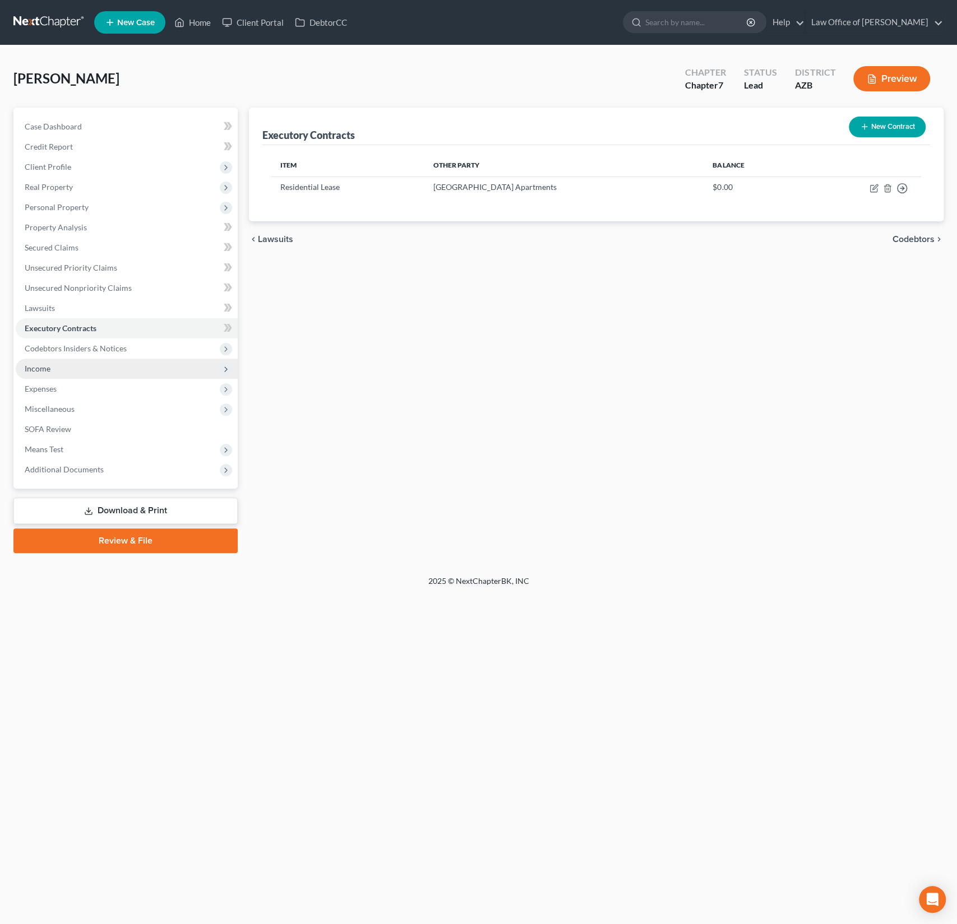
click at [49, 367] on span "Income" at bounding box center [38, 369] width 26 height 10
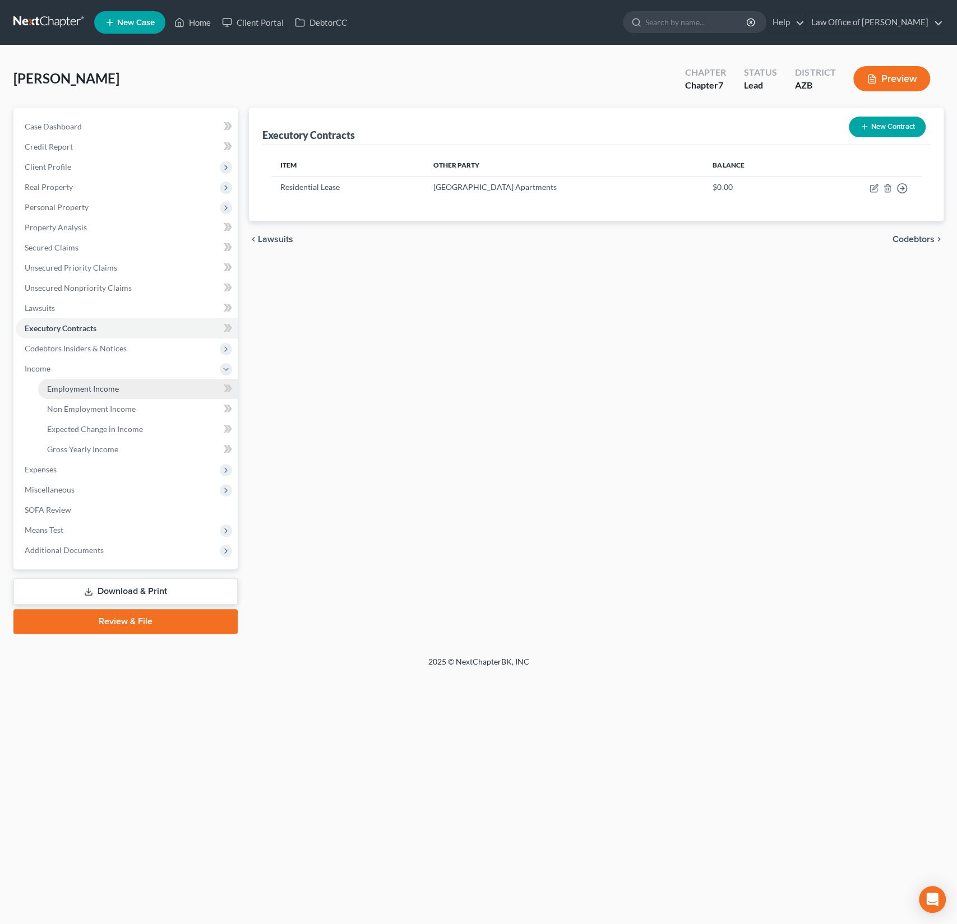
click at [68, 382] on link "Employment Income" at bounding box center [138, 389] width 200 height 20
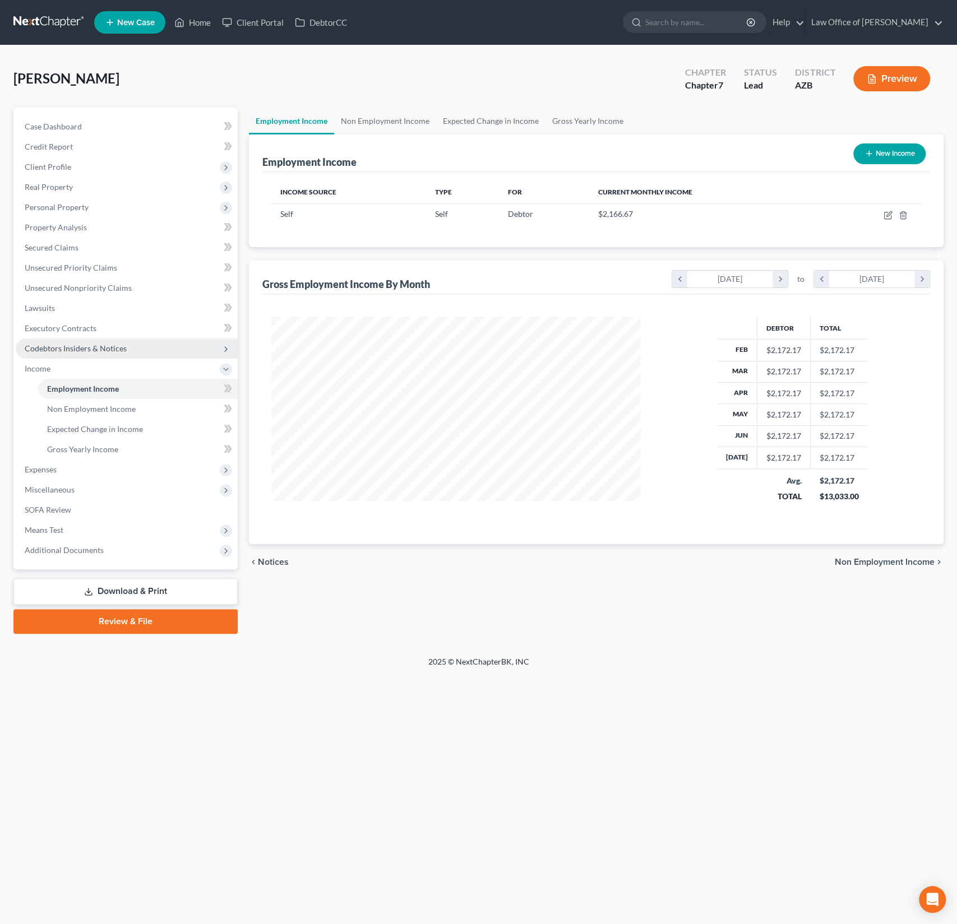
scroll to position [200, 392]
click at [889, 215] on icon "button" at bounding box center [887, 215] width 9 height 9
select select "1"
select select "3"
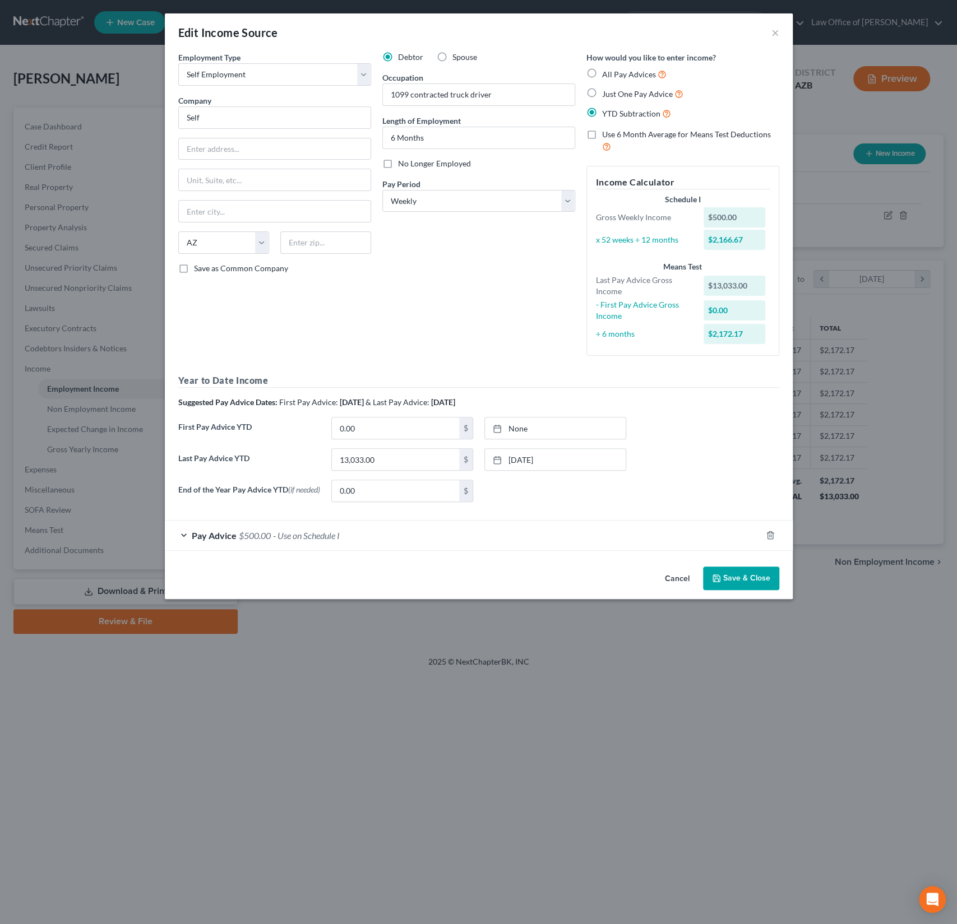
click at [398, 166] on label "No Longer Employed" at bounding box center [434, 163] width 73 height 11
click at [402, 165] on input "No Longer Employed" at bounding box center [405, 161] width 7 height 7
checkbox input "true"
click at [730, 575] on button "Save & Close" at bounding box center [741, 579] width 76 height 24
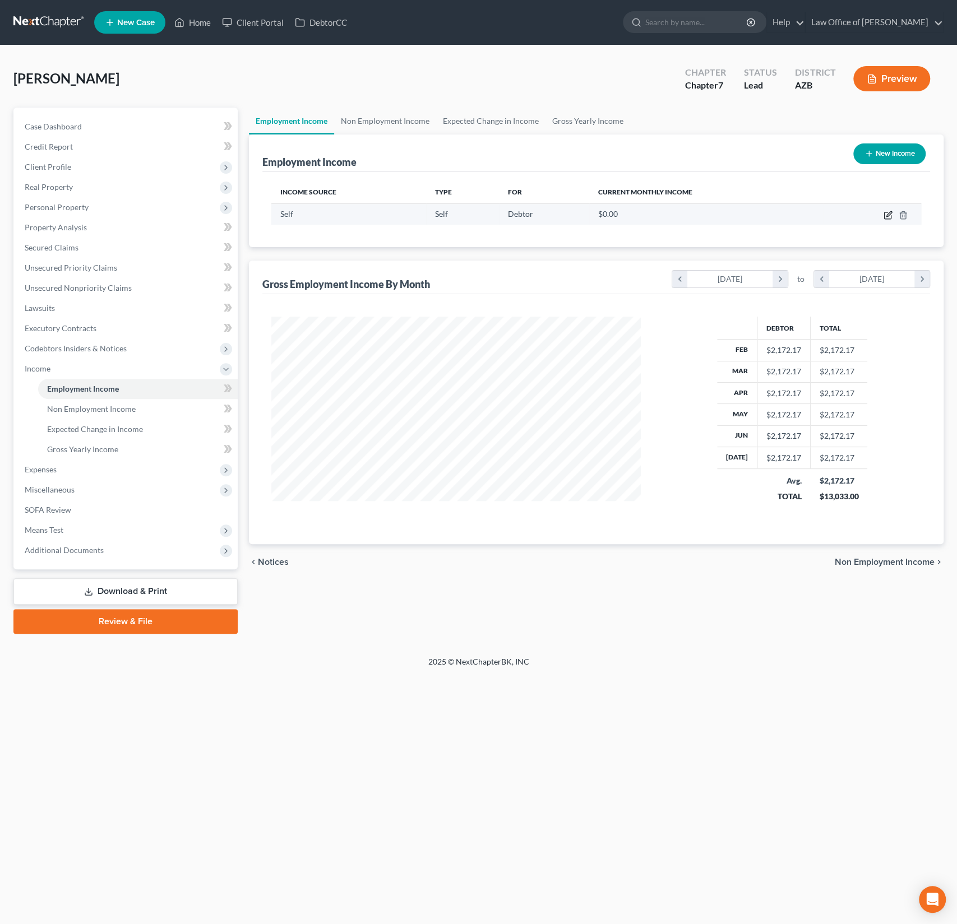
click at [887, 214] on icon "button" at bounding box center [888, 213] width 5 height 5
select select "1"
select select "3"
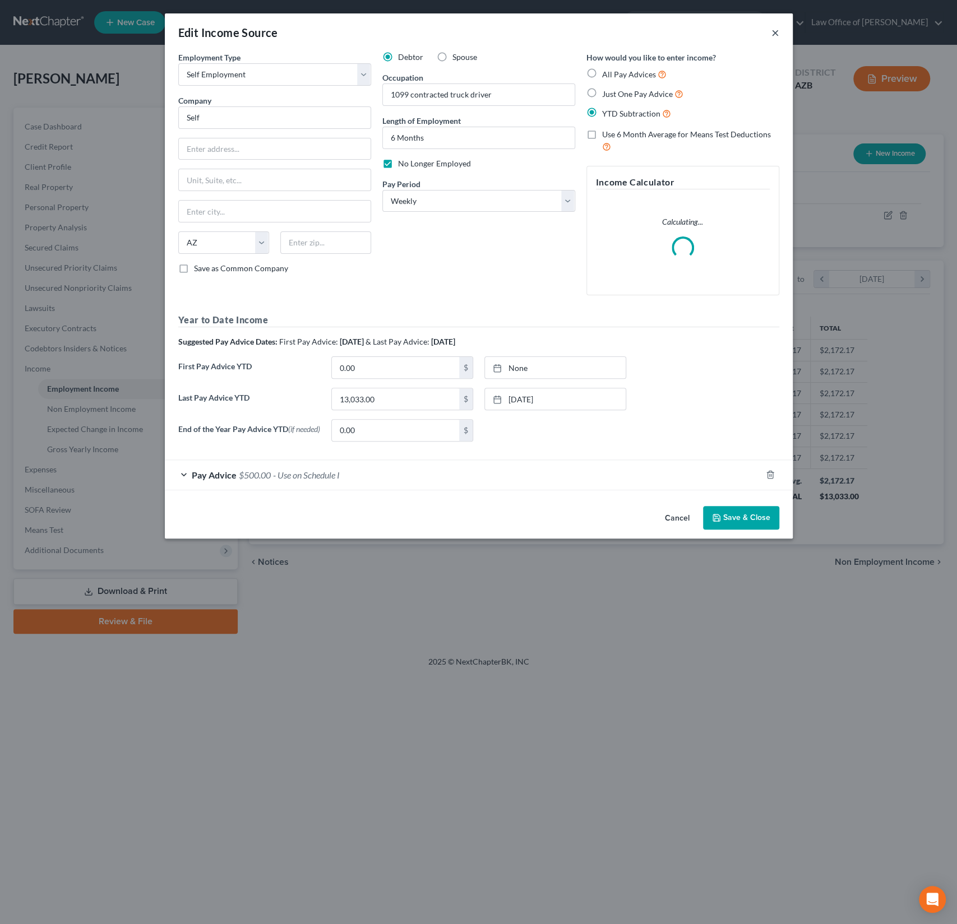
click at [778, 33] on button "×" at bounding box center [775, 32] width 8 height 13
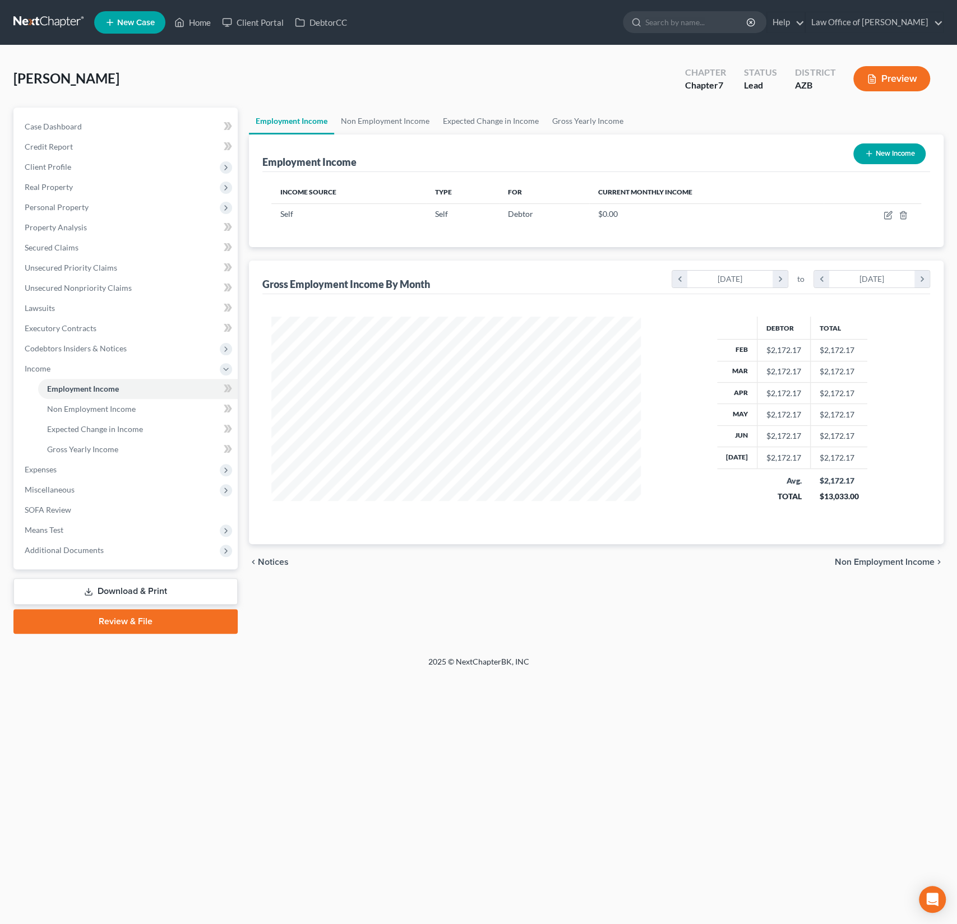
click at [890, 156] on button "New Income" at bounding box center [889, 153] width 72 height 21
select select "0"
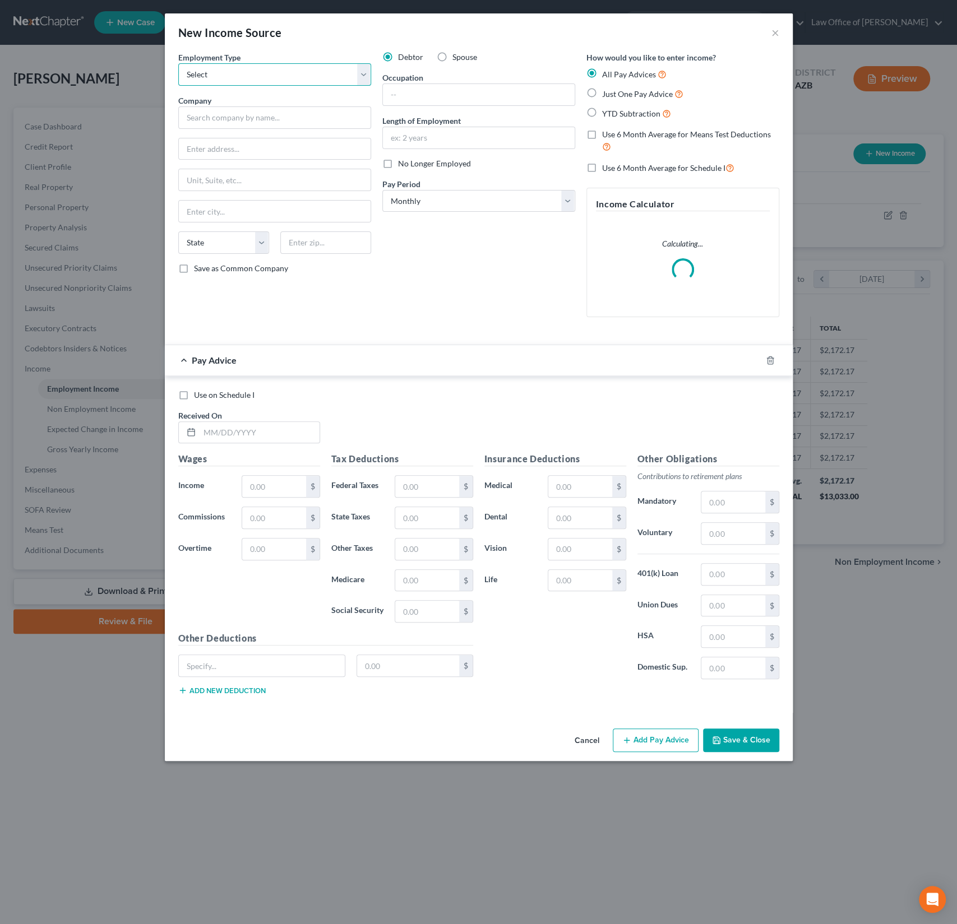
click at [209, 67] on select "Select Full or [DEMOGRAPHIC_DATA] Employment Self Employment" at bounding box center [274, 74] width 193 height 22
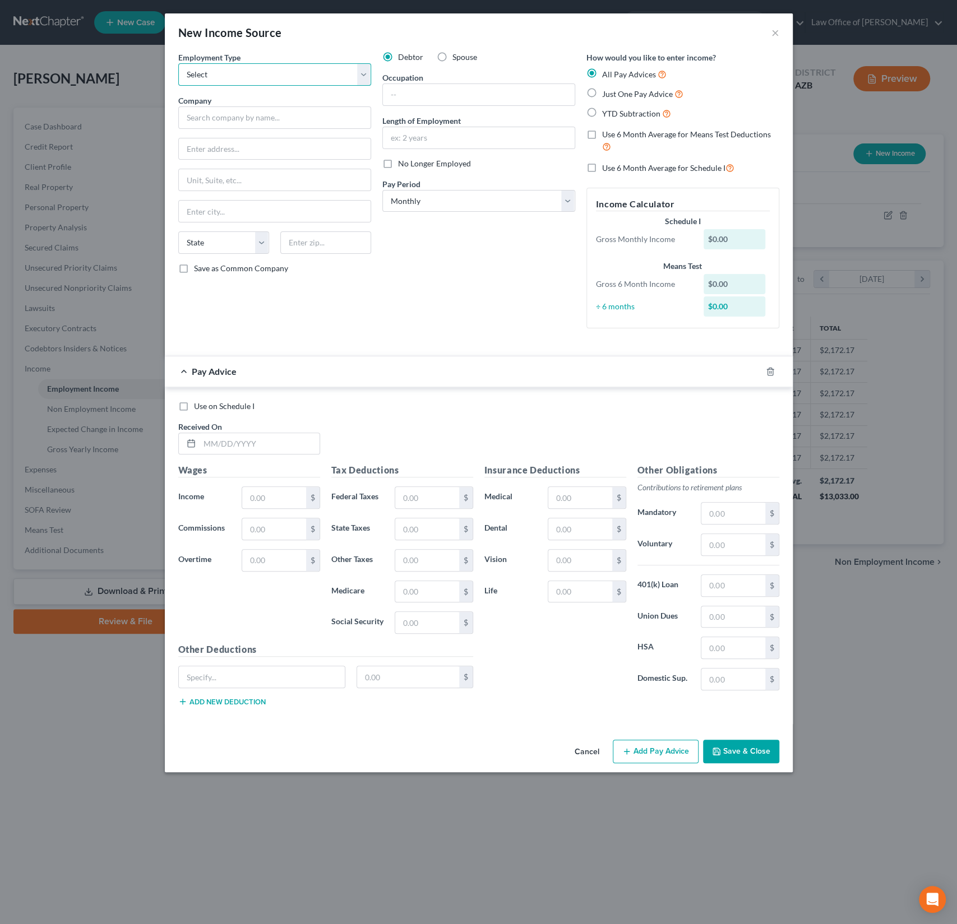
select select "1"
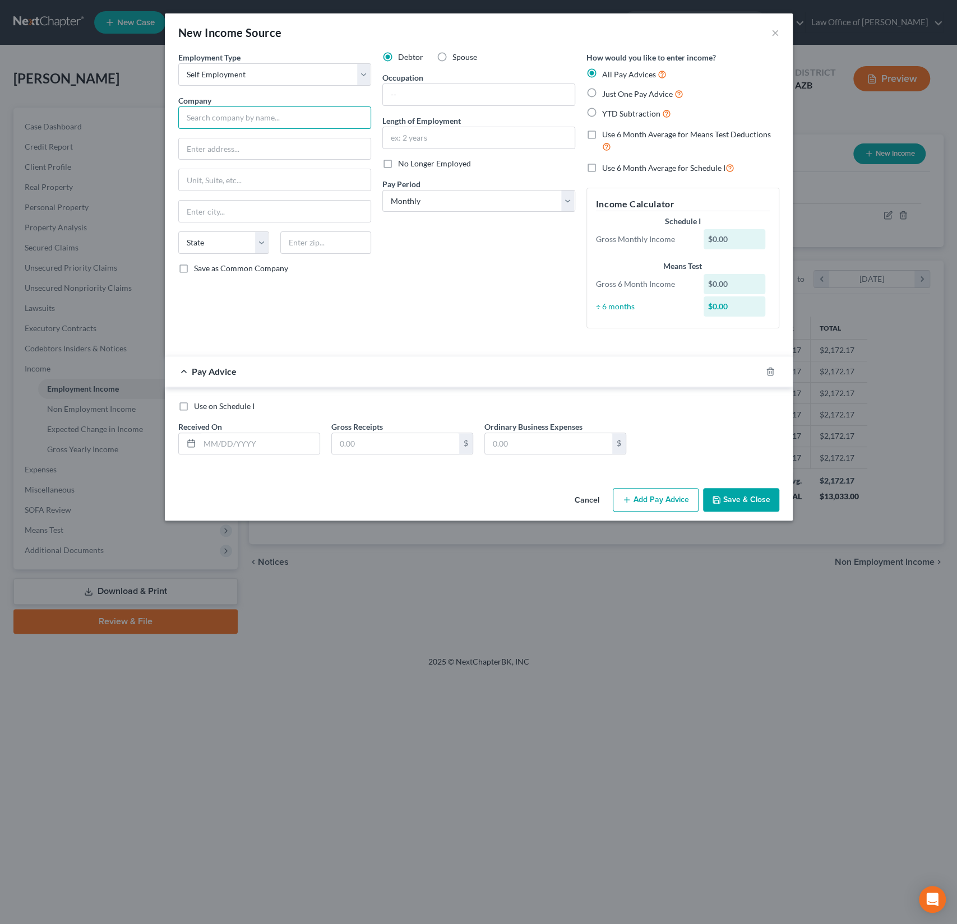
click at [224, 121] on input "text" at bounding box center [274, 117] width 193 height 22
type input "D"
click at [423, 96] on input "text" at bounding box center [479, 94] width 192 height 21
type input "Self"
type input "Door Dash driver"
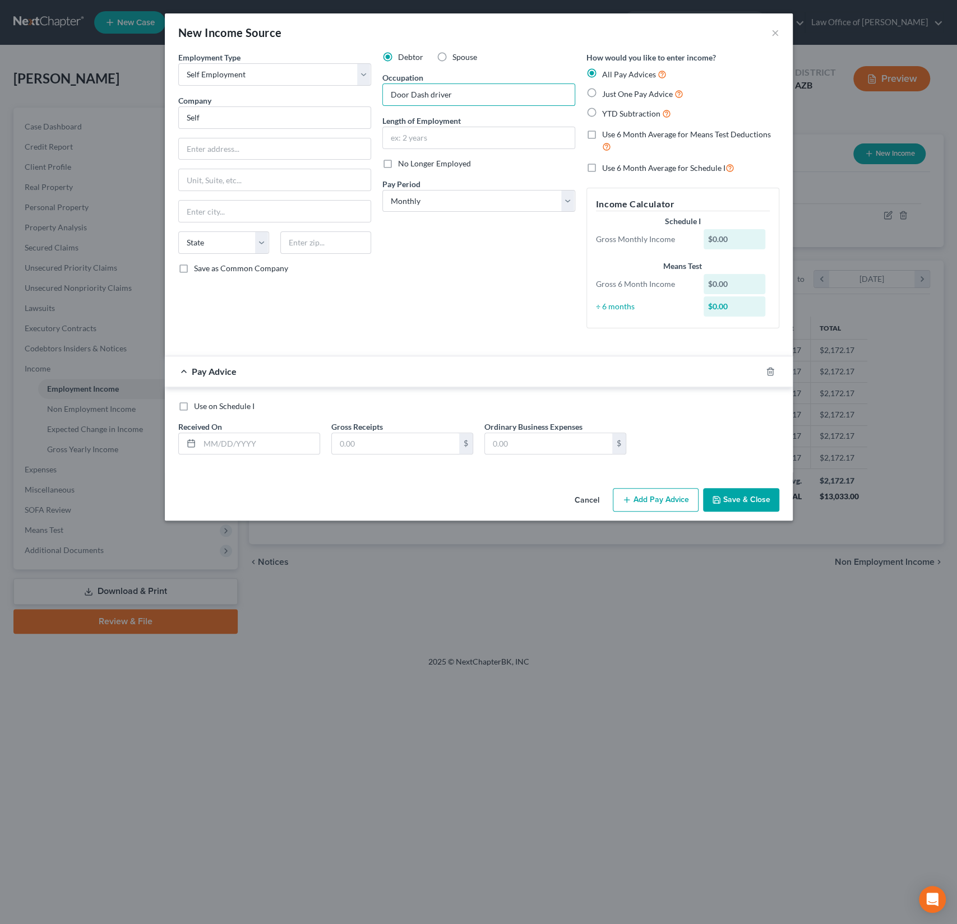
click at [455, 279] on div "Debtor Spouse Occupation Door Dash driver Length of Employment No Longer Employ…" at bounding box center [479, 195] width 204 height 286
click at [767, 370] on icon "button" at bounding box center [769, 371] width 5 height 7
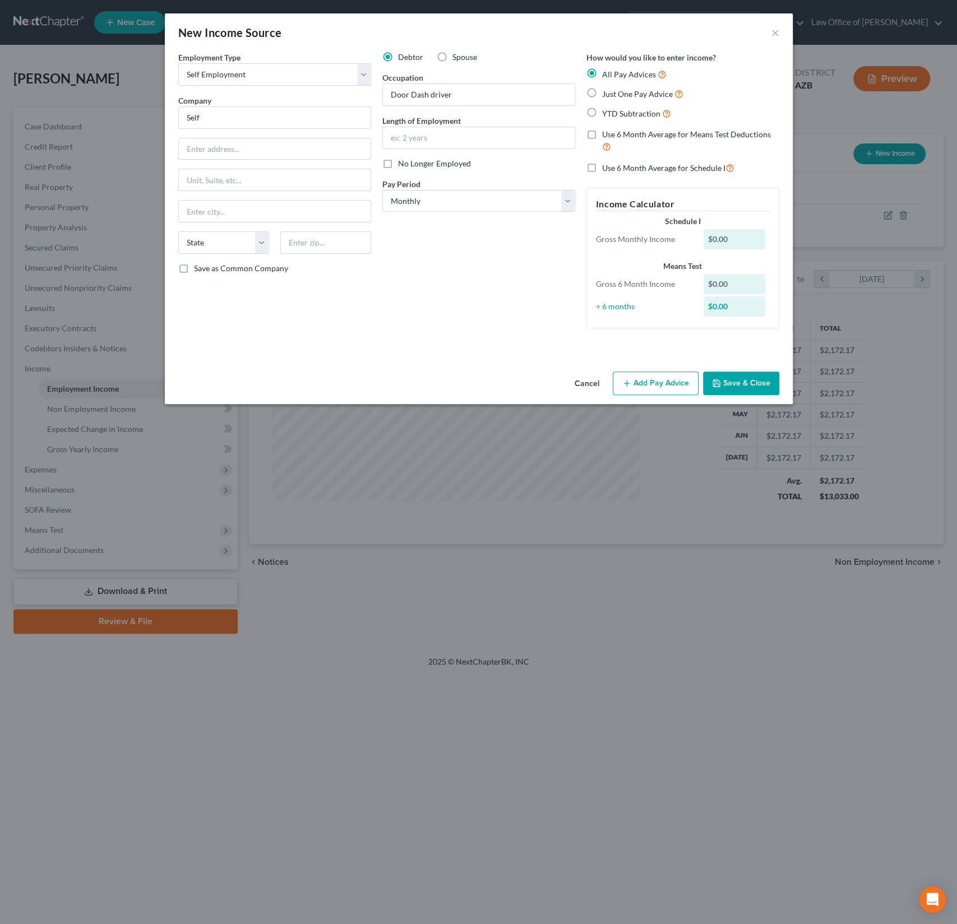
click at [736, 376] on button "Save & Close" at bounding box center [741, 384] width 76 height 24
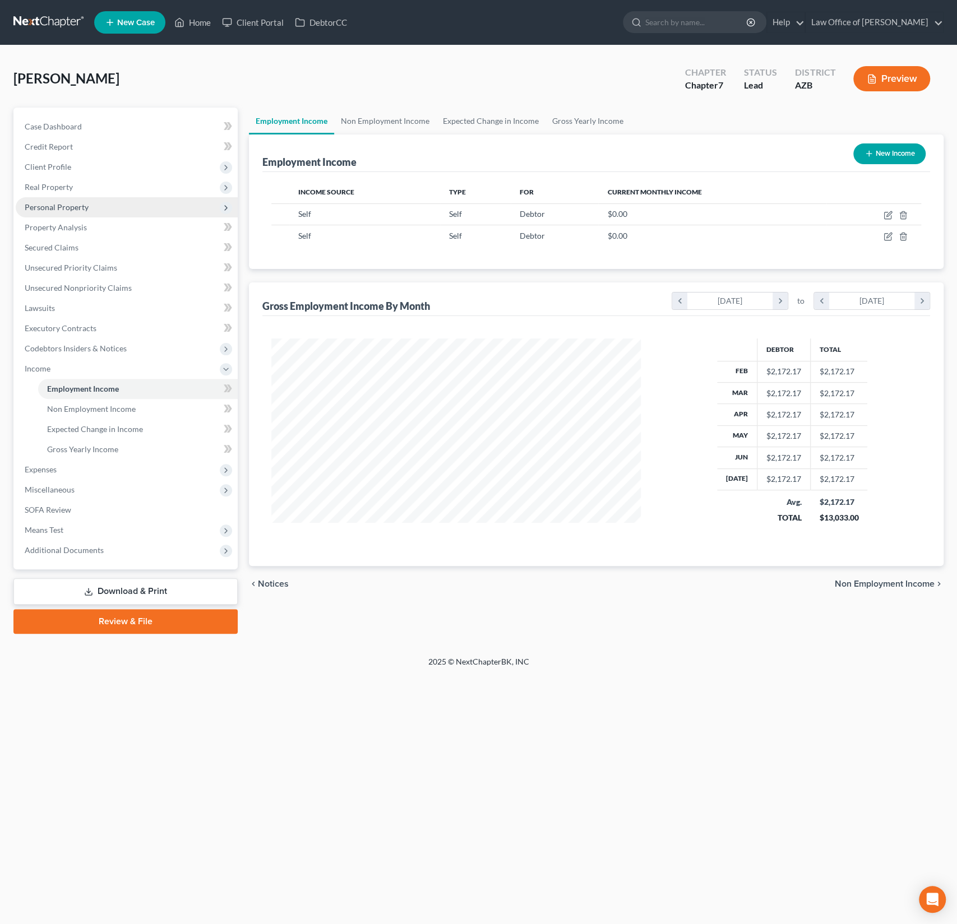
click at [68, 210] on span "Personal Property" at bounding box center [57, 207] width 64 height 10
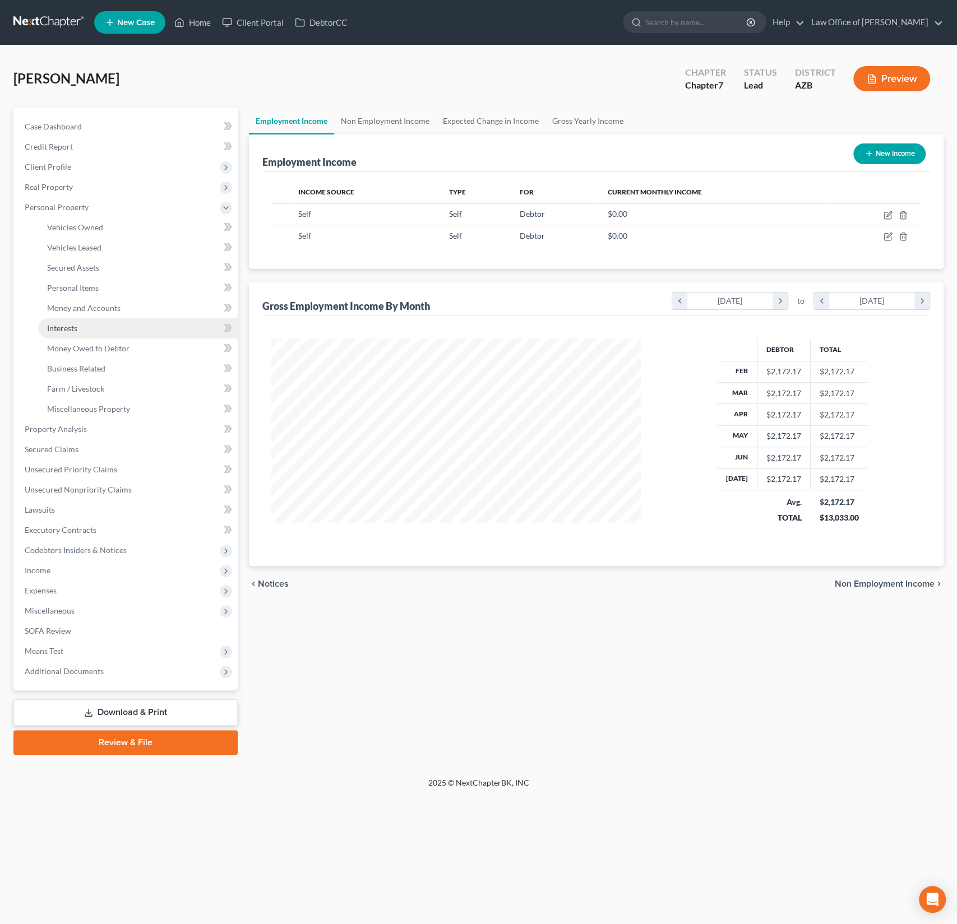
click at [66, 327] on span "Interests" at bounding box center [62, 328] width 30 height 10
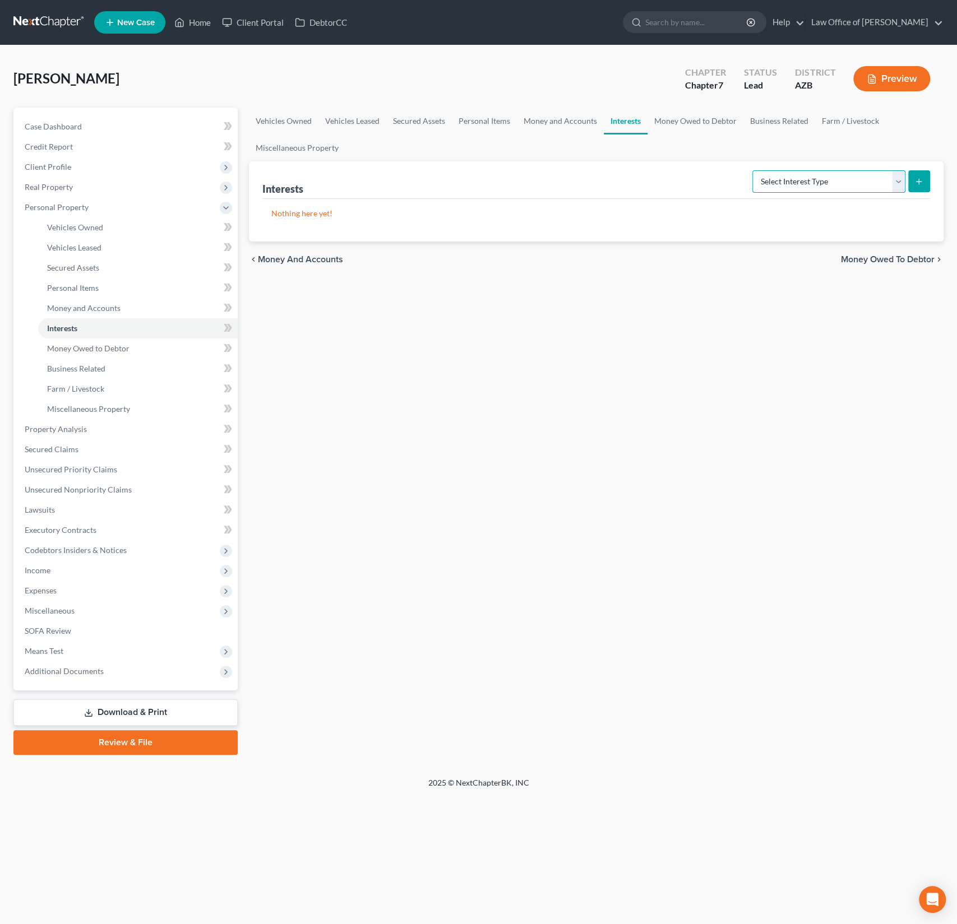
click at [803, 183] on select "Select Interest Type 401K (A/B: 21) Annuity (A/B: 23) Bond (A/B: 18) Education …" at bounding box center [828, 181] width 153 height 22
click at [127, 344] on span "Money Owed to Debtor" at bounding box center [88, 349] width 82 height 10
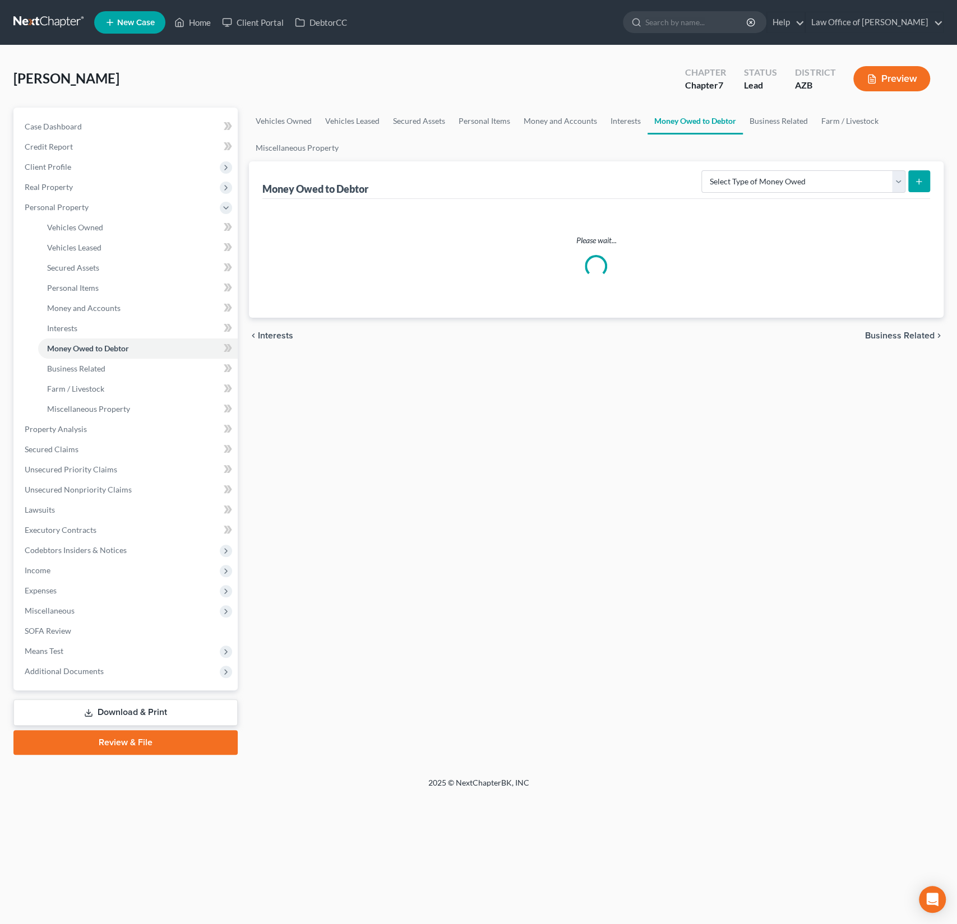
click at [762, 192] on div "Select Type of Money Owed Accounts Receivable (A/B: 38) Alimony (A/B: 29) Child…" at bounding box center [813, 181] width 233 height 30
click at [780, 186] on select "Select Type of Money Owed Accounts Receivable (A/B: 38) Alimony (A/B: 29) Child…" at bounding box center [803, 181] width 204 height 22
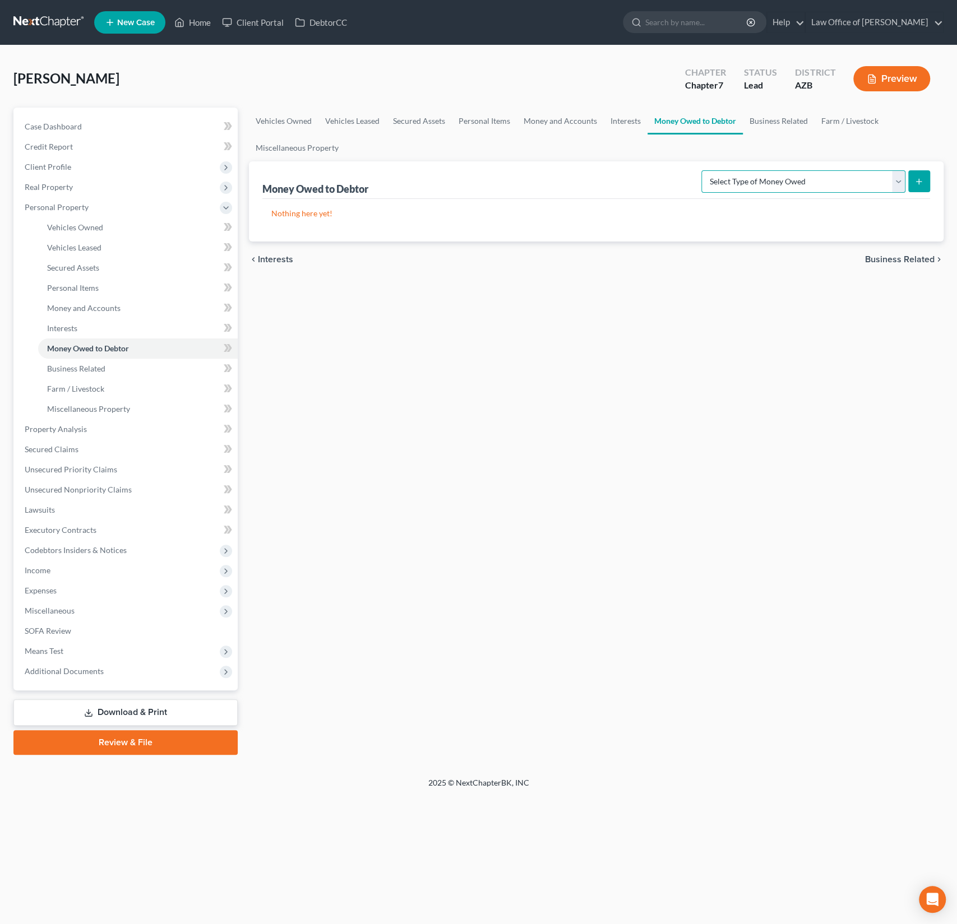
select select "other_contingent_and_unliquidated_claims"
click at [921, 180] on icon "submit" at bounding box center [918, 181] width 9 height 9
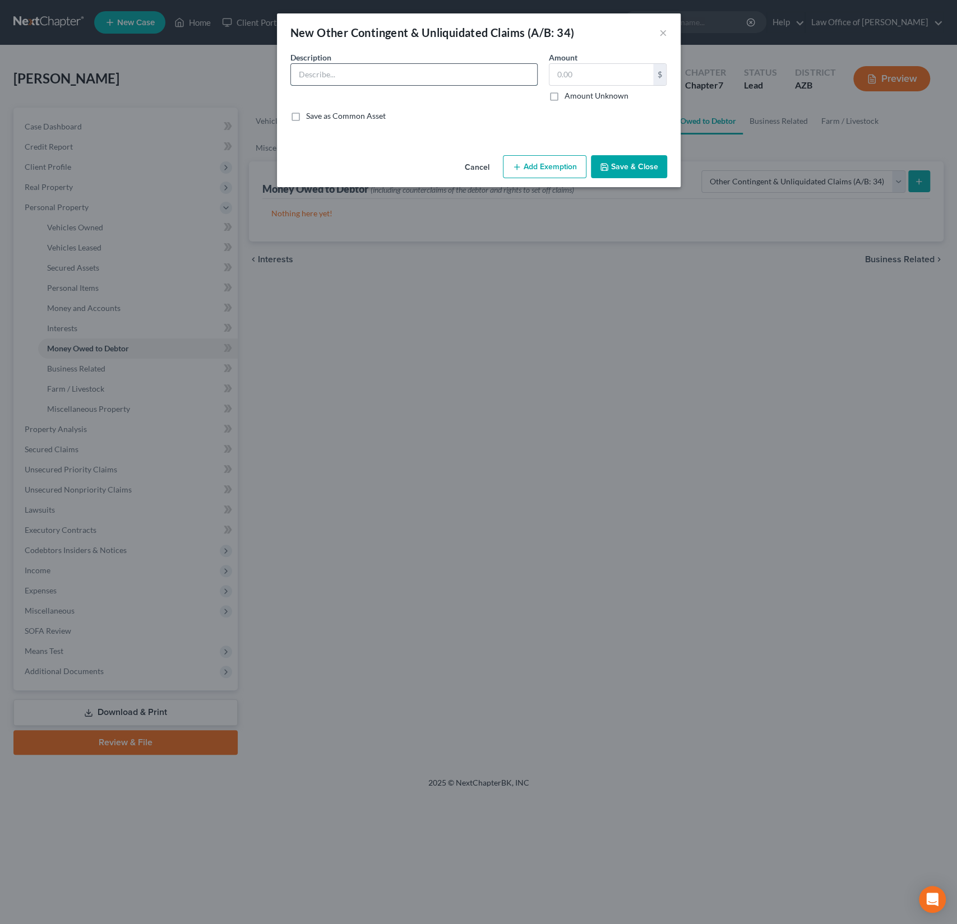
click at [312, 76] on input "text" at bounding box center [414, 74] width 246 height 21
type input "Medical malpractice claim"
click at [564, 95] on label "Amount Unknown" at bounding box center [596, 95] width 64 height 11
click at [569, 95] on input "Amount Unknown" at bounding box center [572, 93] width 7 height 7
checkbox input "true"
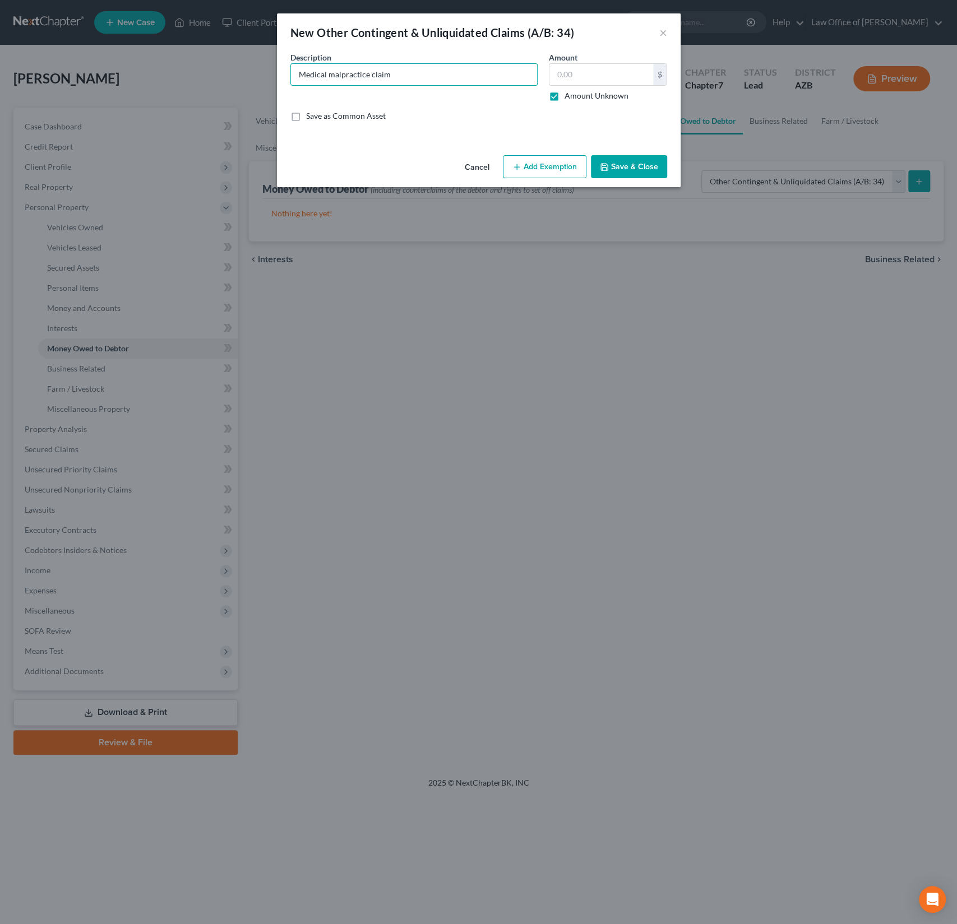
type input "0.00"
click at [624, 168] on button "Save & Close" at bounding box center [629, 167] width 76 height 24
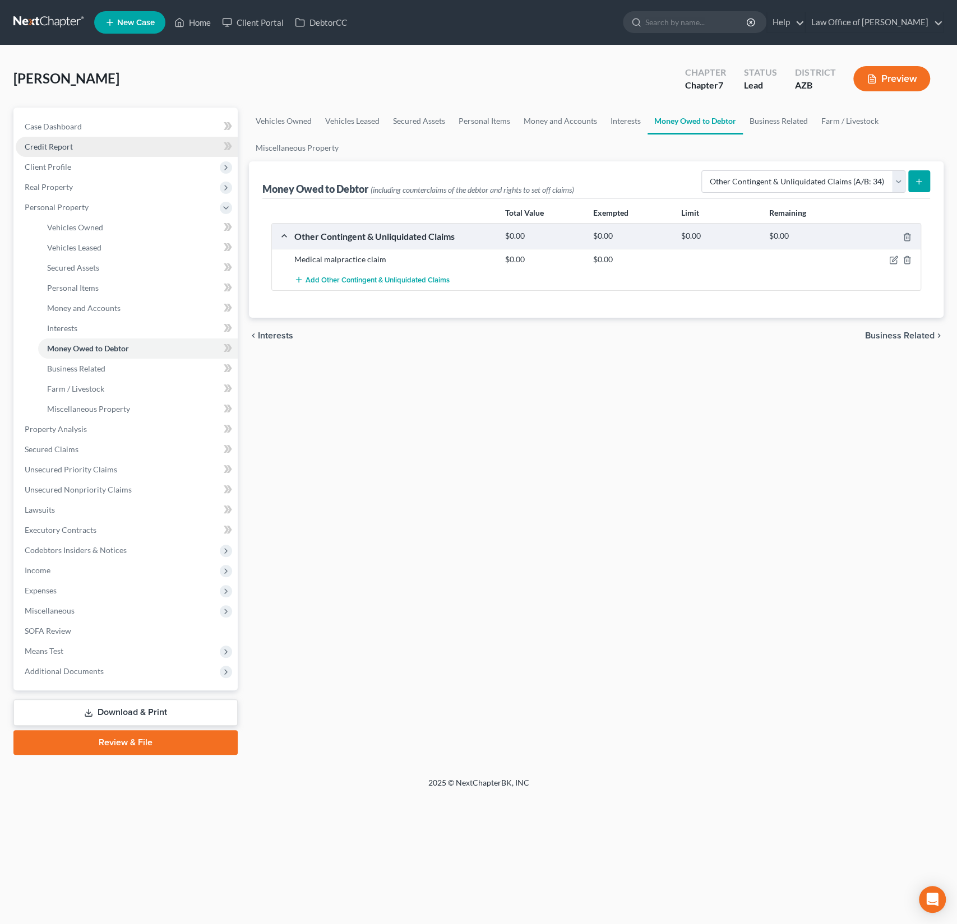
click at [63, 146] on span "Credit Report" at bounding box center [49, 147] width 48 height 10
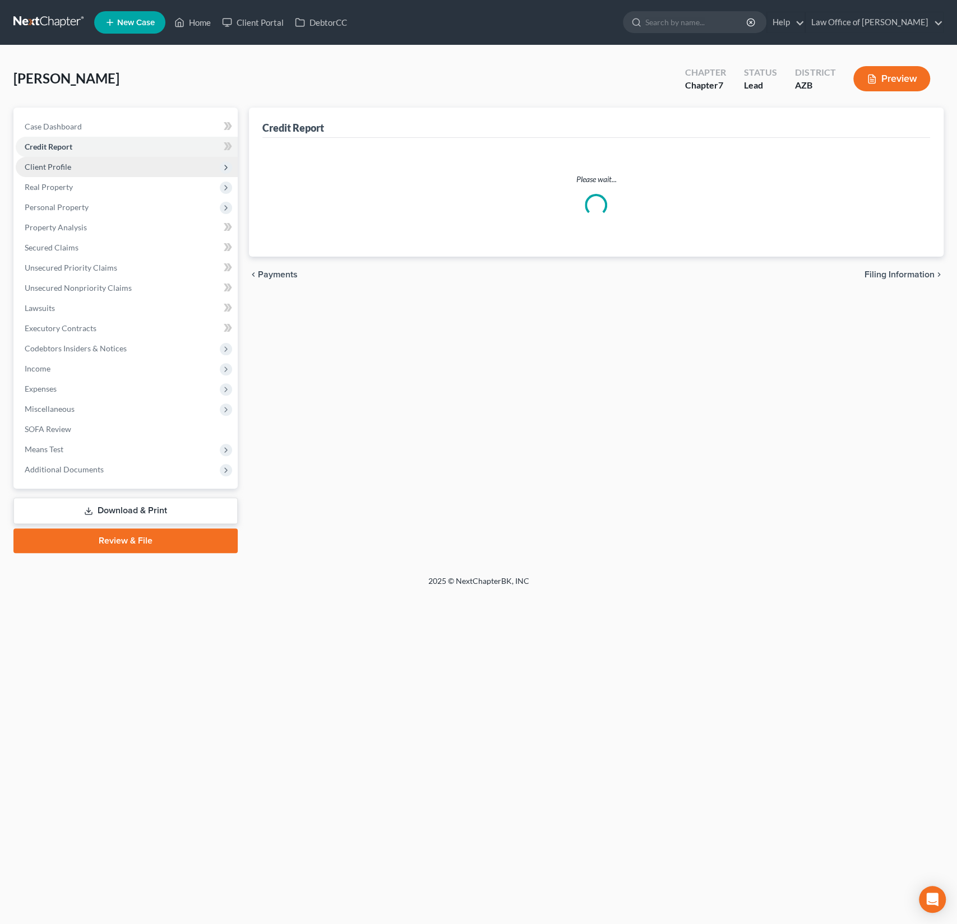
click at [62, 161] on span "Client Profile" at bounding box center [127, 167] width 222 height 20
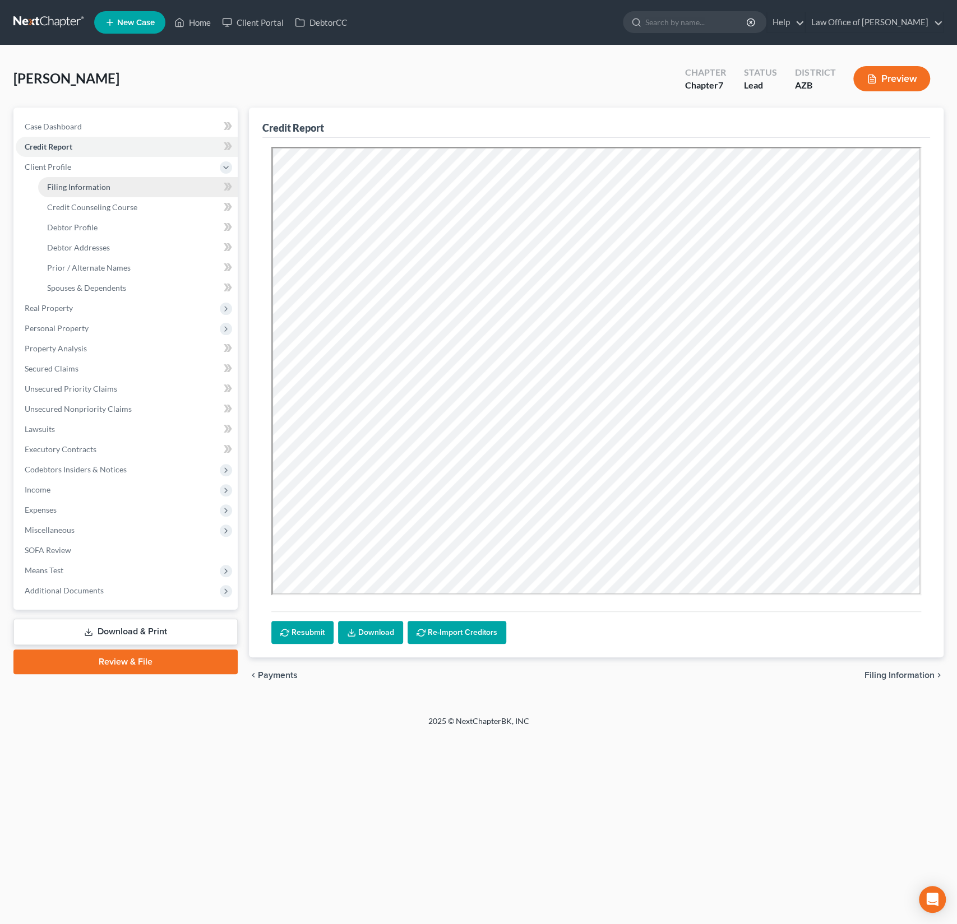
click at [78, 195] on link "Filing Information" at bounding box center [138, 187] width 200 height 20
select select "1"
select select "0"
select select "4"
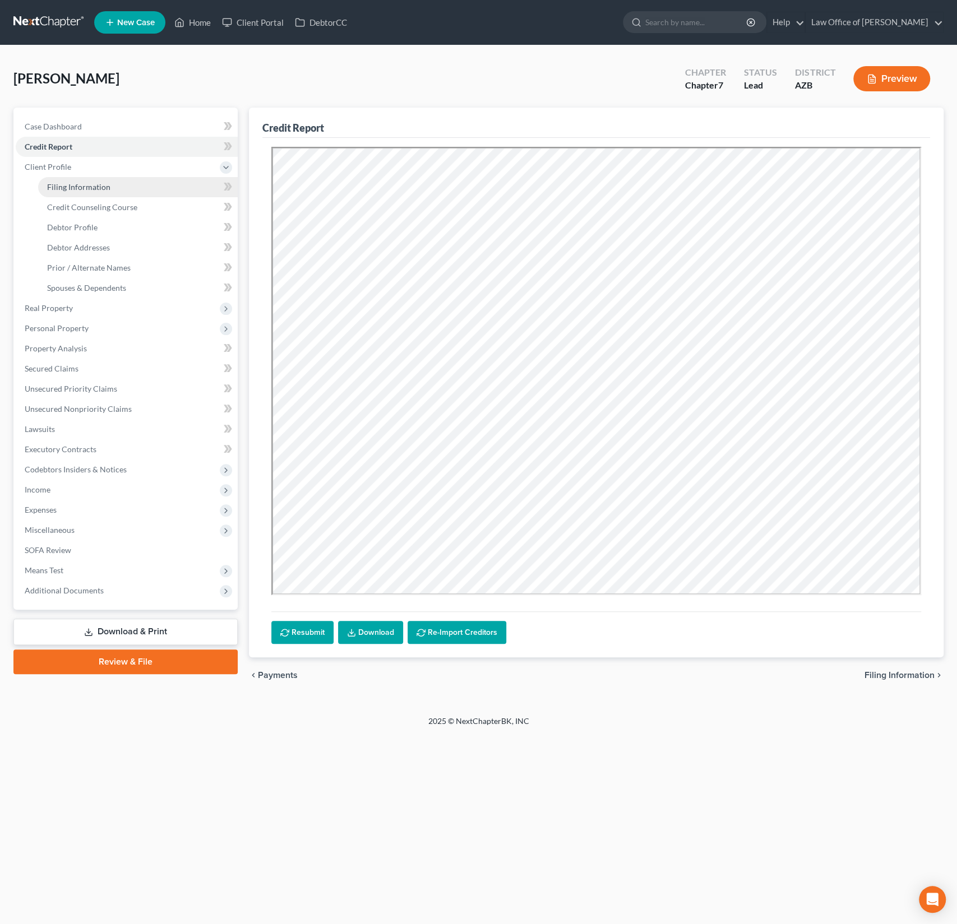
select select "0"
select select "3"
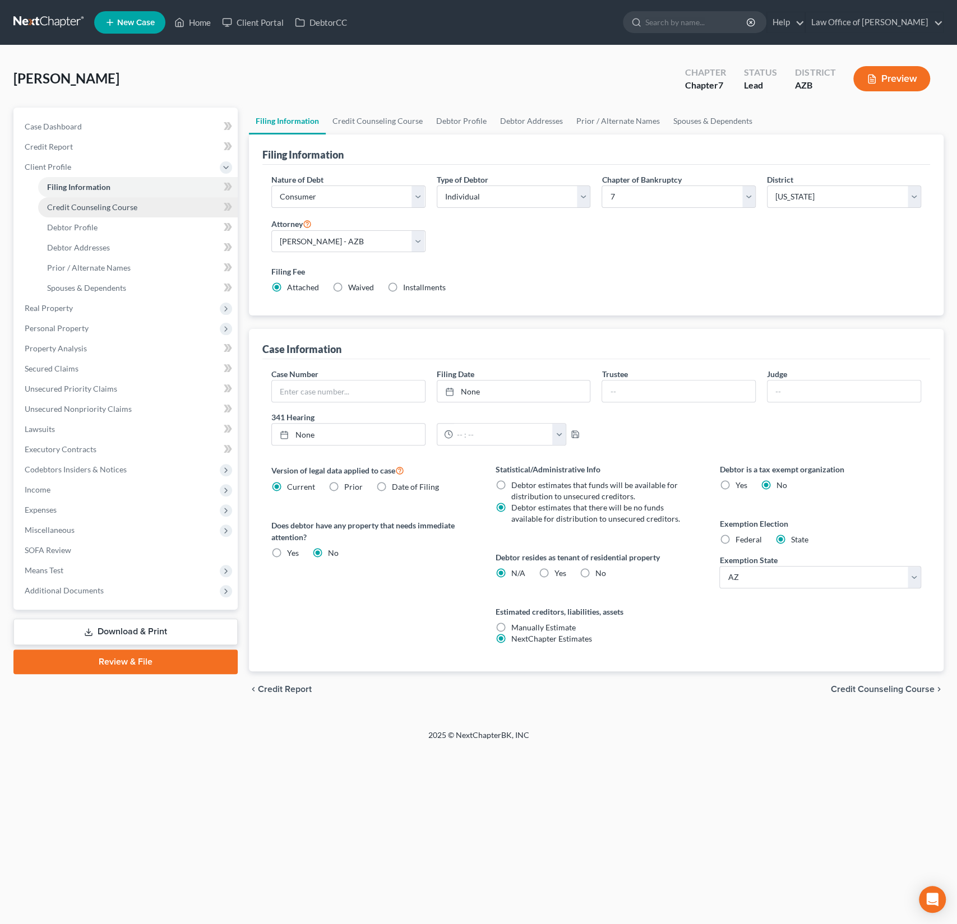
click at [81, 207] on span "Credit Counseling Course" at bounding box center [92, 207] width 90 height 10
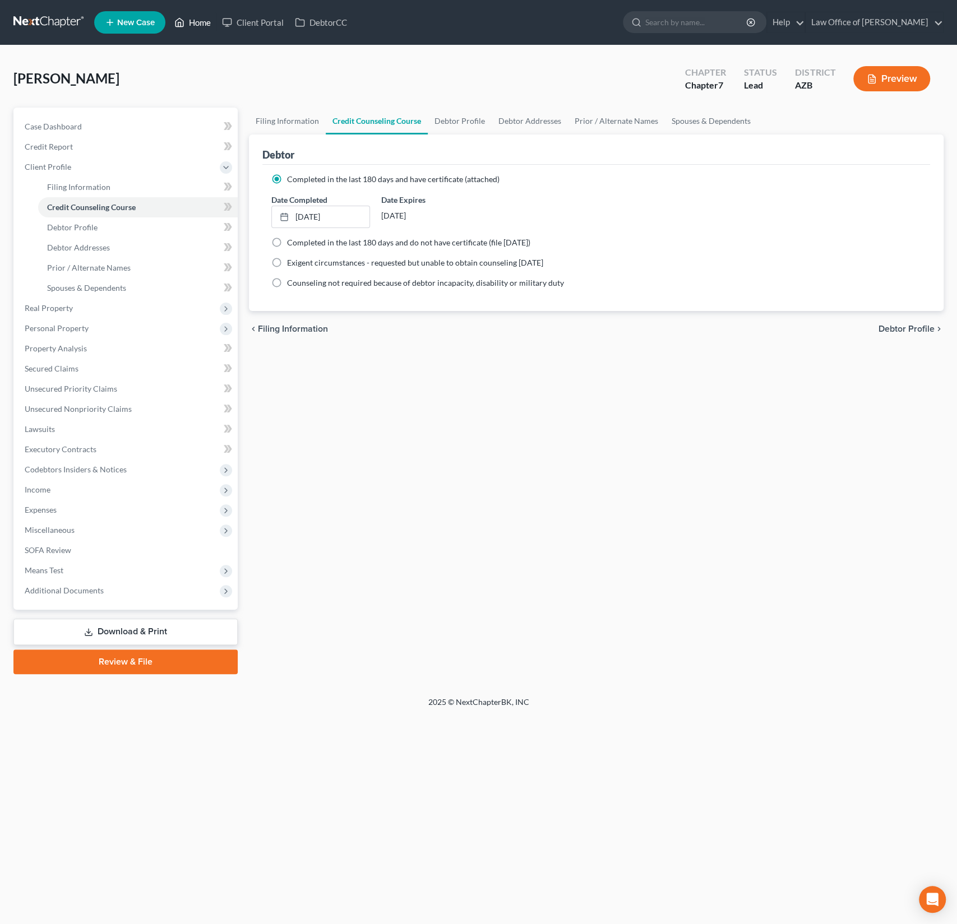
click at [186, 27] on link "Home" at bounding box center [193, 22] width 48 height 20
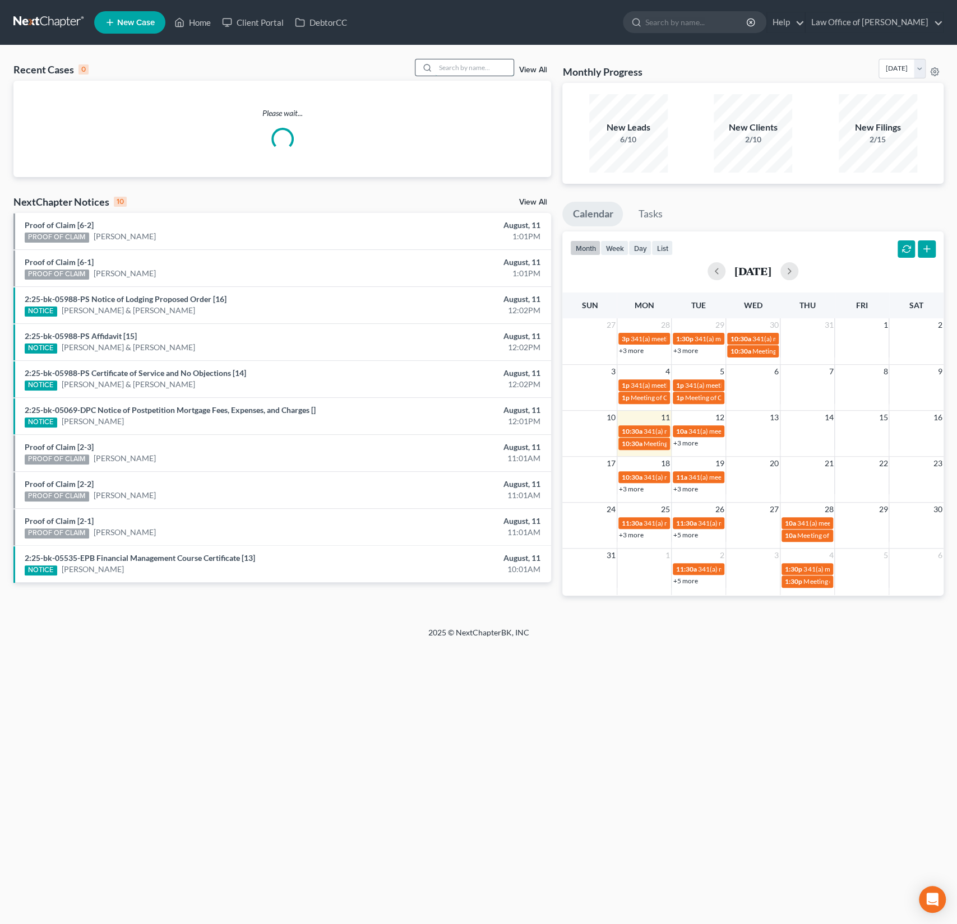
click at [469, 64] on input "search" at bounding box center [474, 67] width 78 height 16
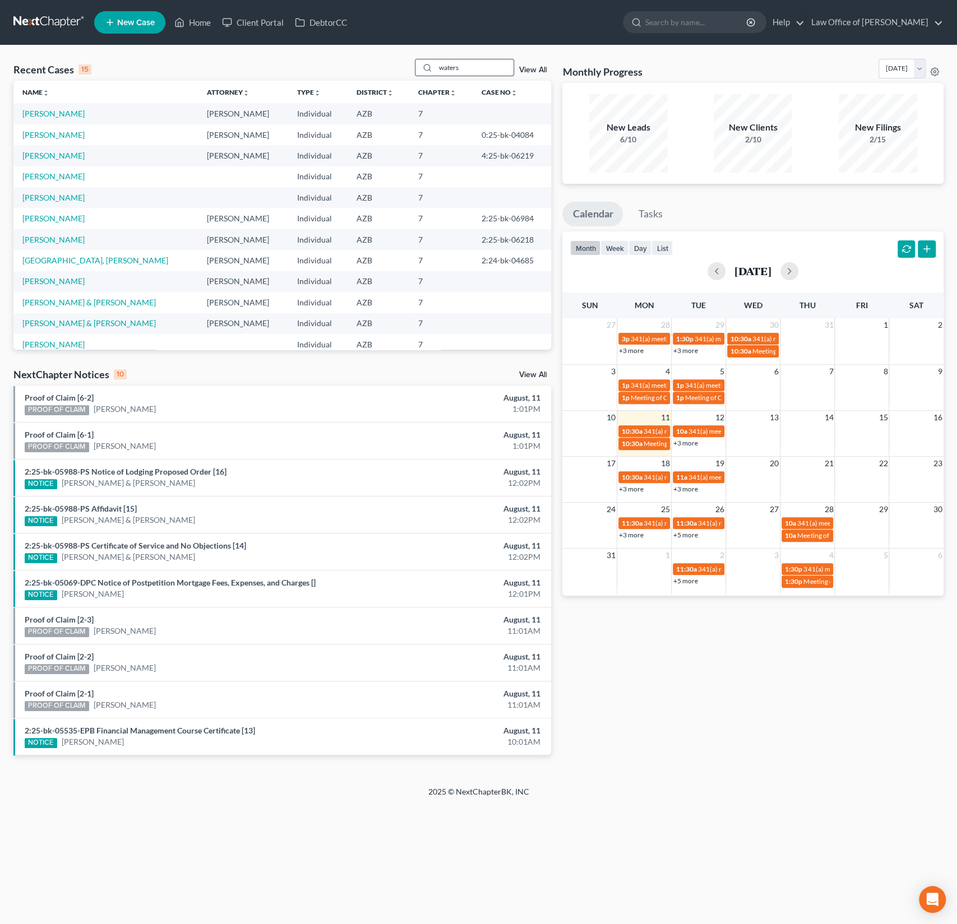
type input "waters"
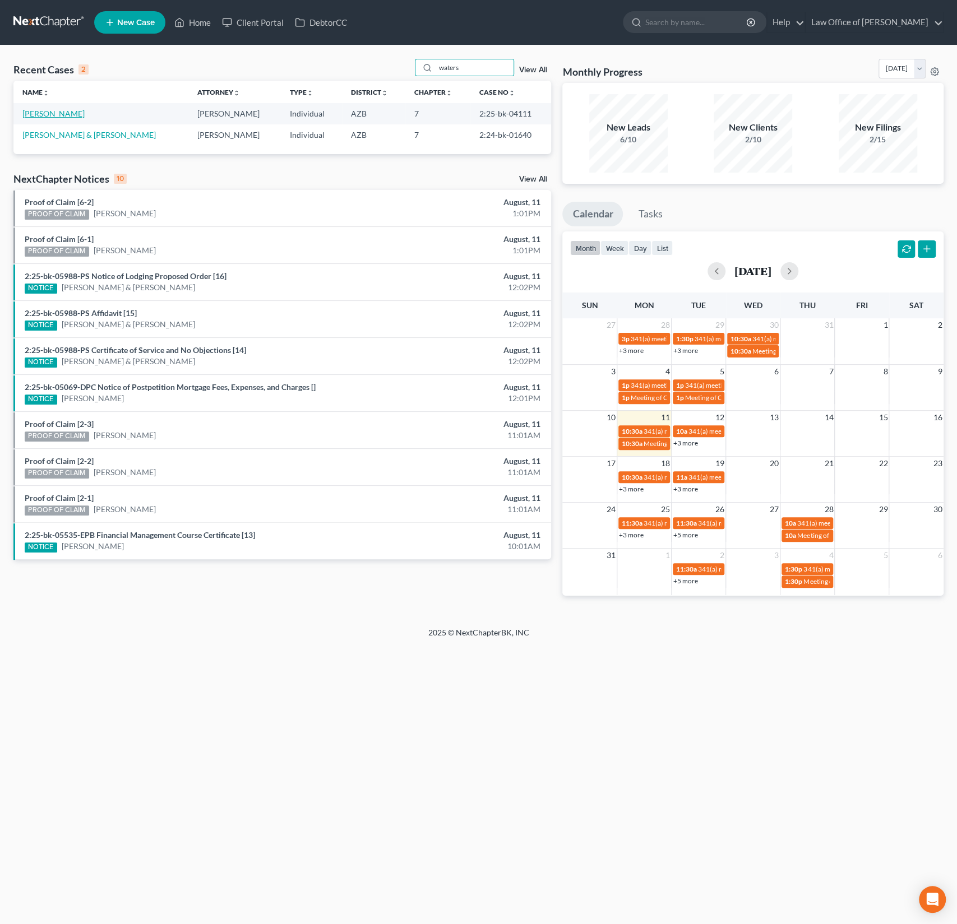
click at [58, 110] on link "[PERSON_NAME]" at bounding box center [53, 114] width 62 height 10
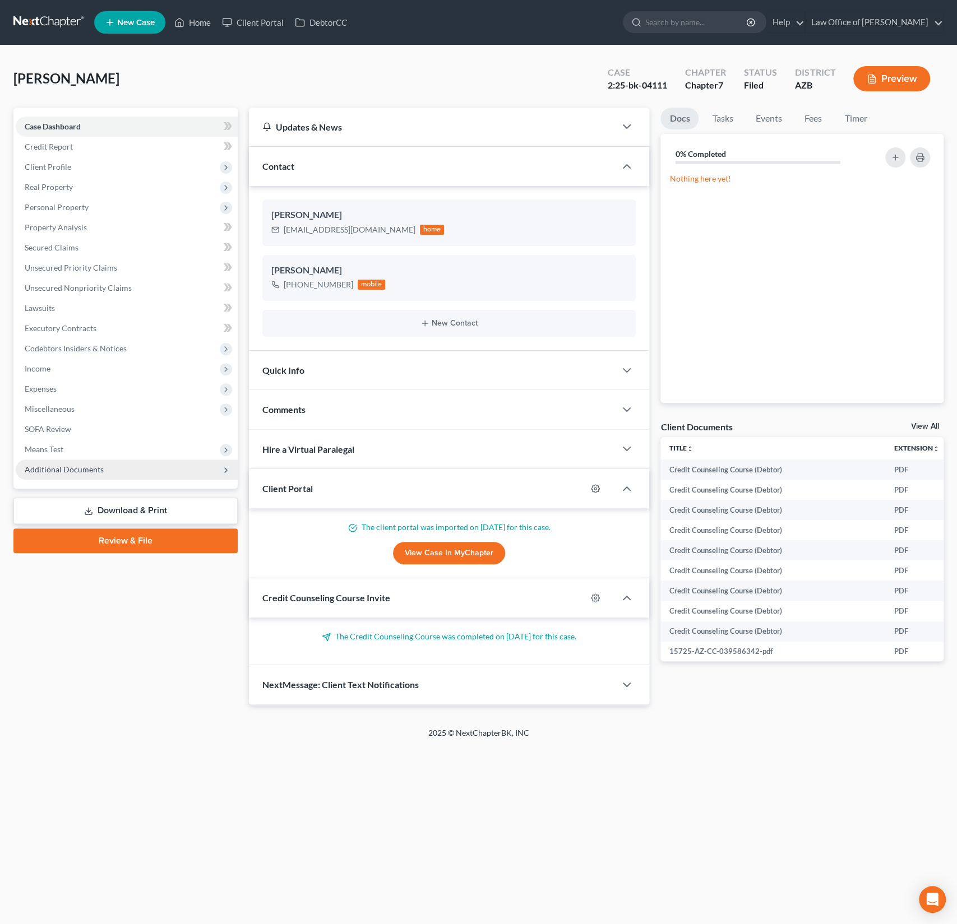
click at [100, 468] on span "Additional Documents" at bounding box center [64, 470] width 79 height 10
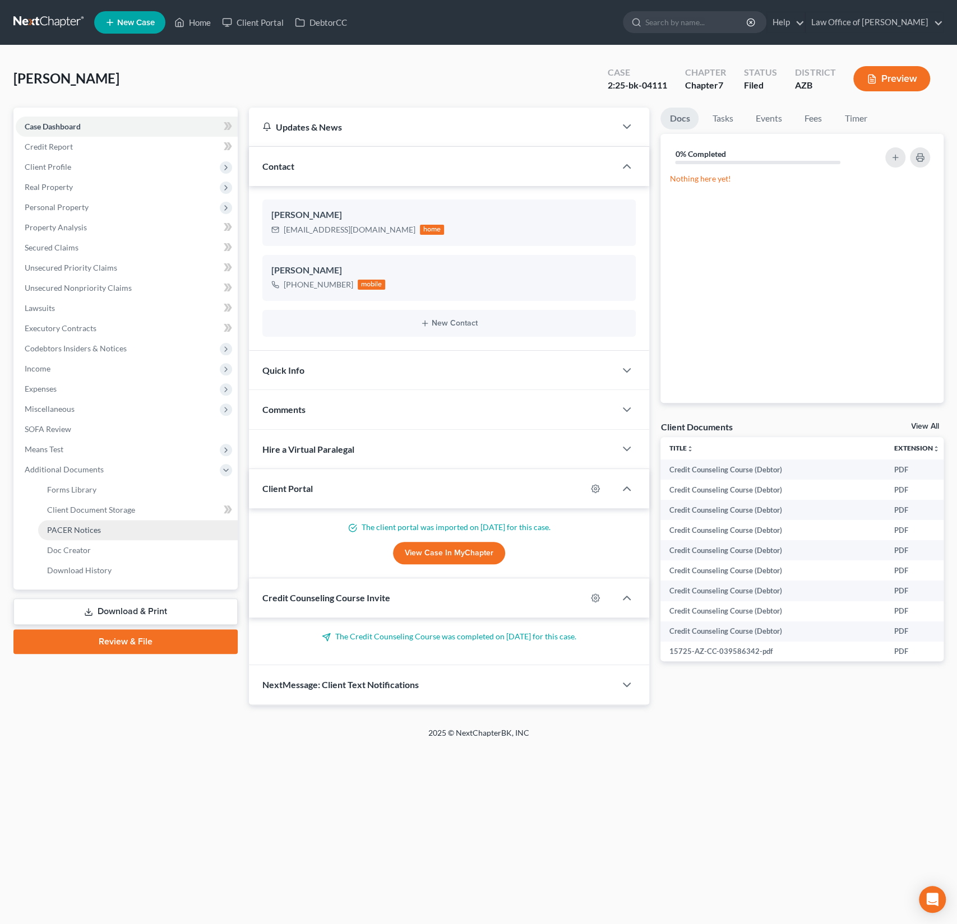
click at [76, 536] on link "PACER Notices" at bounding box center [138, 530] width 200 height 20
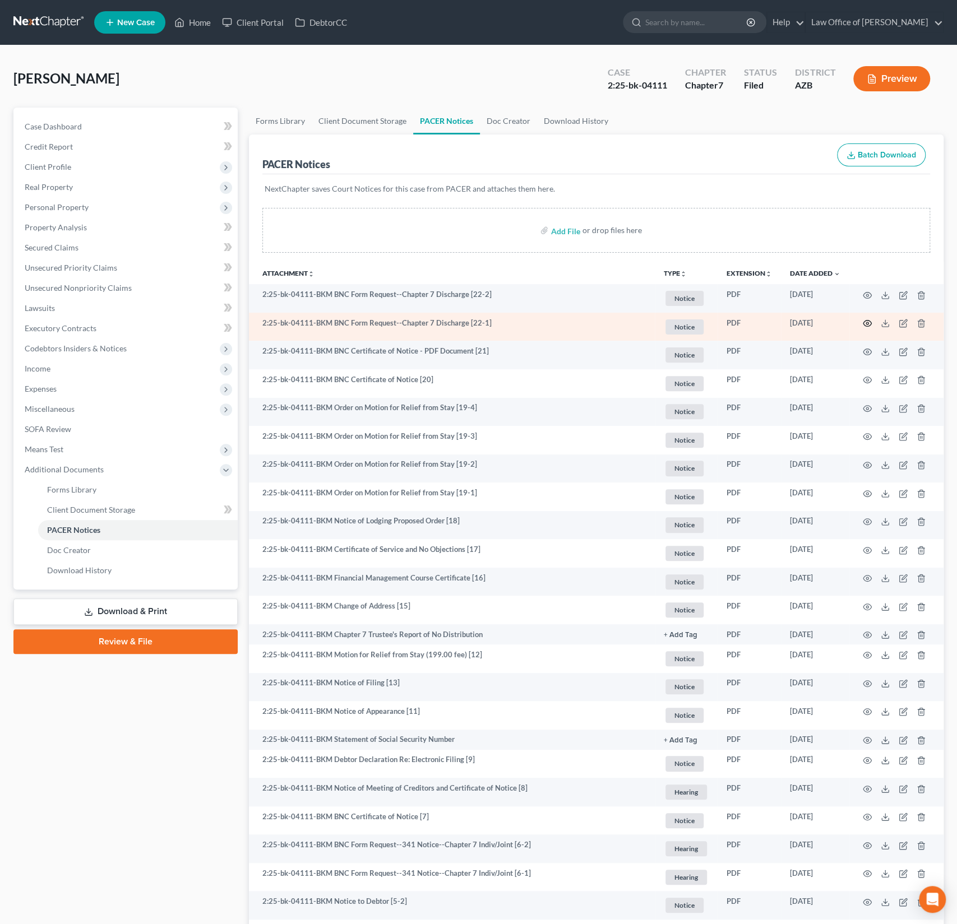
click at [869, 320] on icon "button" at bounding box center [867, 323] width 9 height 9
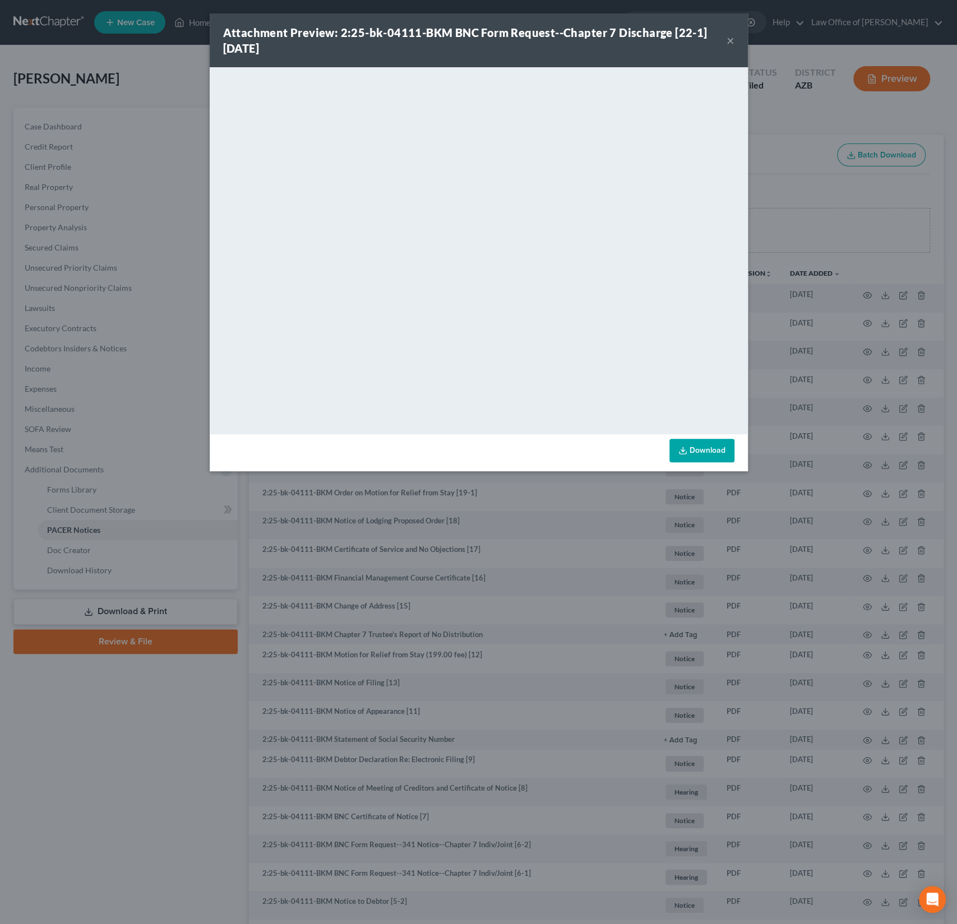
click at [736, 39] on div "Attachment Preview: 2:25-bk-04111-BKM BNC Form Request--Chapter 7 Discharge [22…" at bounding box center [479, 40] width 538 height 54
click at [731, 39] on button "×" at bounding box center [730, 40] width 8 height 13
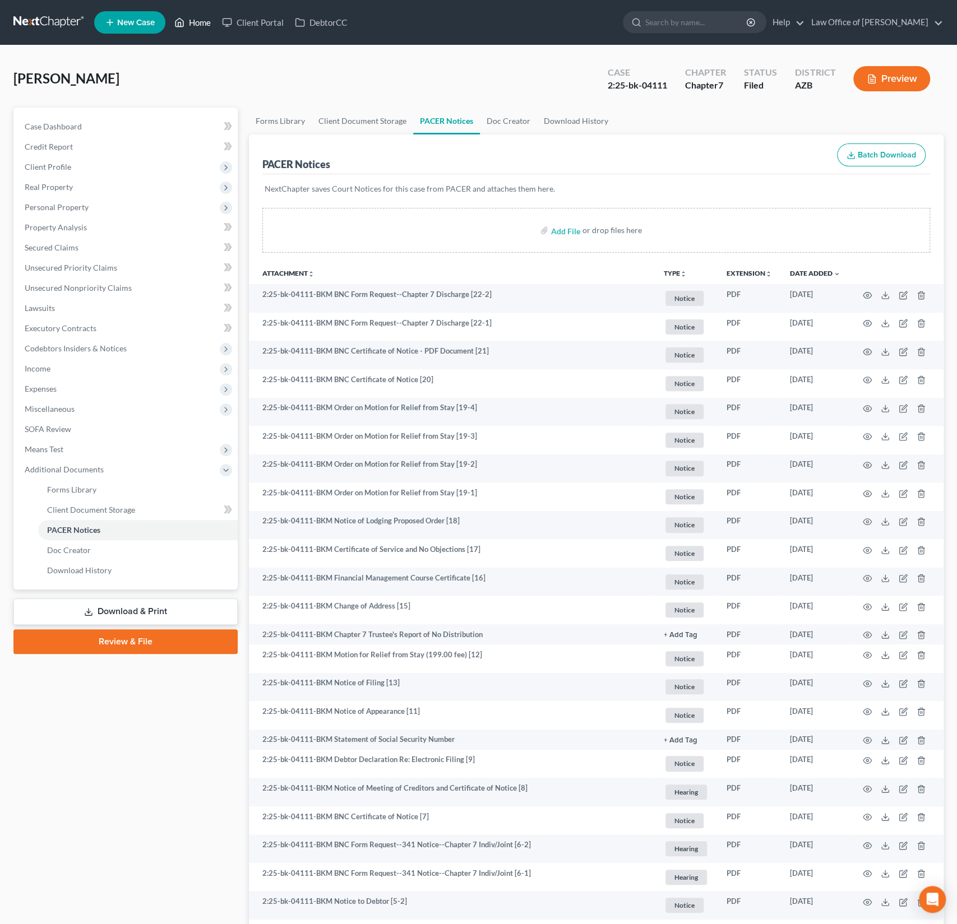
click at [196, 24] on link "Home" at bounding box center [193, 22] width 48 height 20
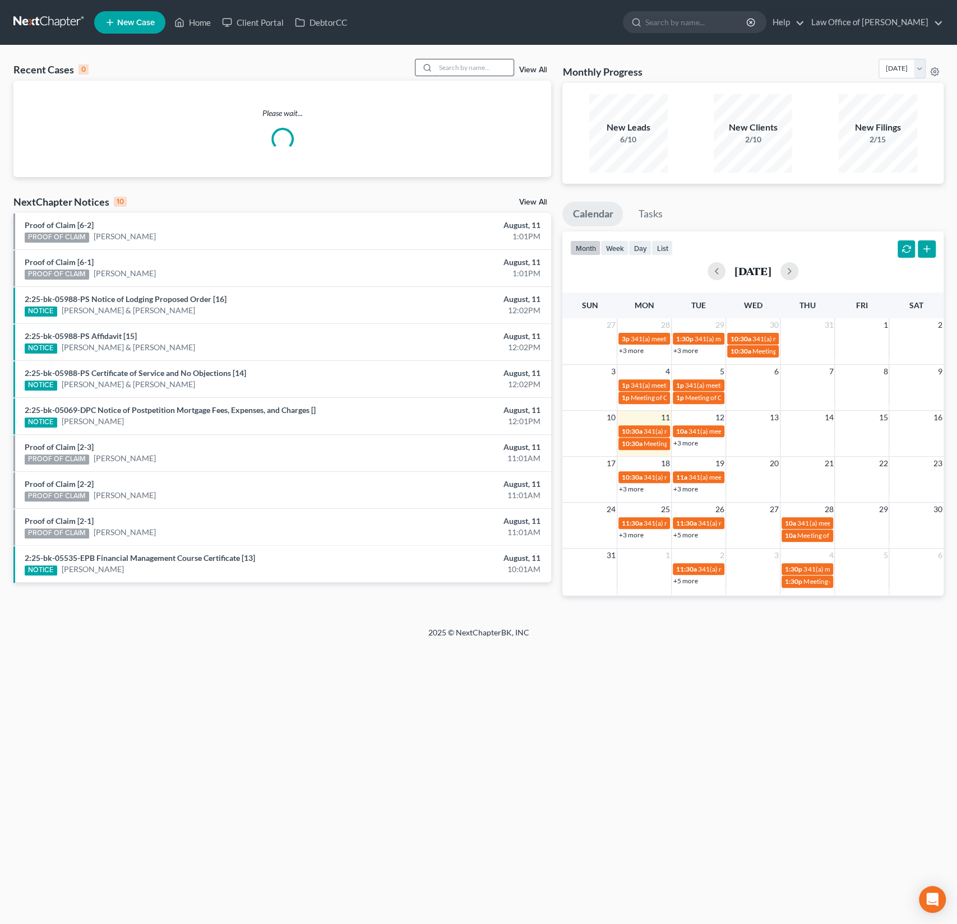
click at [472, 62] on input "search" at bounding box center [474, 67] width 78 height 16
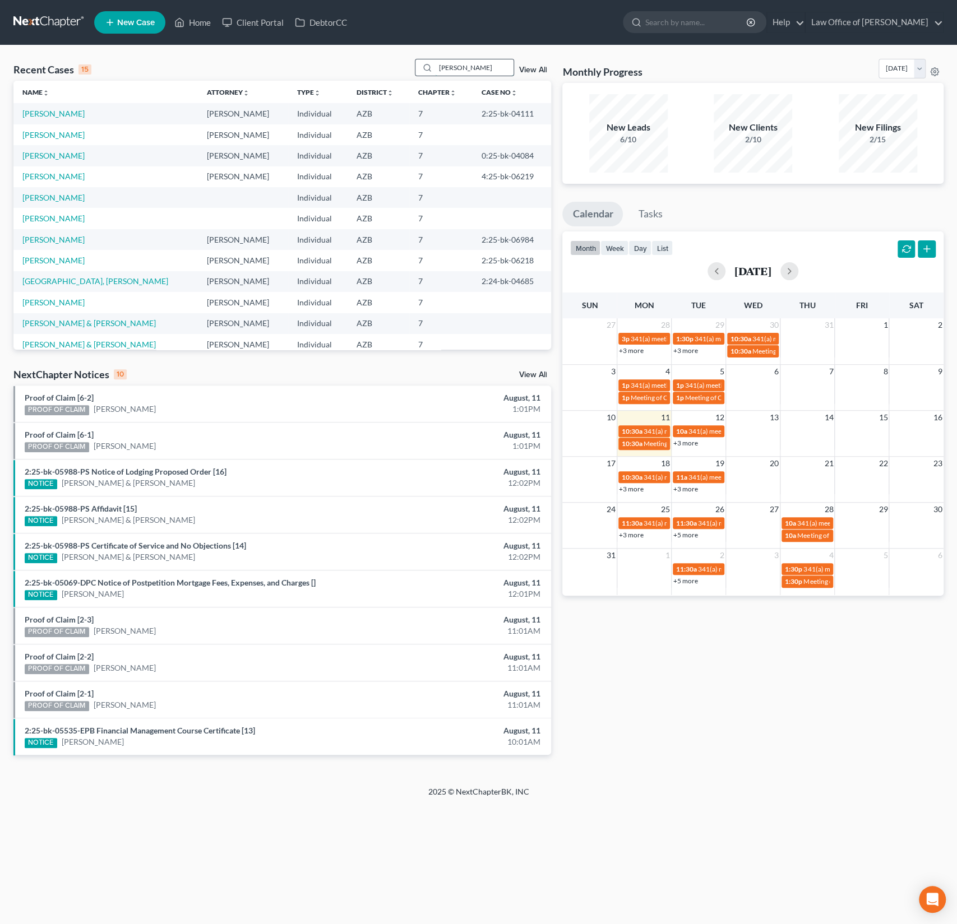
type input "[PERSON_NAME]"
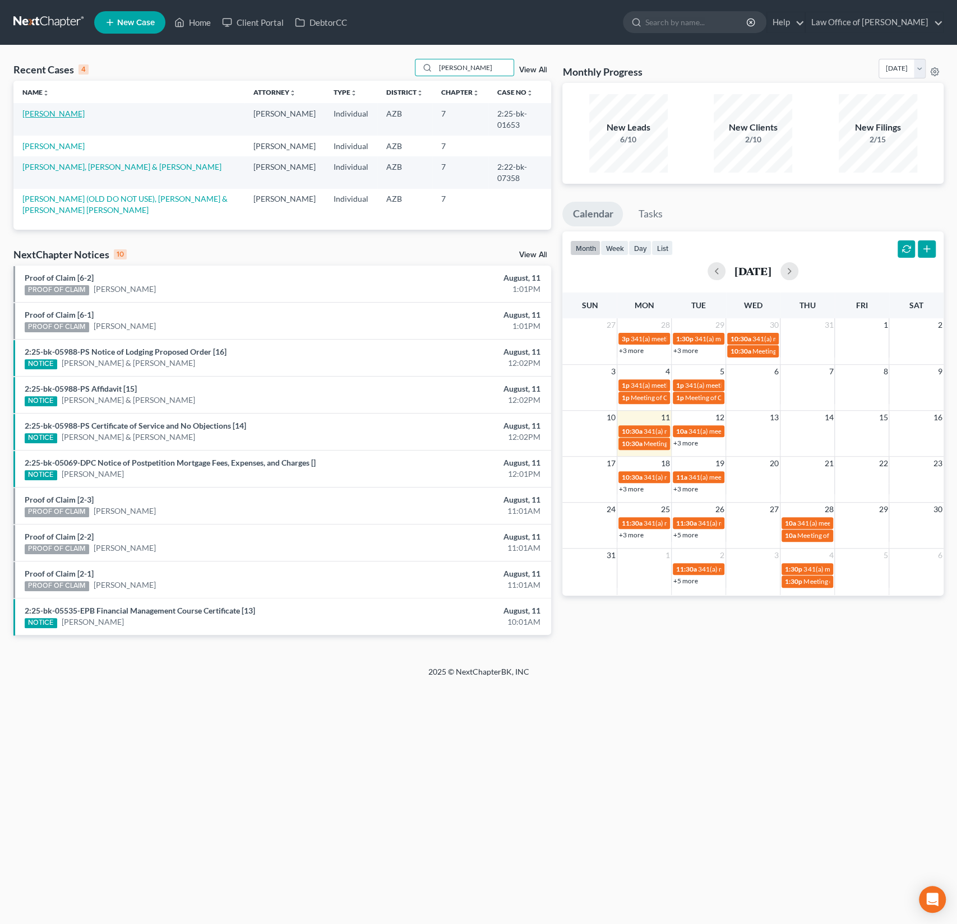
click at [57, 116] on link "[PERSON_NAME]" at bounding box center [53, 114] width 62 height 10
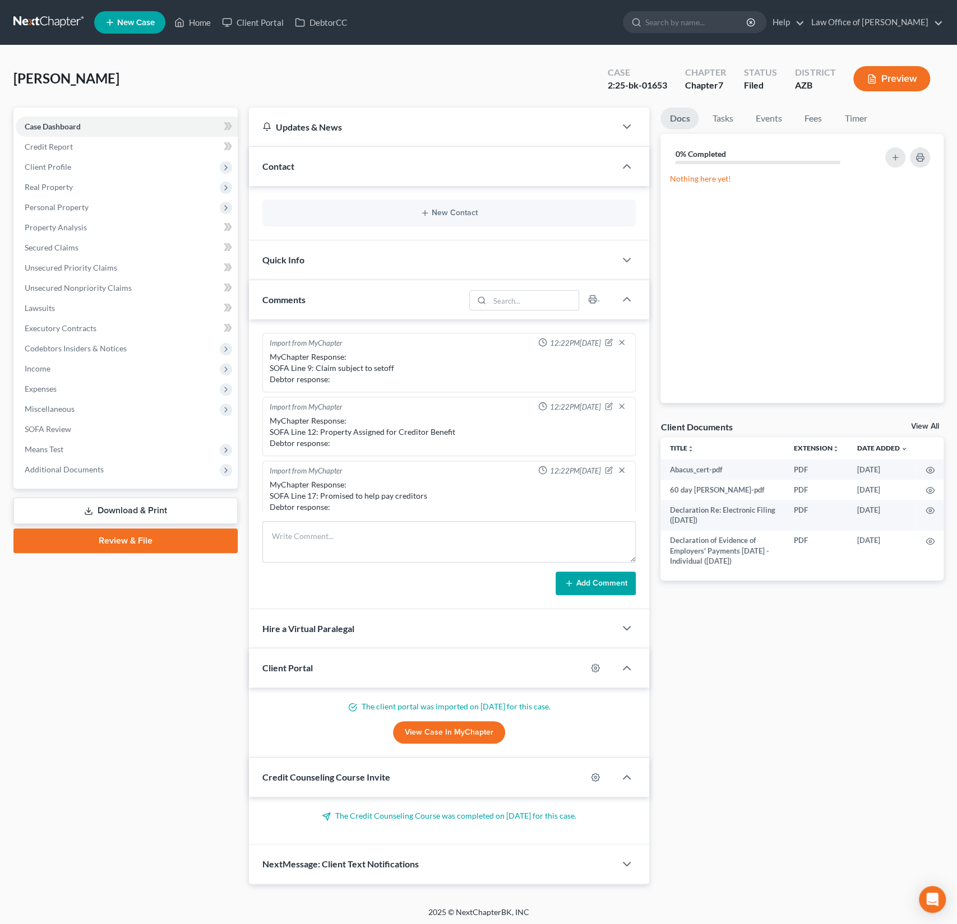
scroll to position [272, 0]
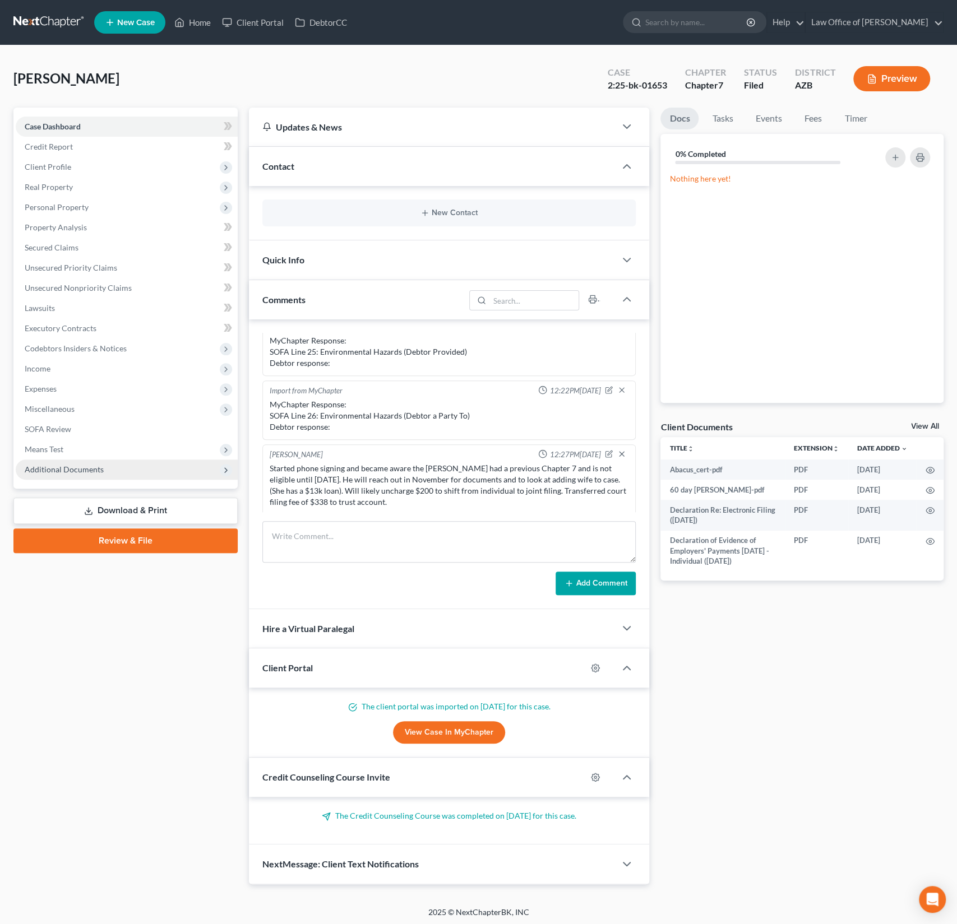
click at [92, 474] on span "Additional Documents" at bounding box center [64, 470] width 79 height 10
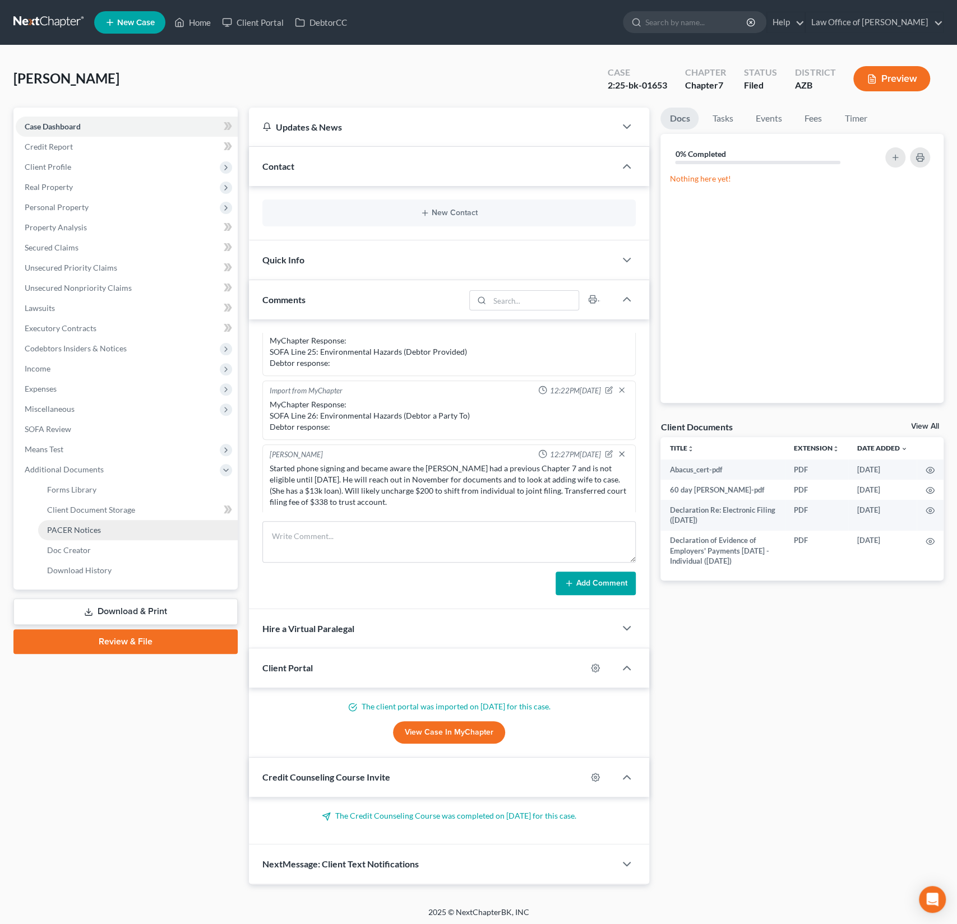
click at [95, 531] on span "PACER Notices" at bounding box center [74, 530] width 54 height 10
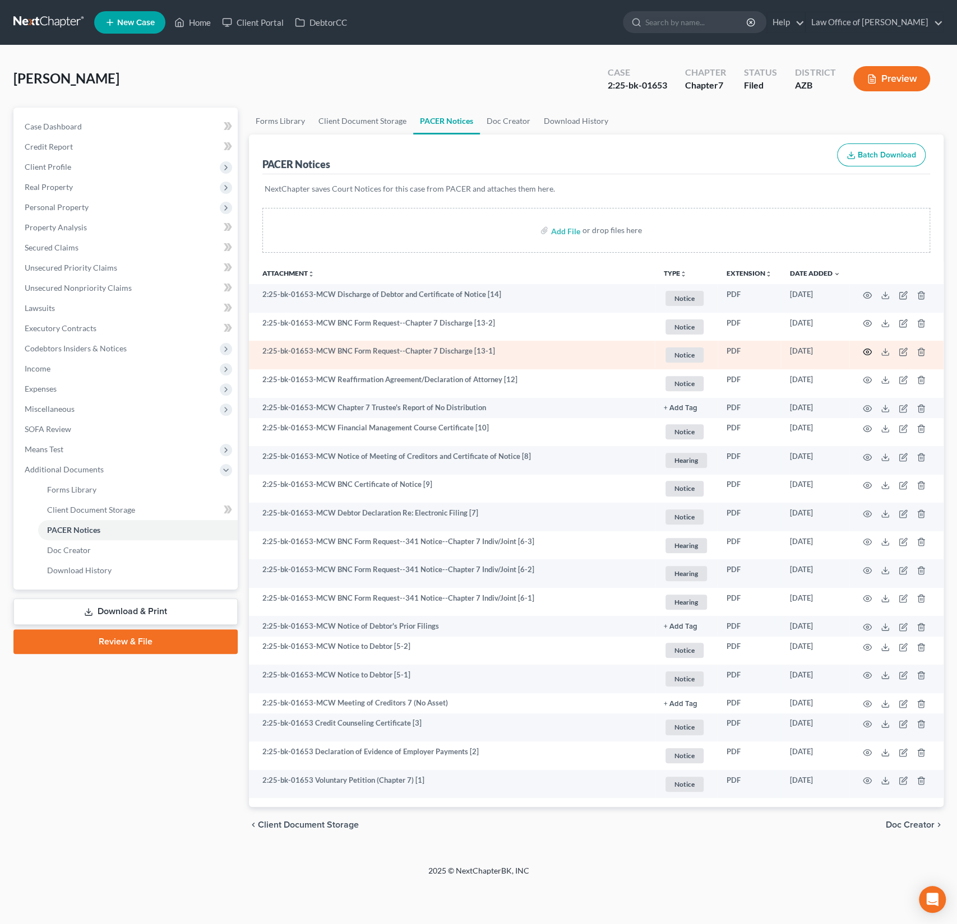
click at [867, 351] on icon "button" at bounding box center [867, 352] width 9 height 9
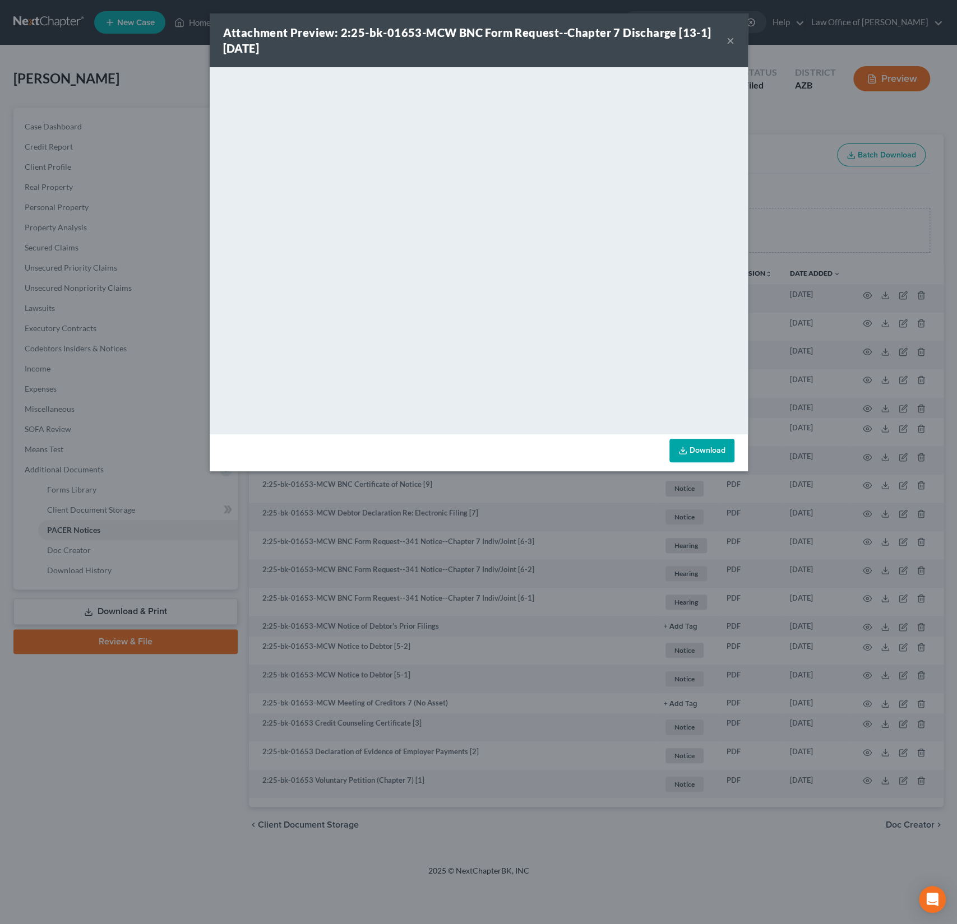
click at [735, 37] on div "Attachment Preview: 2:25-bk-01653-MCW BNC Form Request--Chapter 7 Discharge [13…" at bounding box center [479, 40] width 538 height 54
click at [734, 36] on div "Attachment Preview: 2:25-bk-01653-MCW BNC Form Request--Chapter 7 Discharge [13…" at bounding box center [479, 40] width 538 height 54
click at [730, 40] on button "×" at bounding box center [730, 40] width 8 height 13
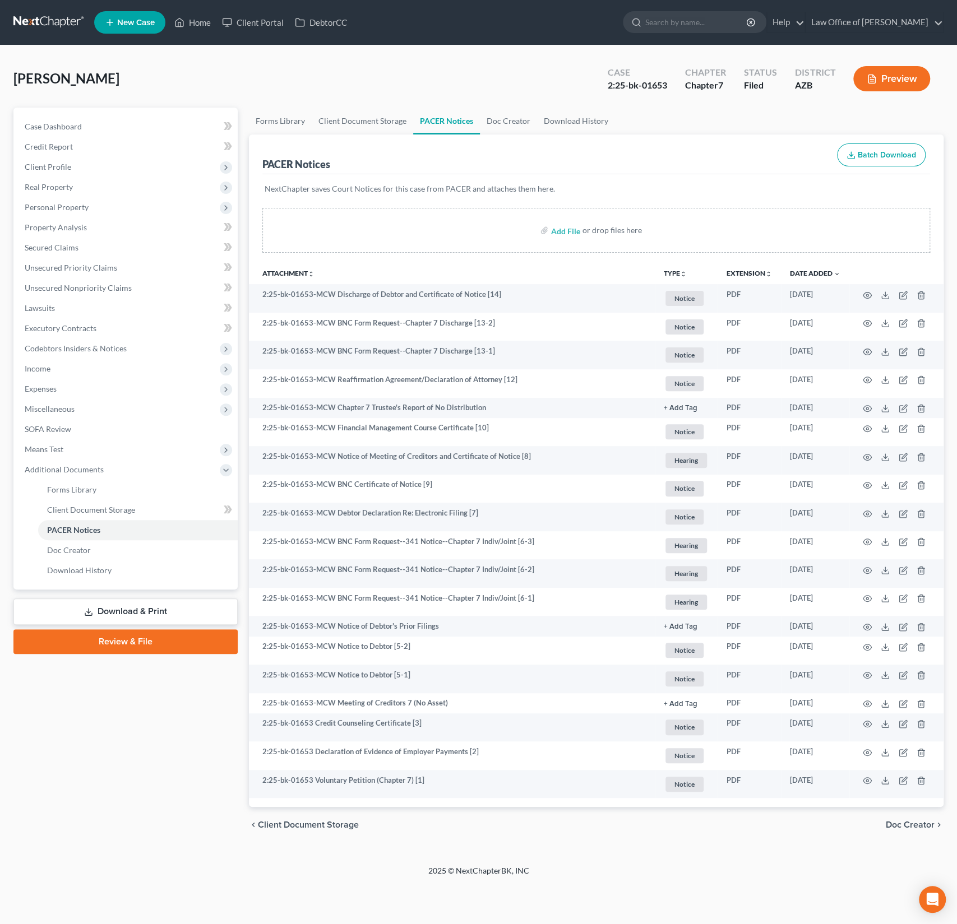
click at [193, 65] on div "[PERSON_NAME] Upgraded Case 2:25-bk-01653 Chapter Chapter 7 Status Filed Distri…" at bounding box center [478, 83] width 930 height 49
click at [196, 21] on link "Home" at bounding box center [193, 22] width 48 height 20
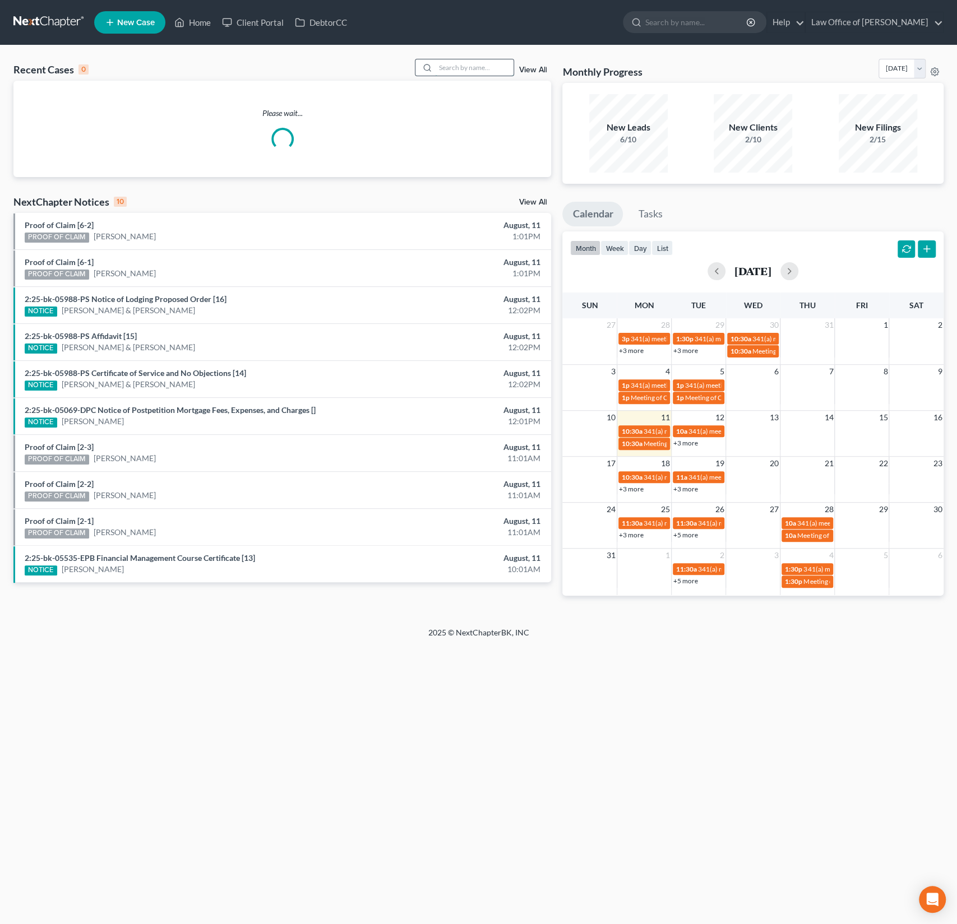
click at [469, 62] on input "search" at bounding box center [474, 67] width 78 height 16
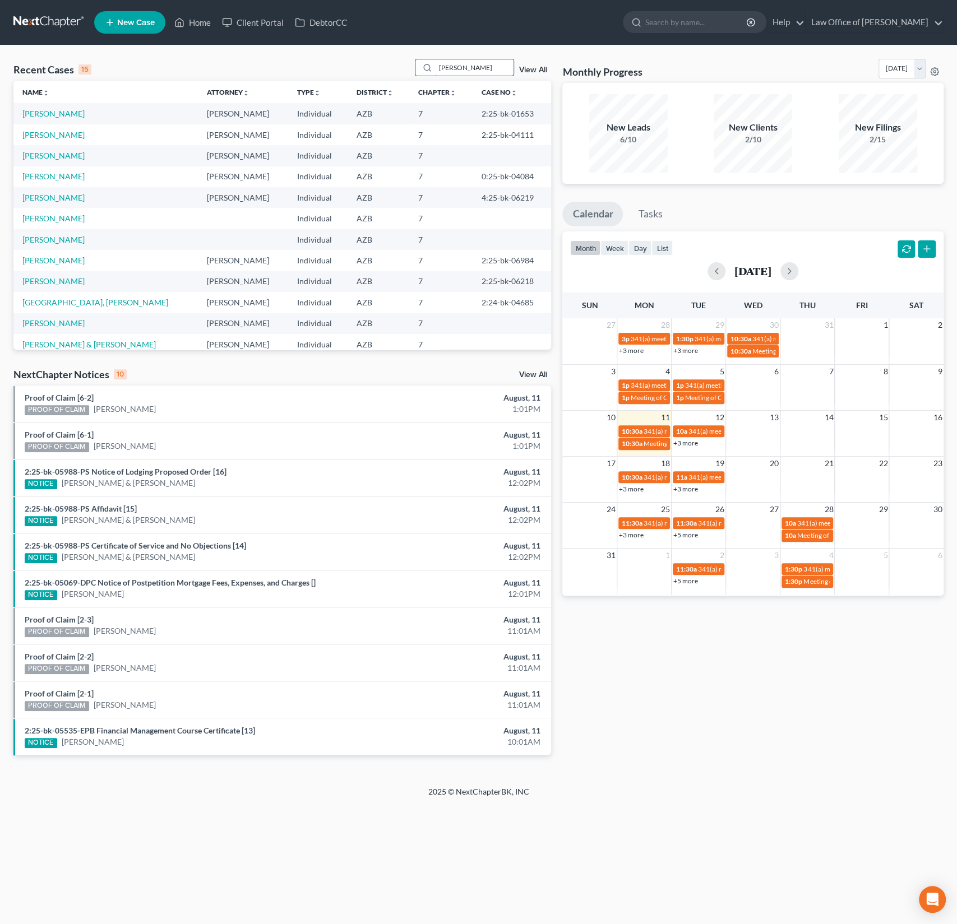
type input "[PERSON_NAME]"
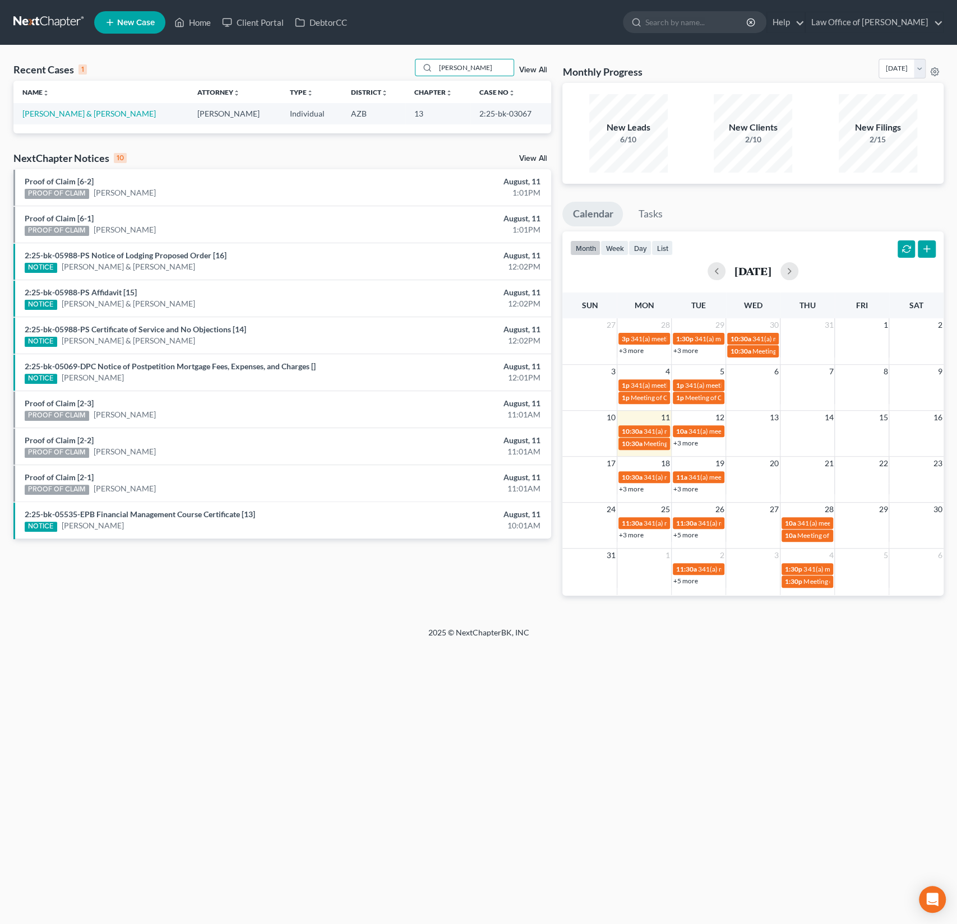
click at [63, 106] on td "[PERSON_NAME] & [PERSON_NAME]" at bounding box center [100, 113] width 175 height 21
click at [55, 118] on td "[PERSON_NAME] & [PERSON_NAME]" at bounding box center [100, 113] width 175 height 21
click at [79, 117] on link "[PERSON_NAME] & [PERSON_NAME]" at bounding box center [88, 114] width 133 height 10
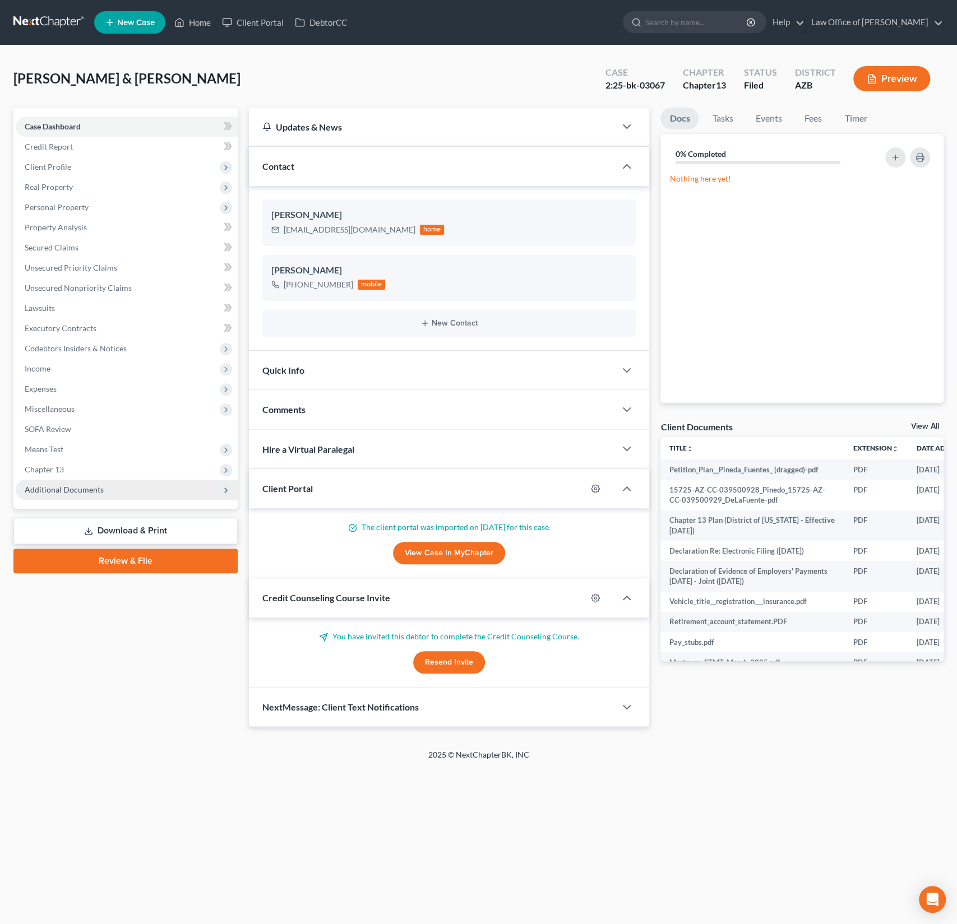
click at [86, 488] on span "Additional Documents" at bounding box center [64, 490] width 79 height 10
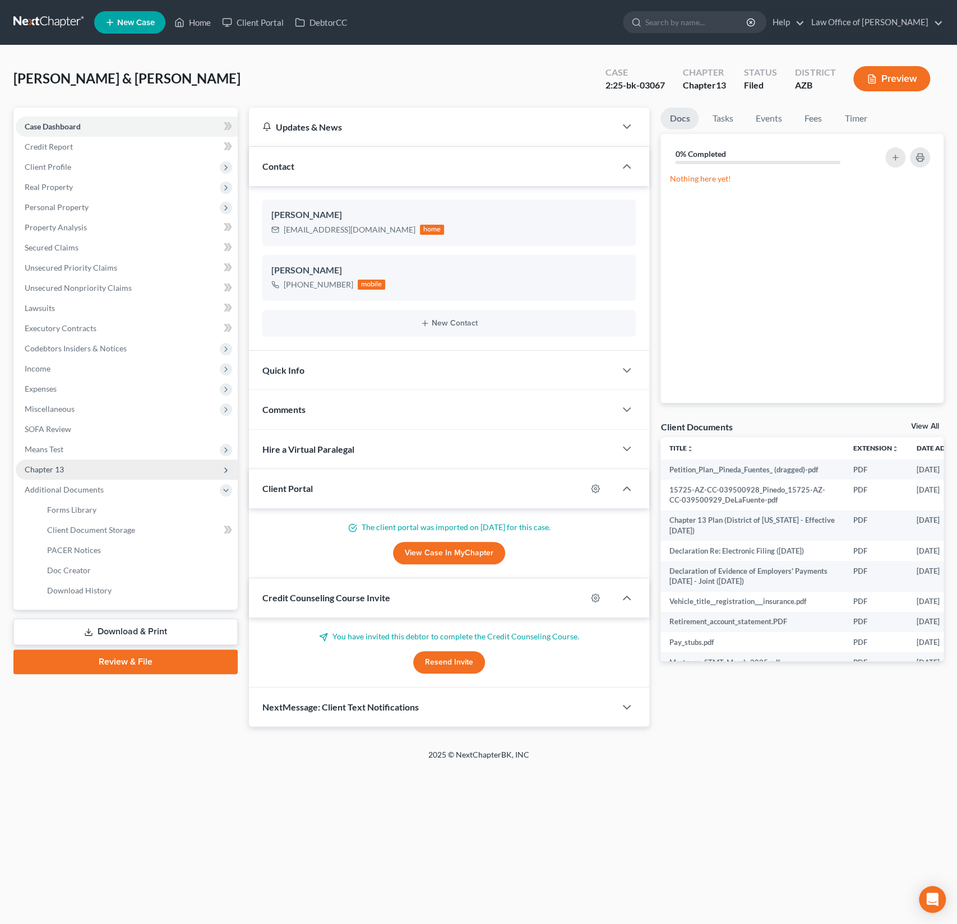
click at [63, 474] on span "Chapter 13" at bounding box center [127, 470] width 222 height 20
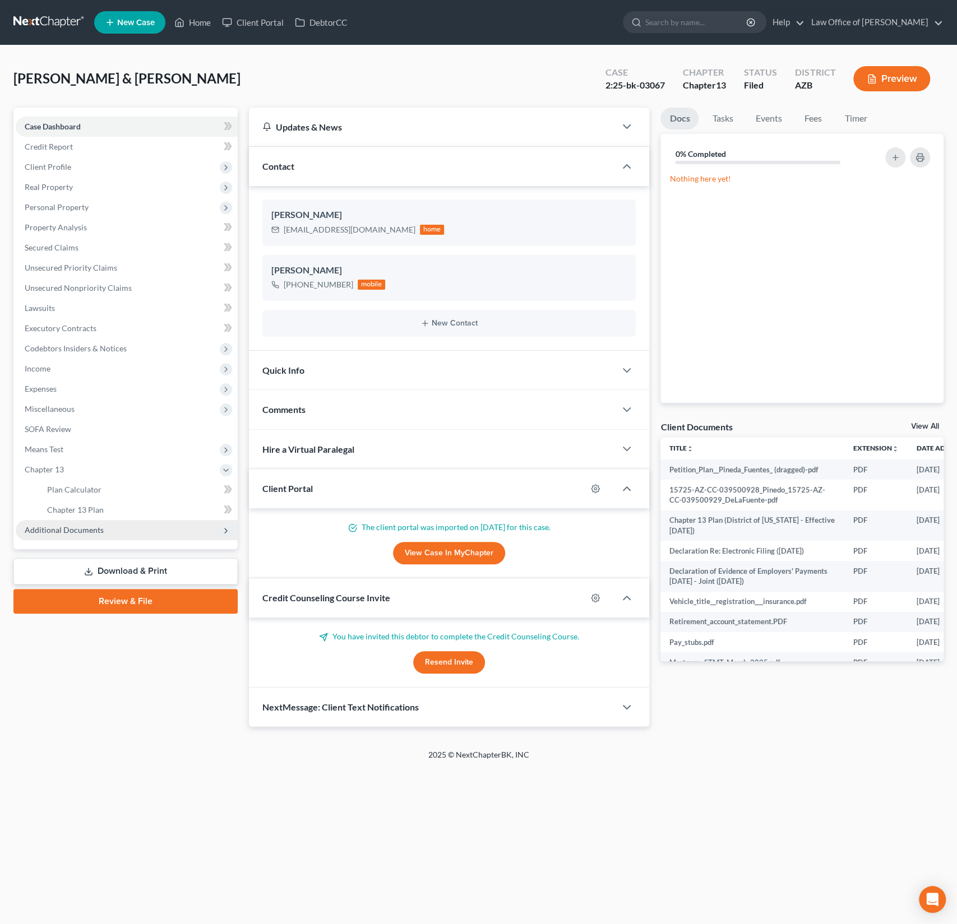
click at [53, 534] on span "Additional Documents" at bounding box center [127, 530] width 222 height 20
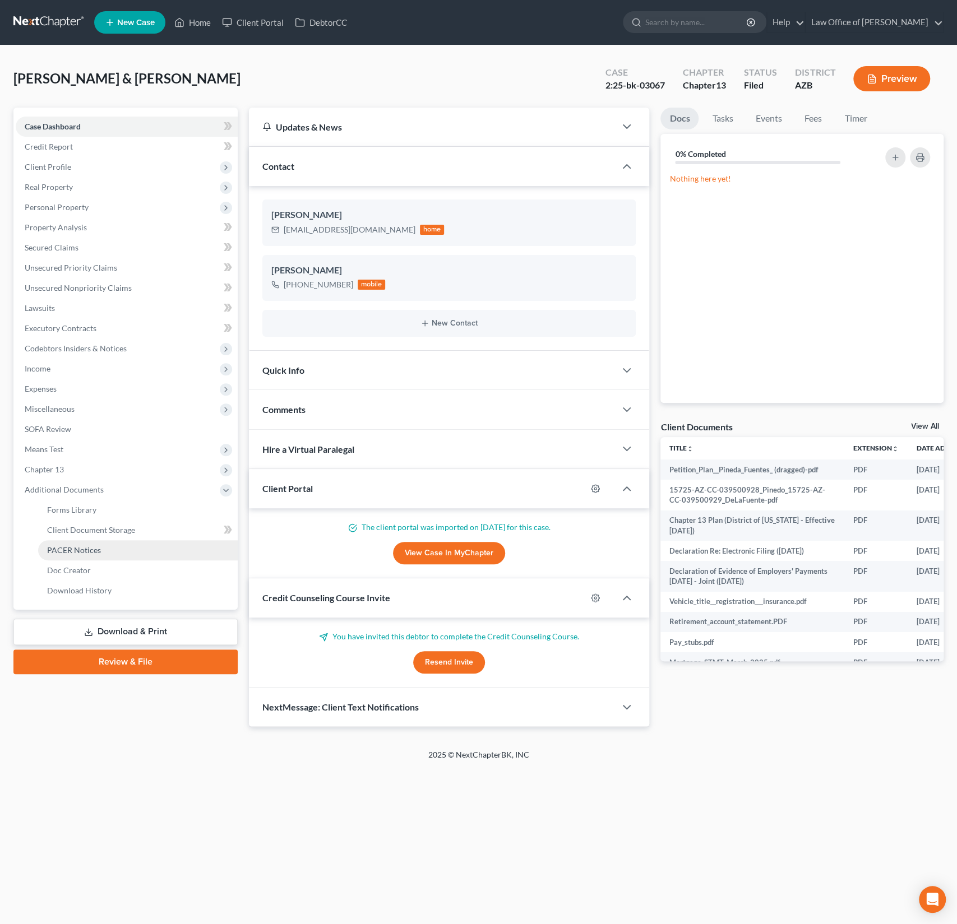
click at [72, 555] on link "PACER Notices" at bounding box center [138, 550] width 200 height 20
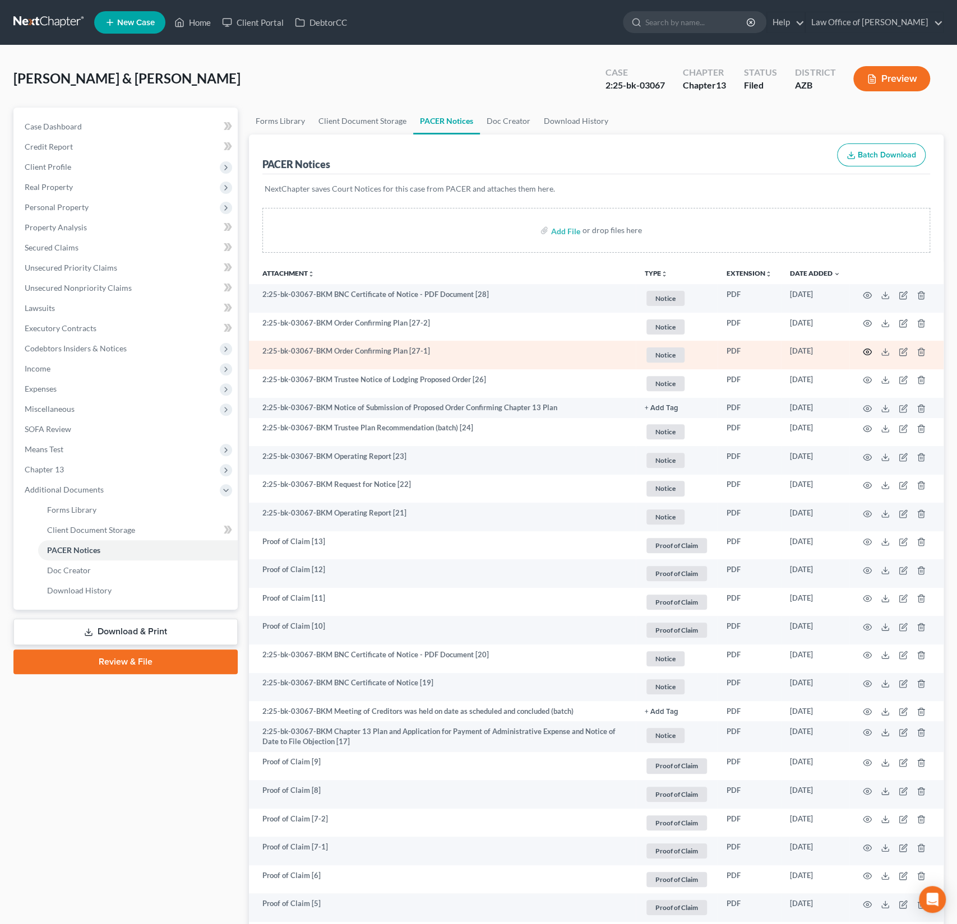
click at [869, 348] on icon "button" at bounding box center [867, 352] width 9 height 9
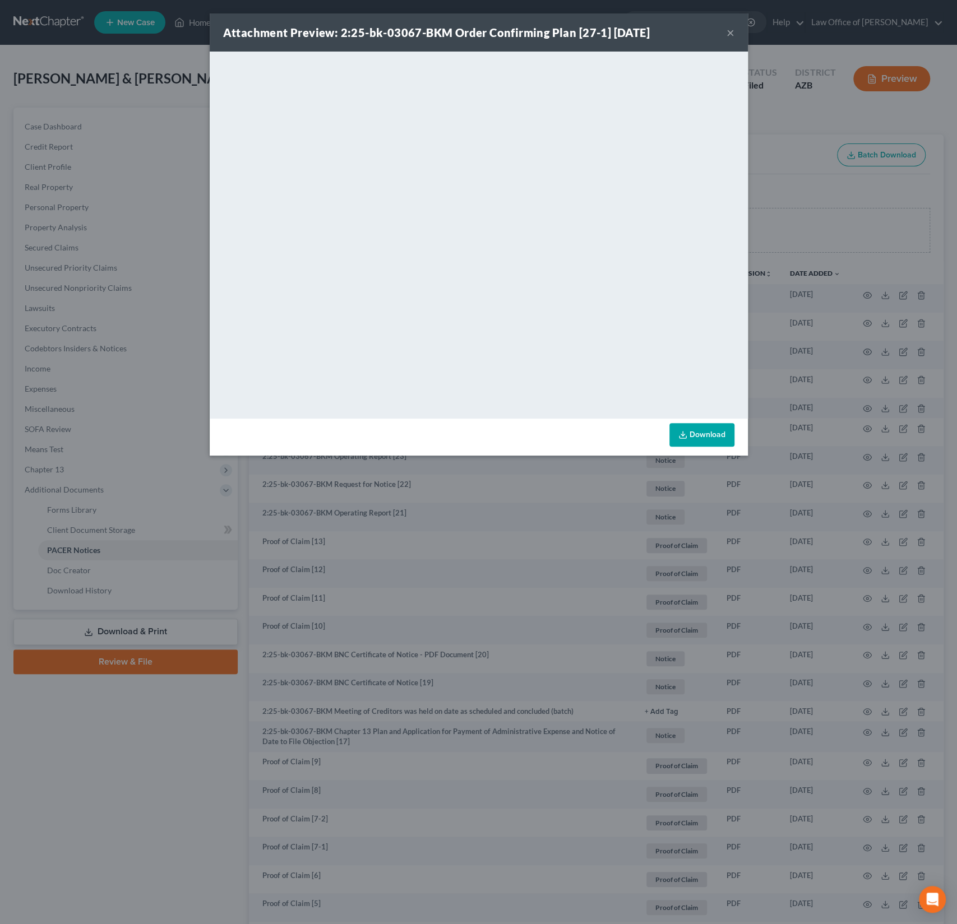
click at [730, 35] on button "×" at bounding box center [730, 32] width 8 height 13
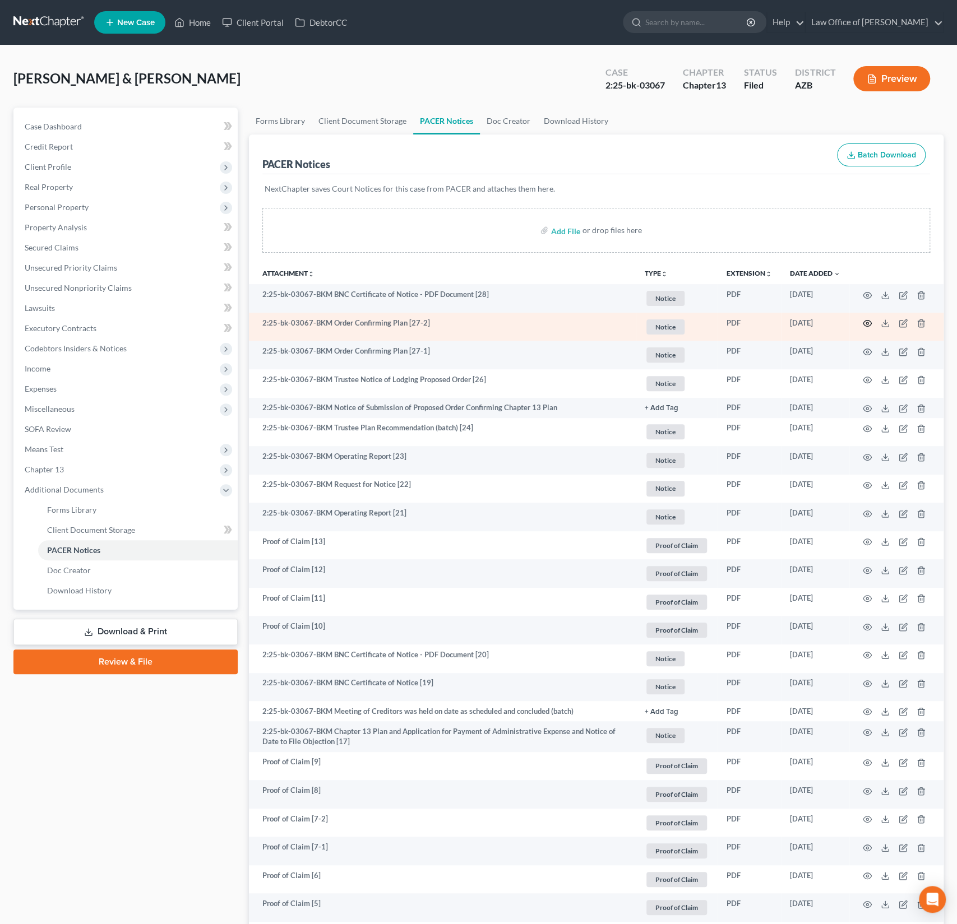
click at [866, 324] on icon "button" at bounding box center [867, 323] width 9 height 9
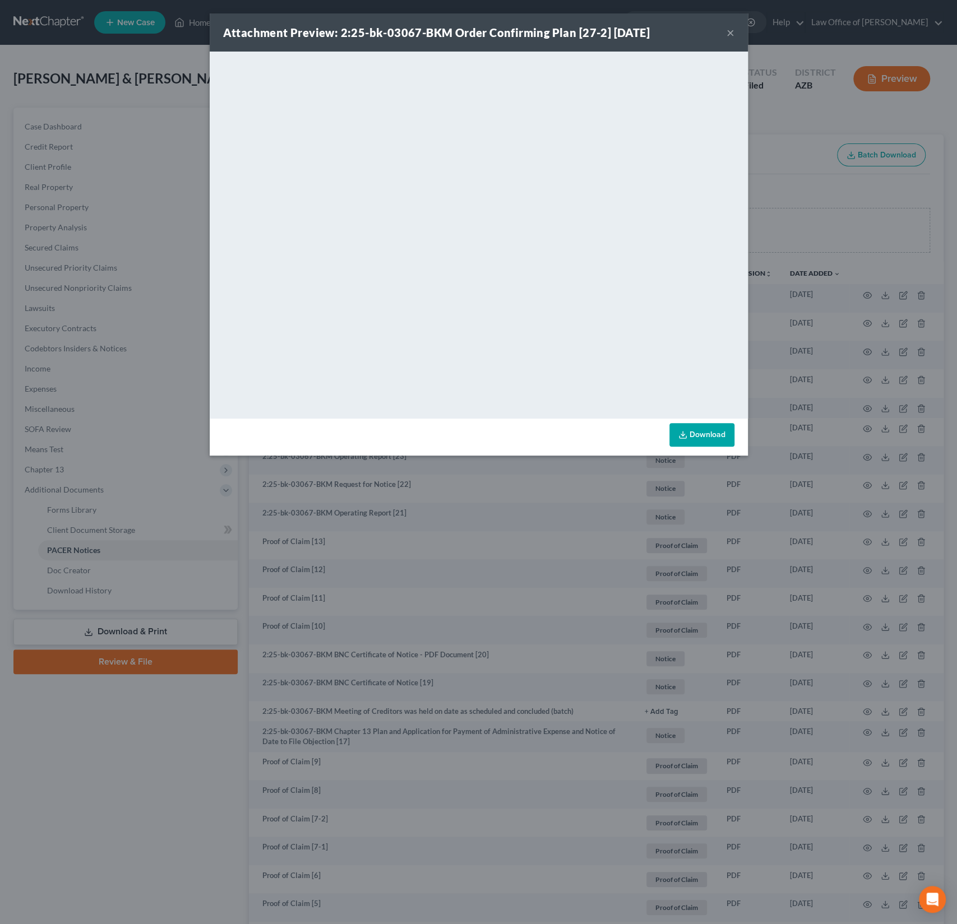
click at [730, 36] on button "×" at bounding box center [730, 32] width 8 height 13
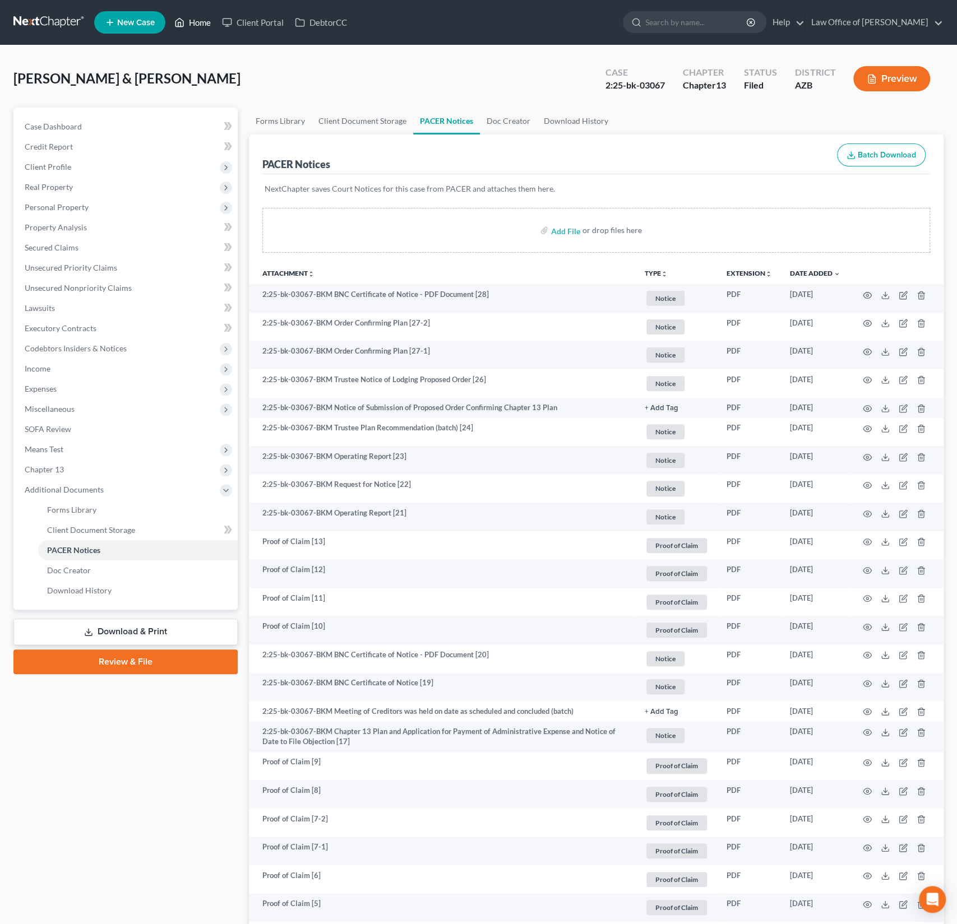
click at [202, 25] on link "Home" at bounding box center [193, 22] width 48 height 20
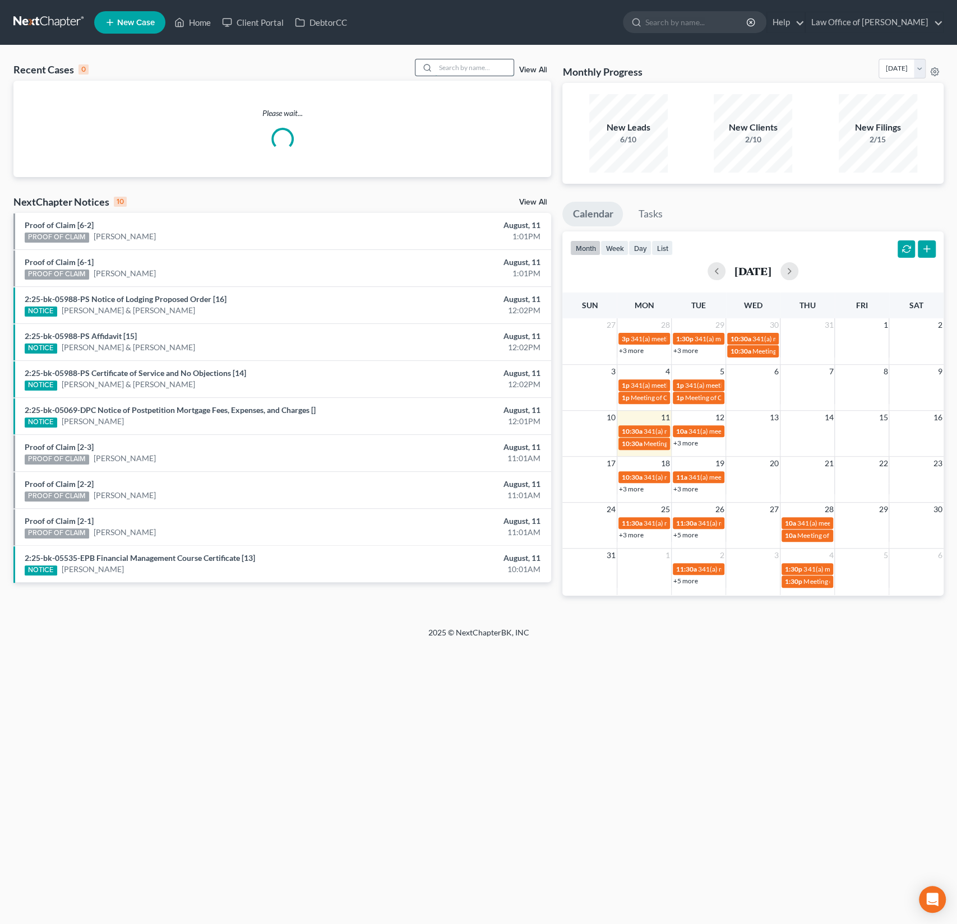
click at [484, 65] on input "search" at bounding box center [474, 67] width 78 height 16
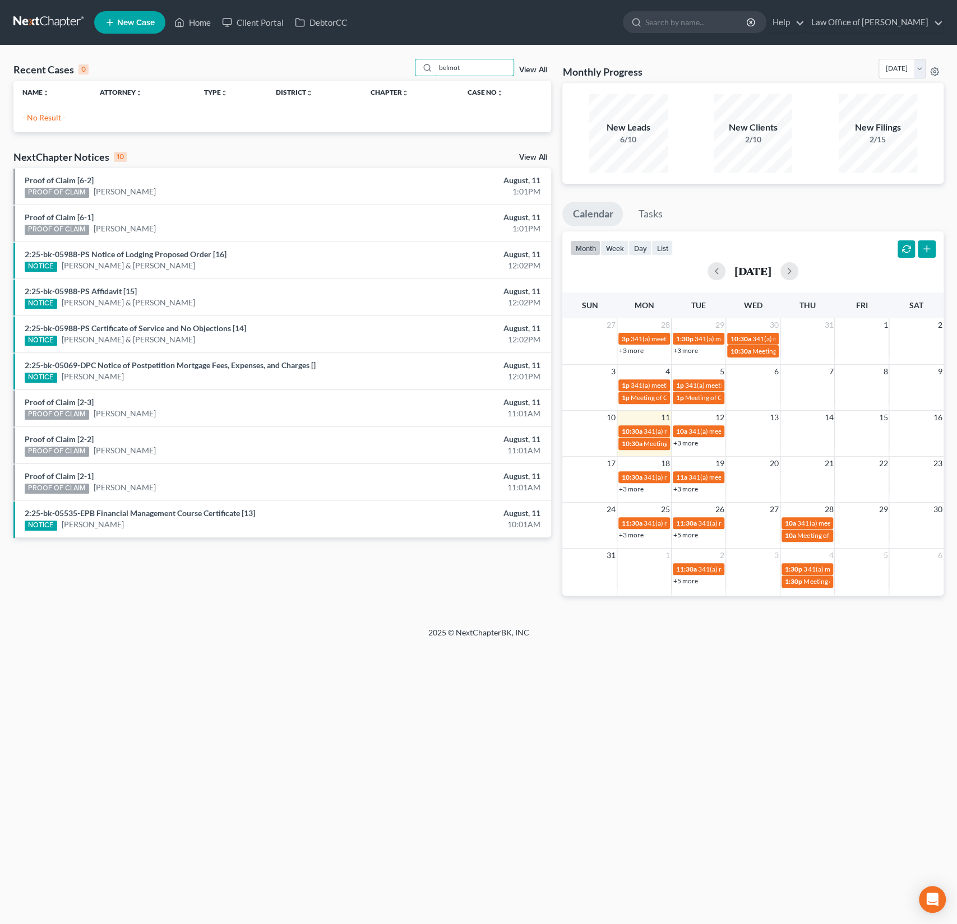
drag, startPoint x: 489, startPoint y: 72, endPoint x: 397, endPoint y: 58, distance: 93.0
click at [397, 59] on div "Recent Cases 0 belmot View All" at bounding box center [282, 70] width 538 height 22
type input "b"
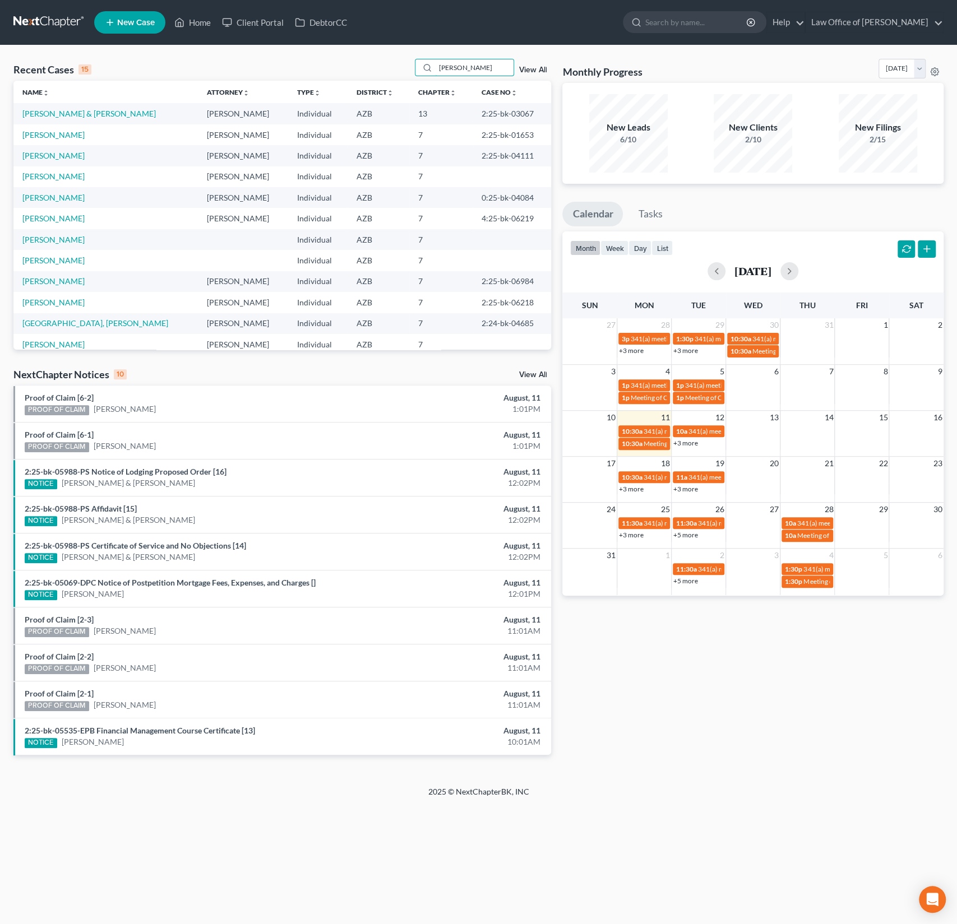
type input "[PERSON_NAME]"
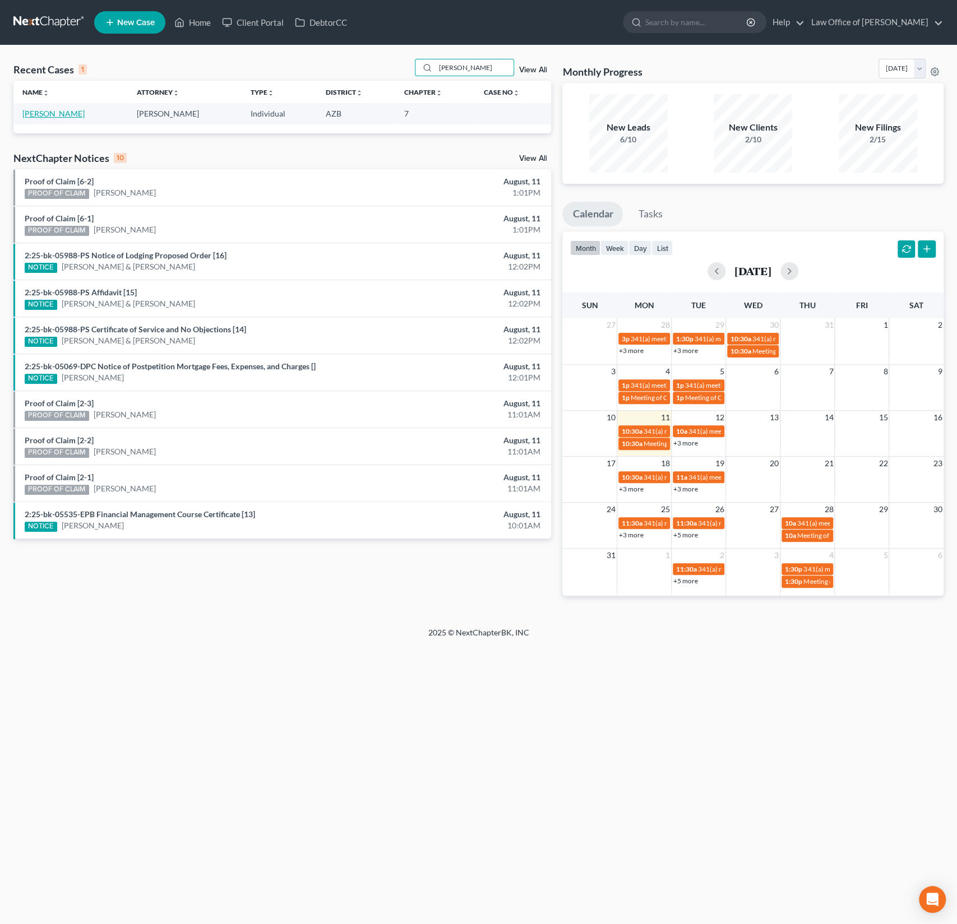
click at [40, 117] on link "[PERSON_NAME]" at bounding box center [53, 114] width 62 height 10
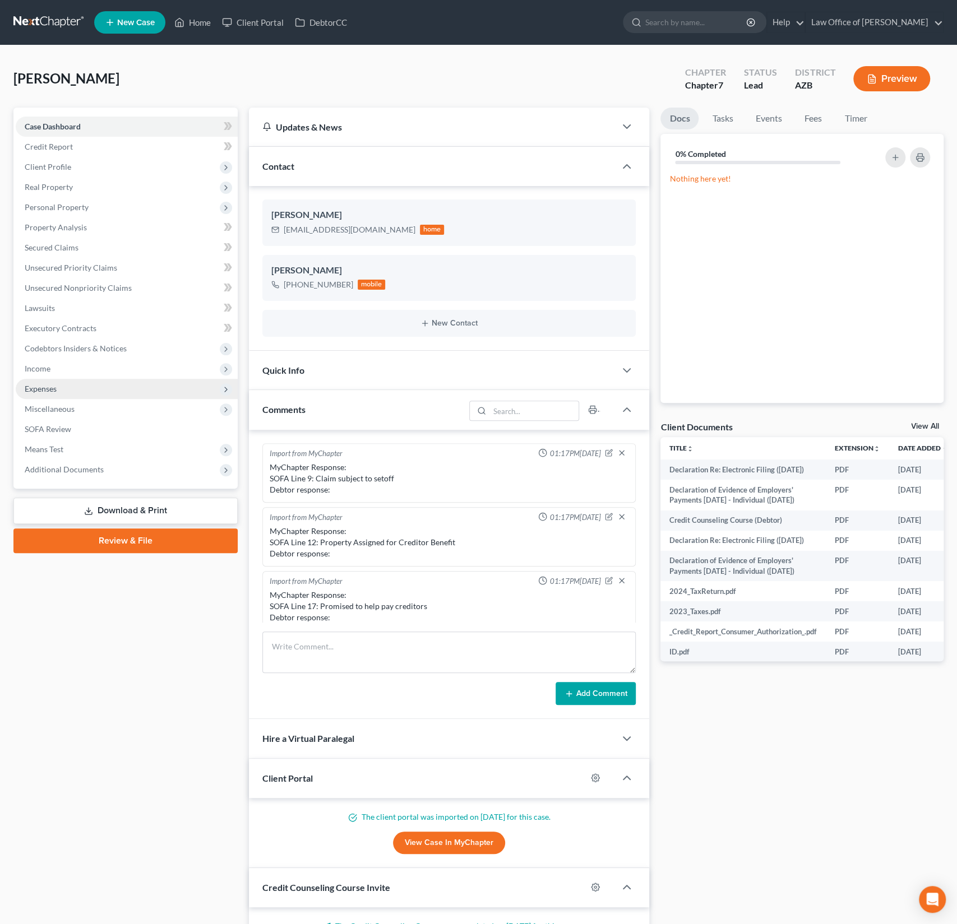
scroll to position [197, 0]
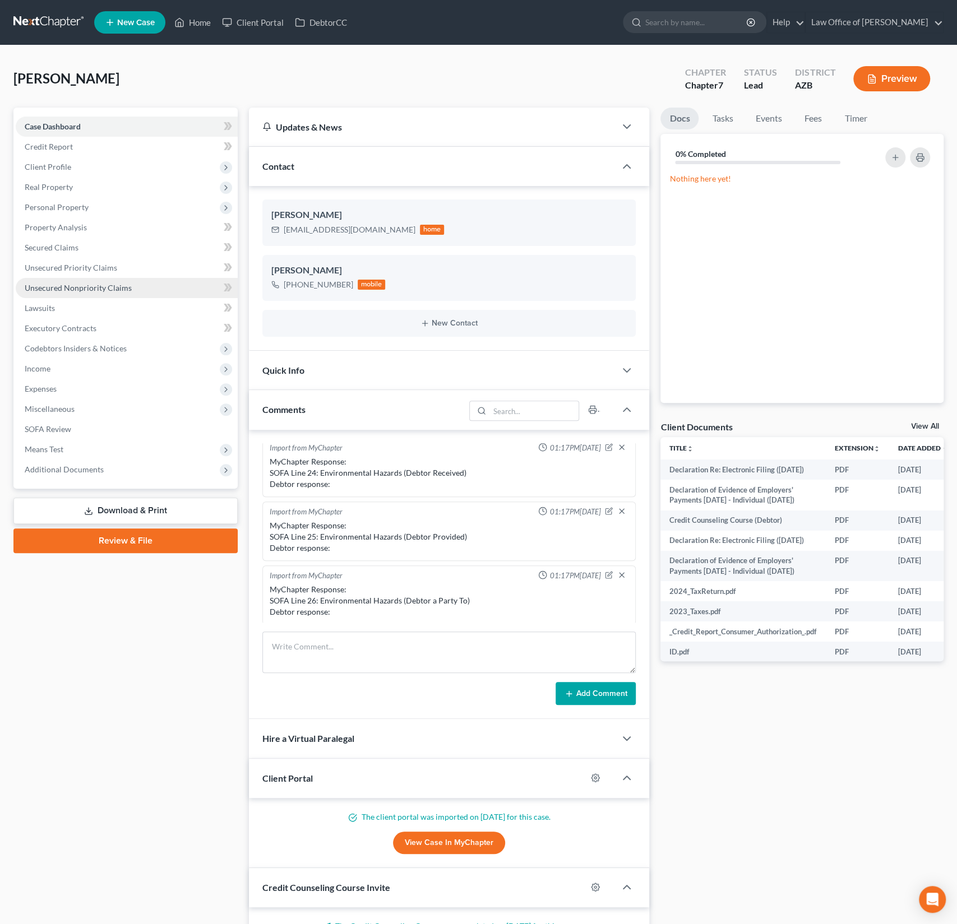
click at [87, 285] on span "Unsecured Nonpriority Claims" at bounding box center [78, 288] width 107 height 10
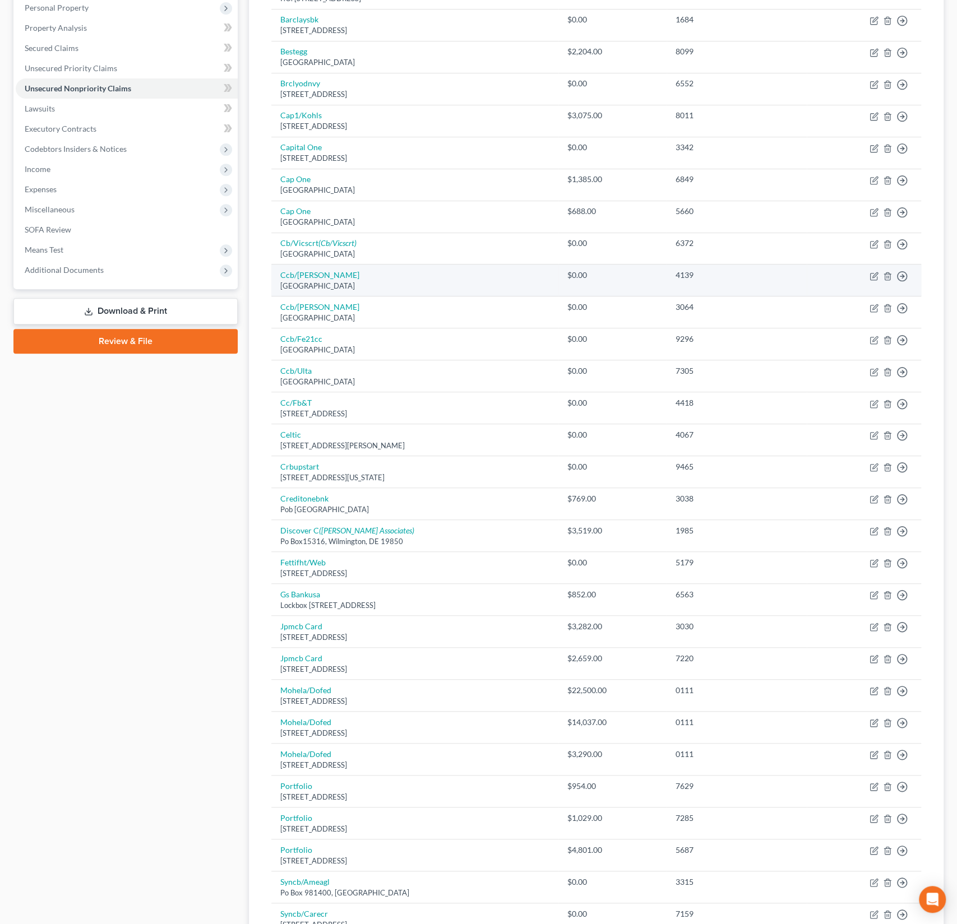
scroll to position [363, 0]
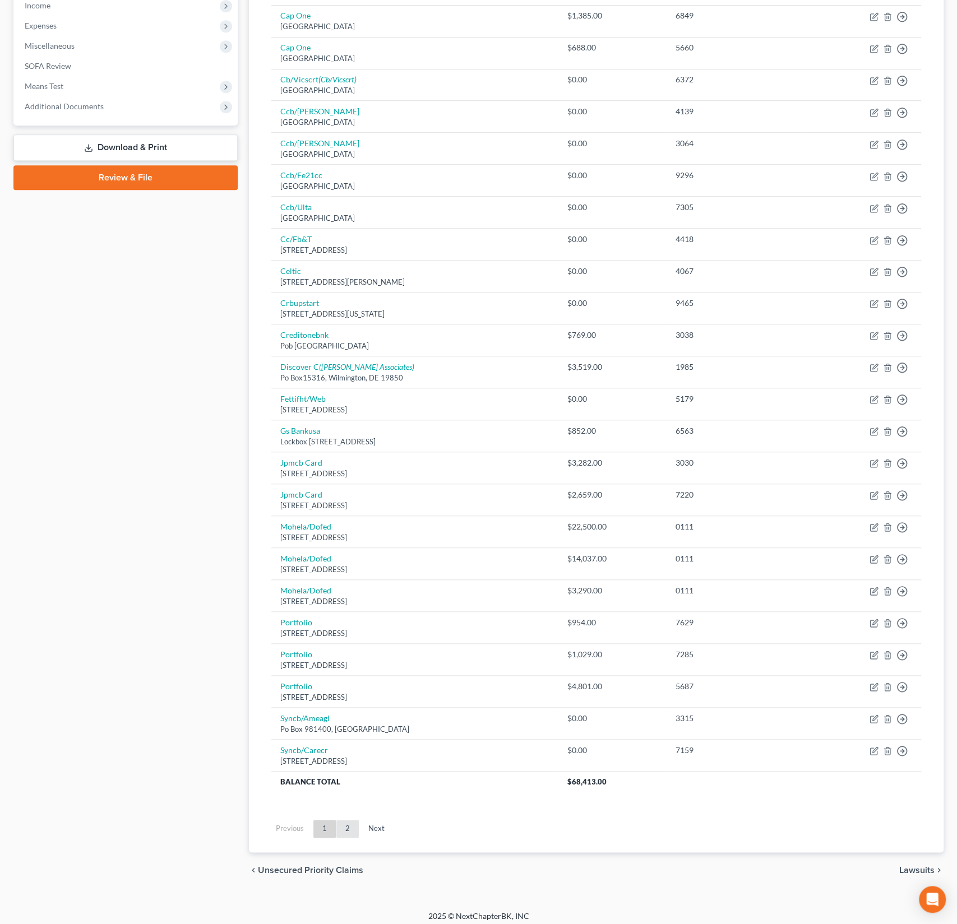
click at [340, 821] on link "2" at bounding box center [347, 829] width 22 height 18
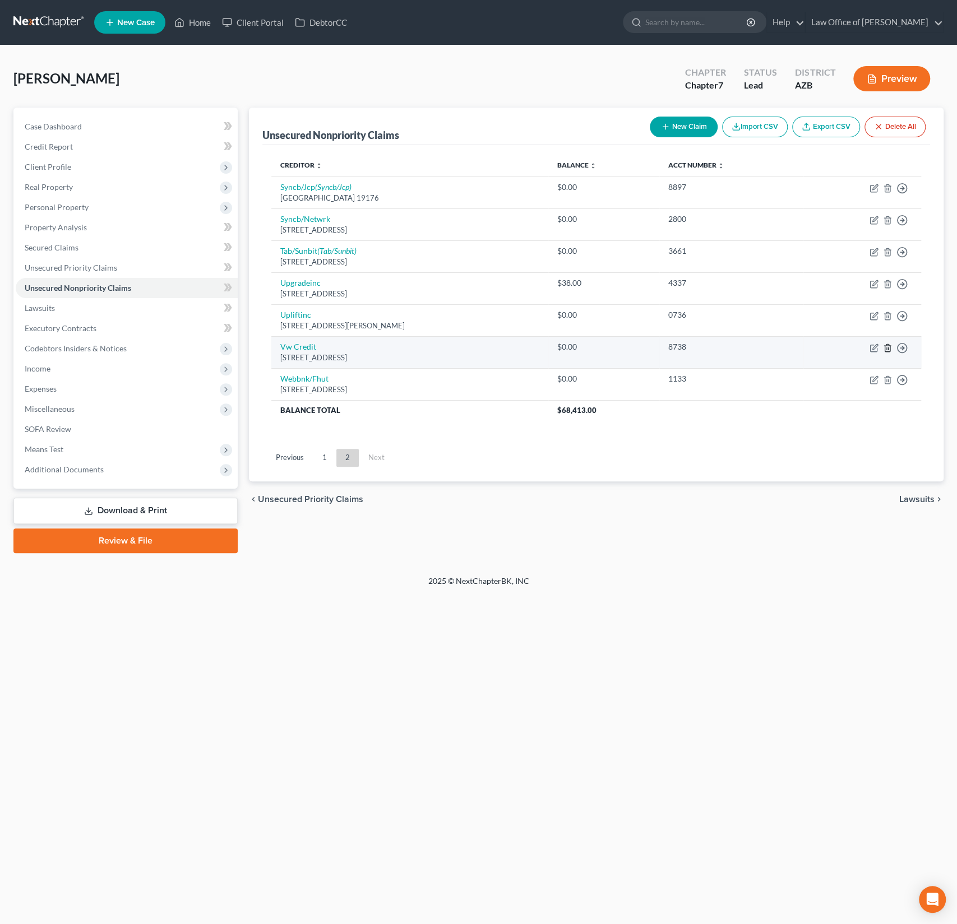
click at [888, 348] on line "button" at bounding box center [888, 349] width 0 height 2
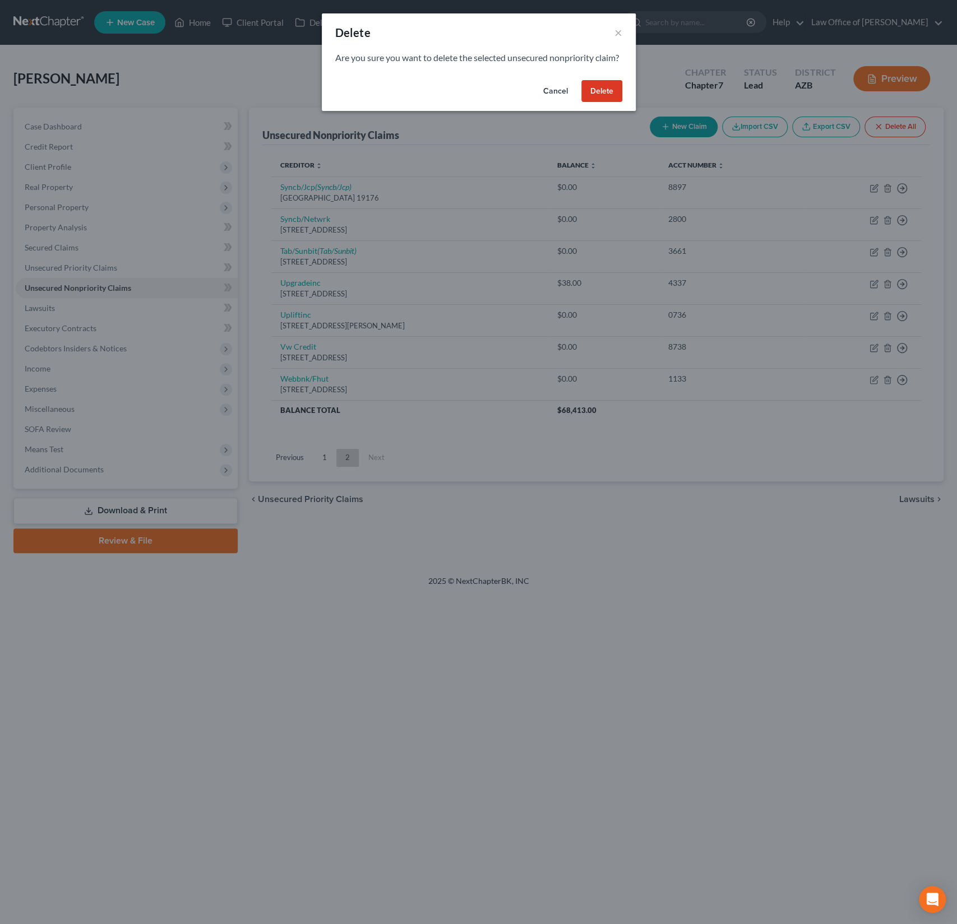
click at [605, 103] on button "Delete" at bounding box center [601, 91] width 41 height 22
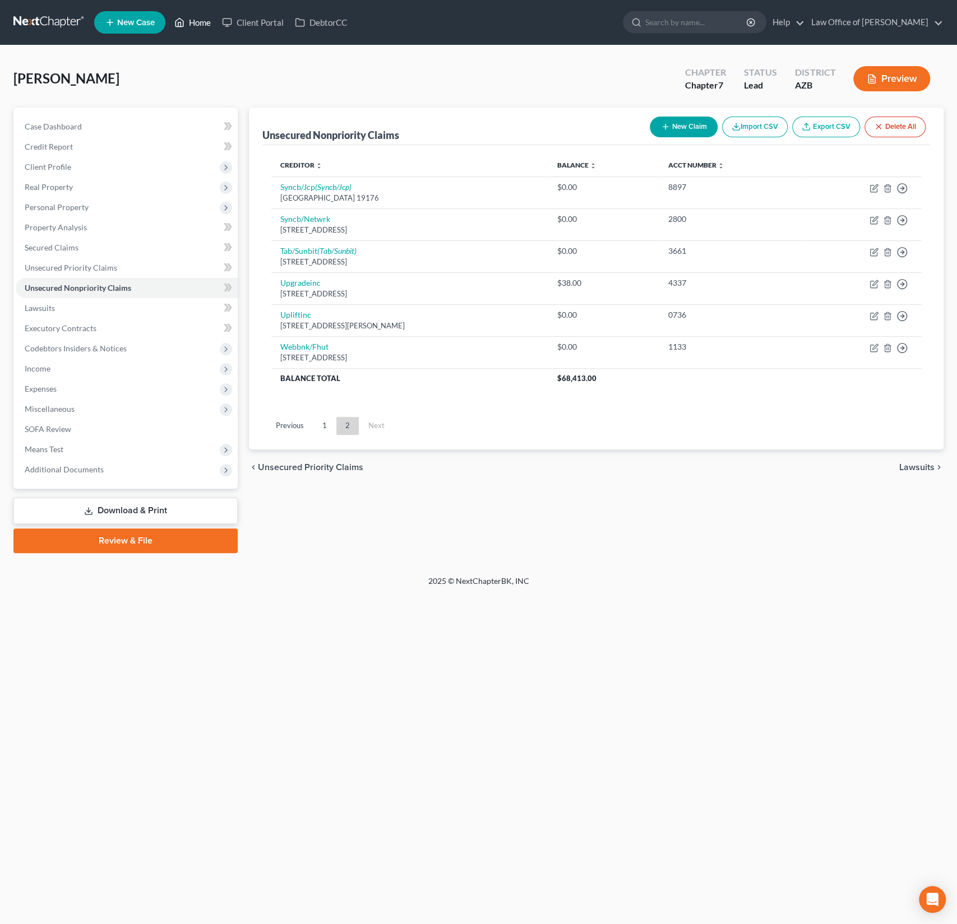
click at [205, 20] on link "Home" at bounding box center [193, 22] width 48 height 20
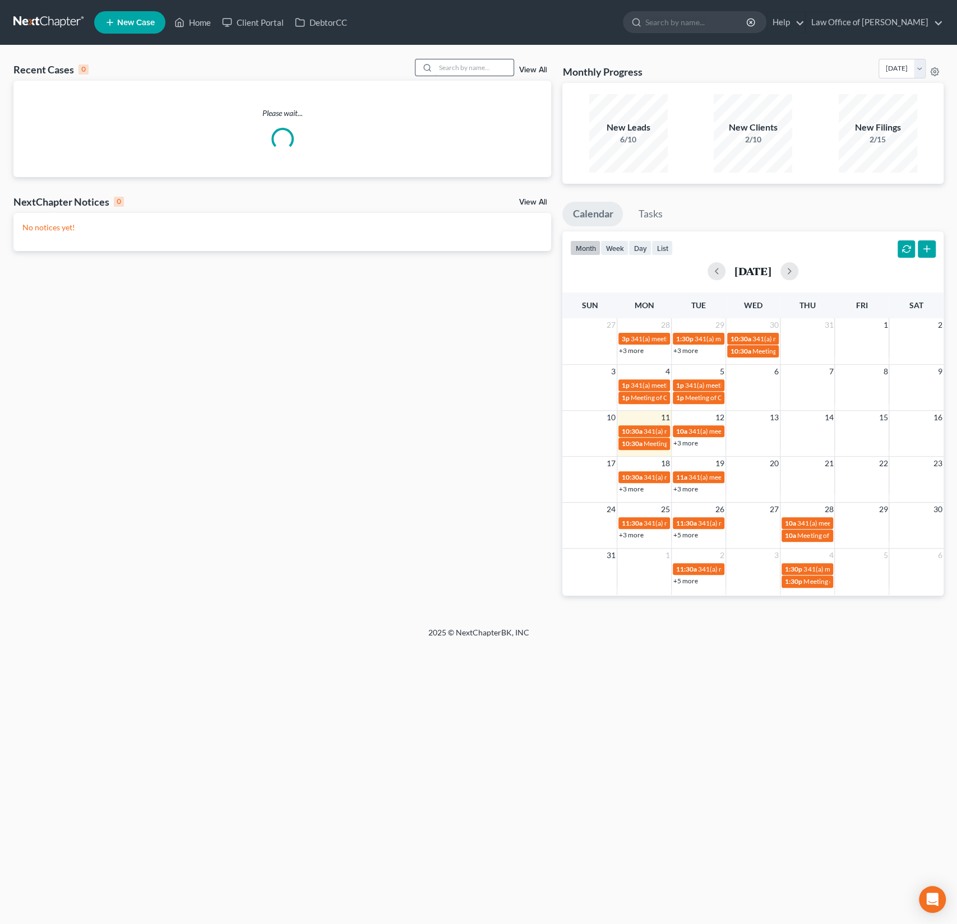
click at [474, 70] on input "search" at bounding box center [474, 67] width 78 height 16
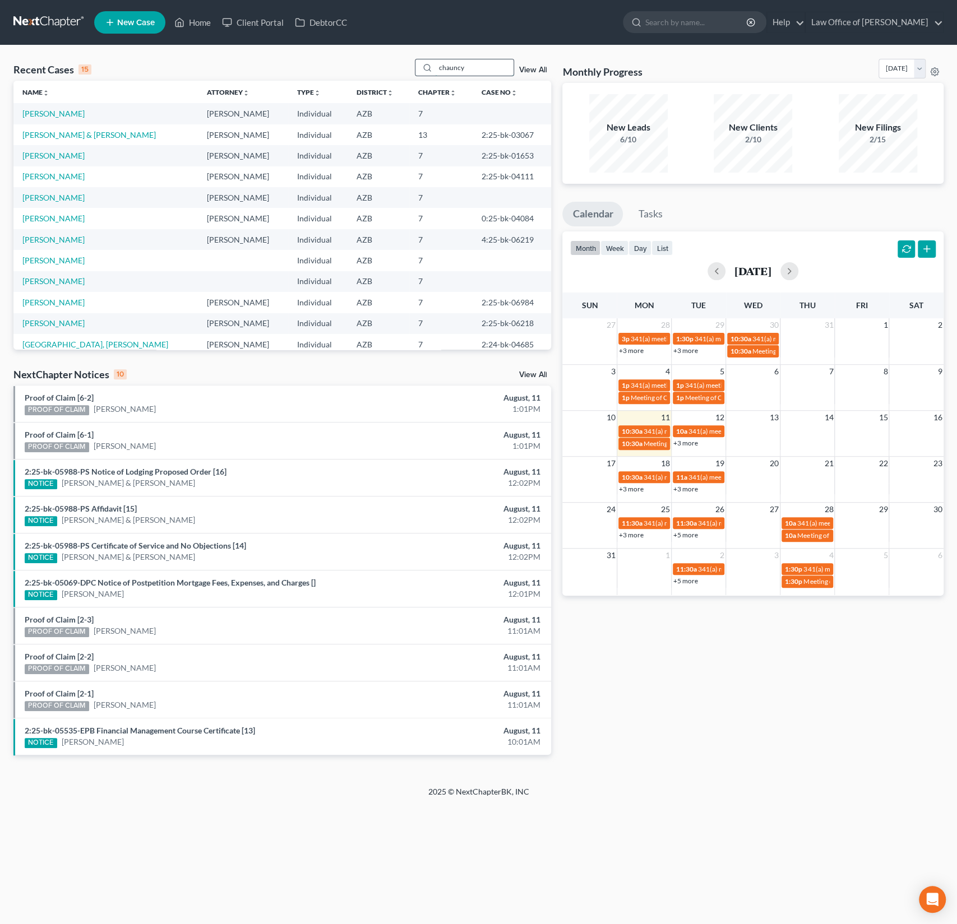
type input "chauncy"
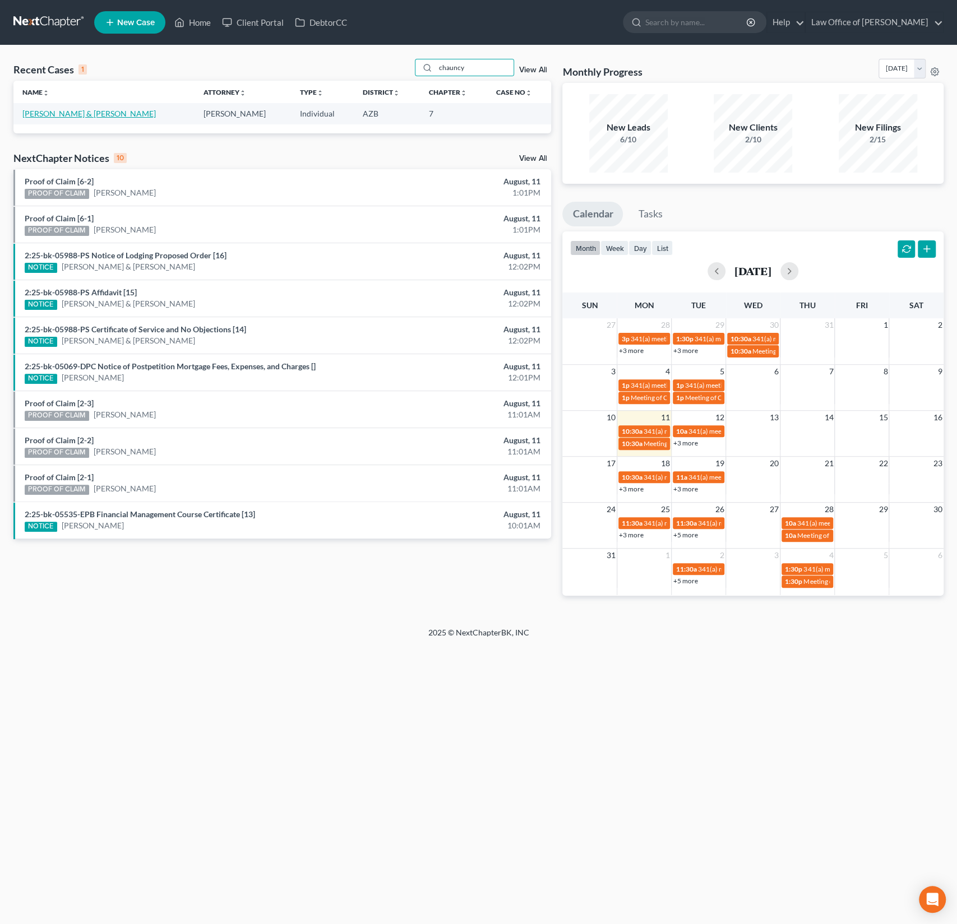
click at [91, 114] on link "[PERSON_NAME] & [PERSON_NAME]" at bounding box center [88, 114] width 133 height 10
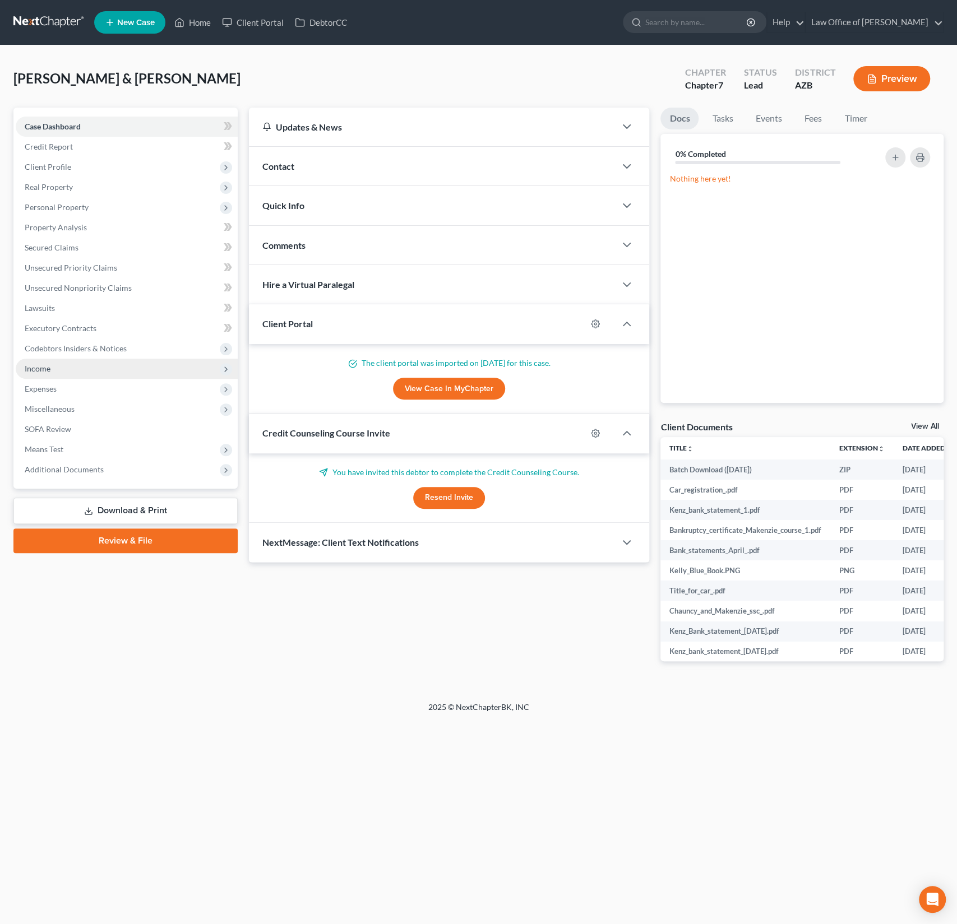
click at [52, 362] on span "Income" at bounding box center [127, 369] width 222 height 20
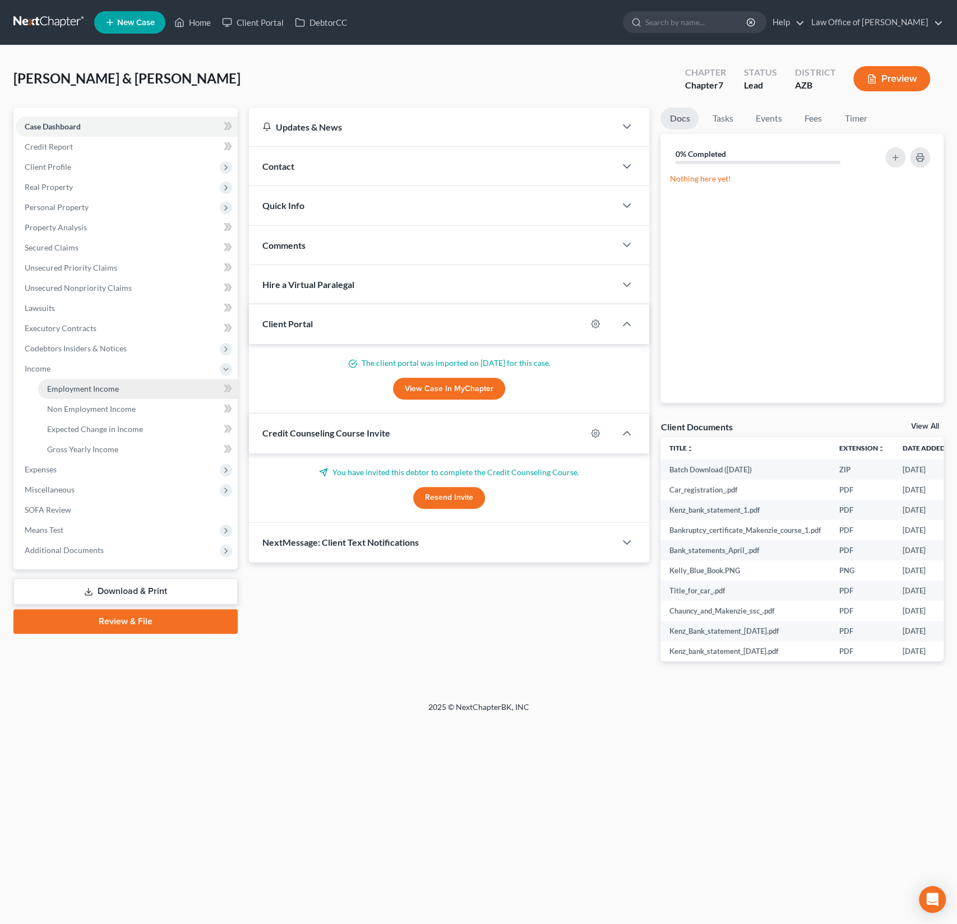
click at [71, 388] on span "Employment Income" at bounding box center [83, 389] width 72 height 10
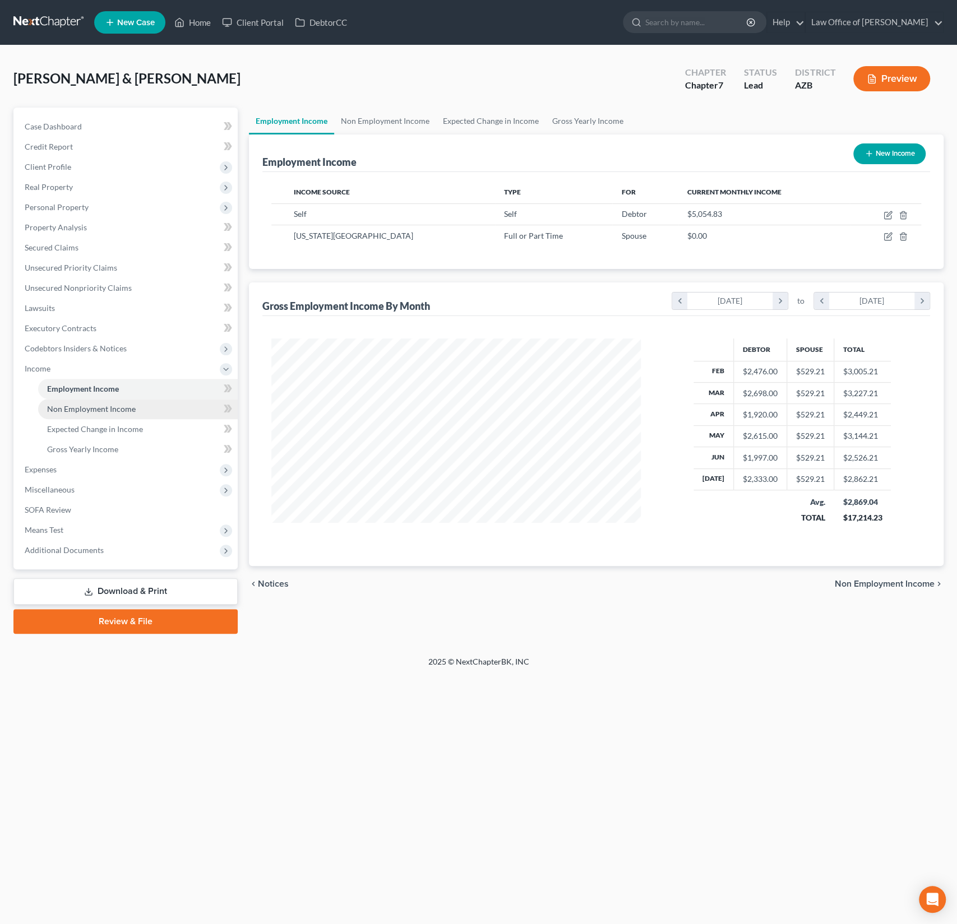
scroll to position [200, 392]
click at [893, 233] on td at bounding box center [885, 235] width 71 height 21
click at [890, 234] on icon "button" at bounding box center [888, 235] width 5 height 5
select select "0"
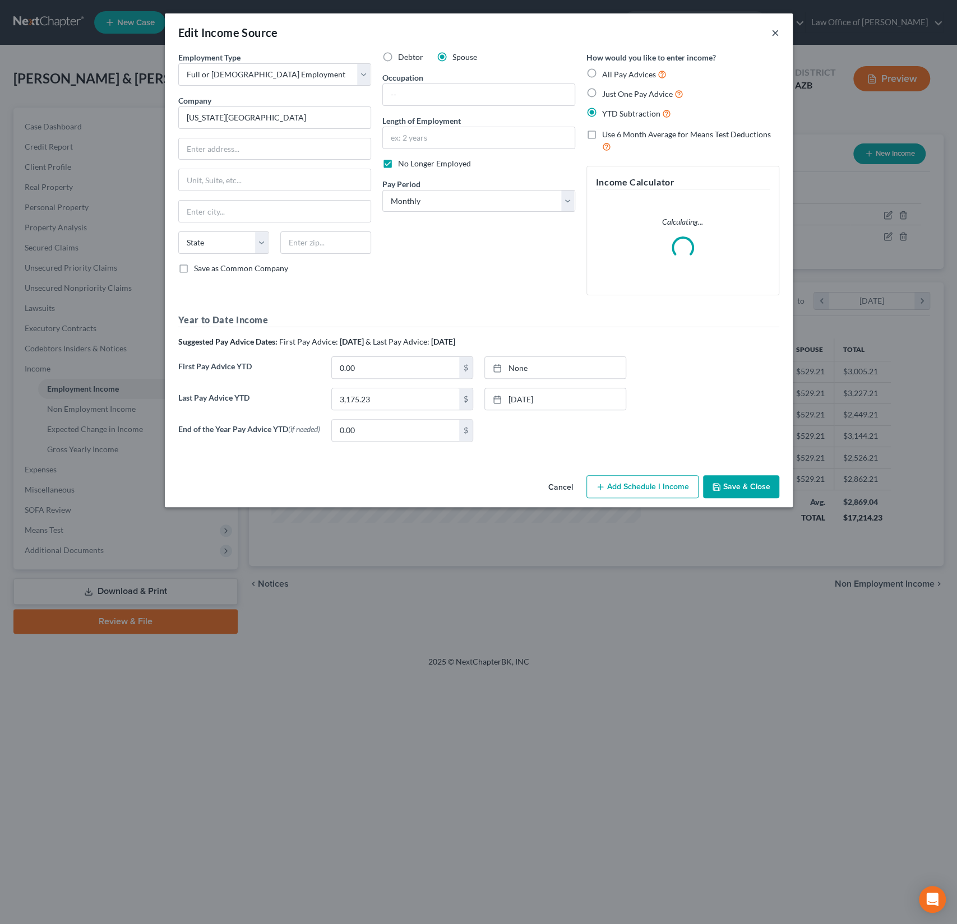
click at [775, 30] on button "×" at bounding box center [775, 32] width 8 height 13
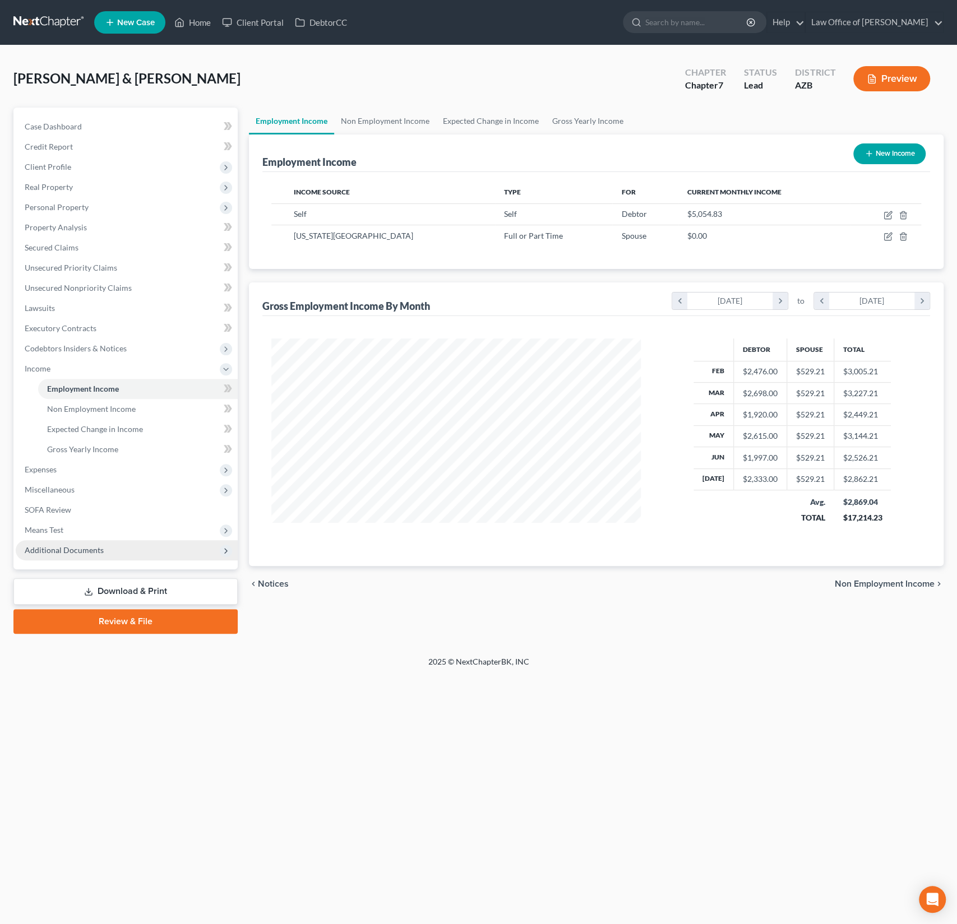
click at [82, 553] on span "Additional Documents" at bounding box center [64, 550] width 79 height 10
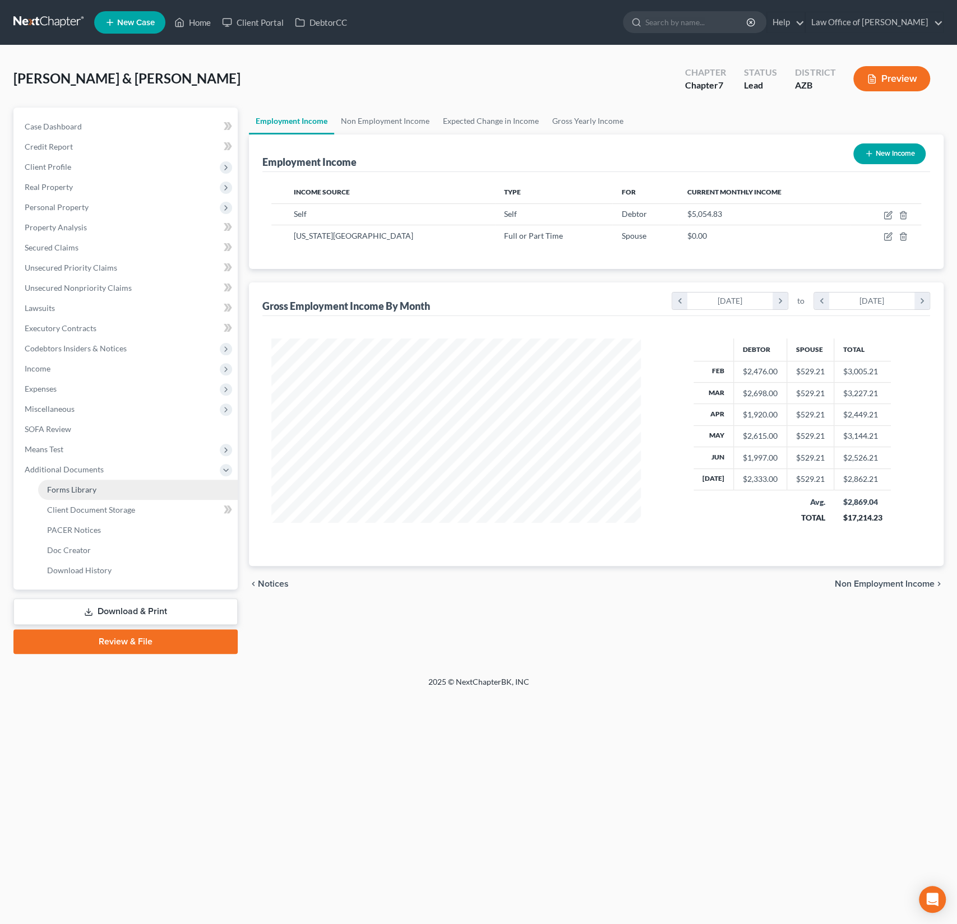
click at [75, 491] on span "Forms Library" at bounding box center [71, 490] width 49 height 10
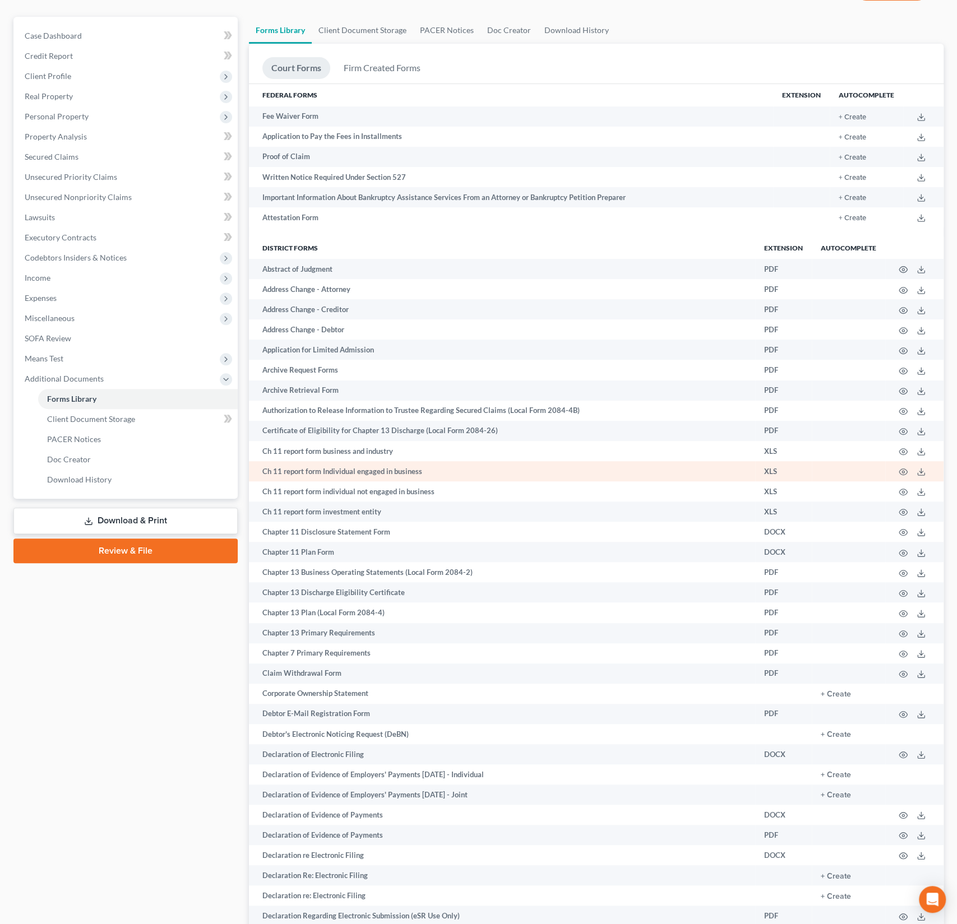
scroll to position [206, 0]
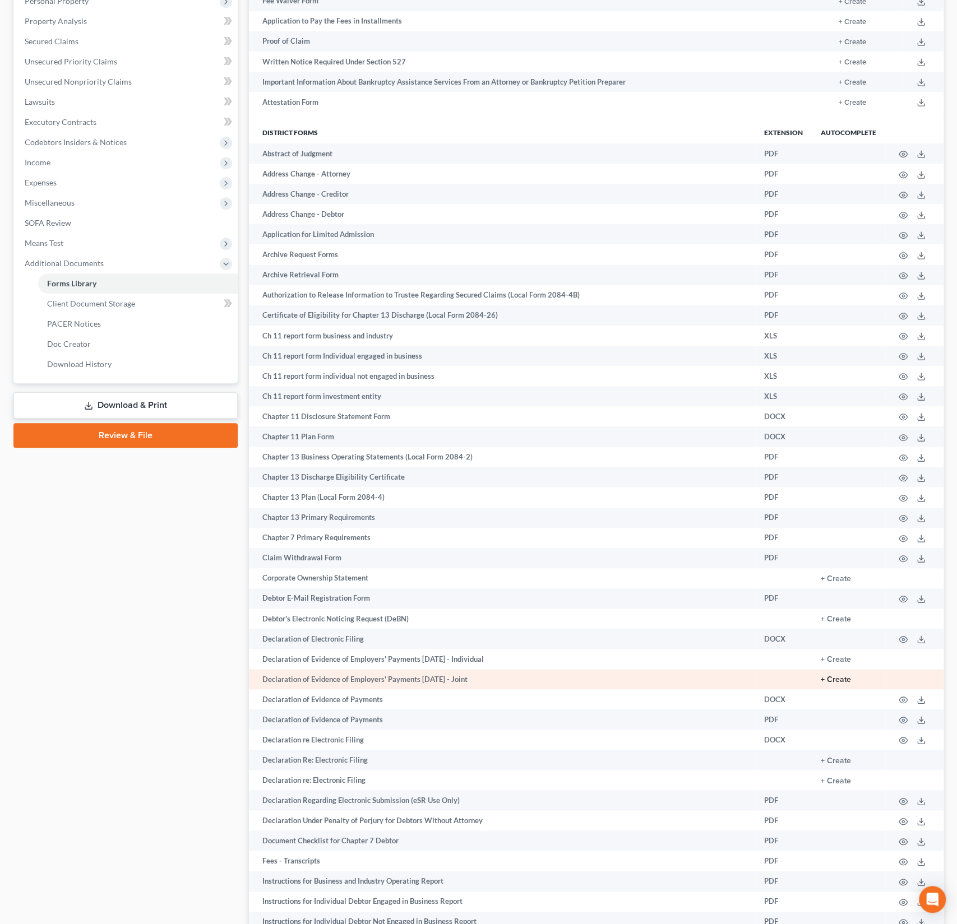
click at [845, 679] on button "+ Create" at bounding box center [836, 680] width 30 height 8
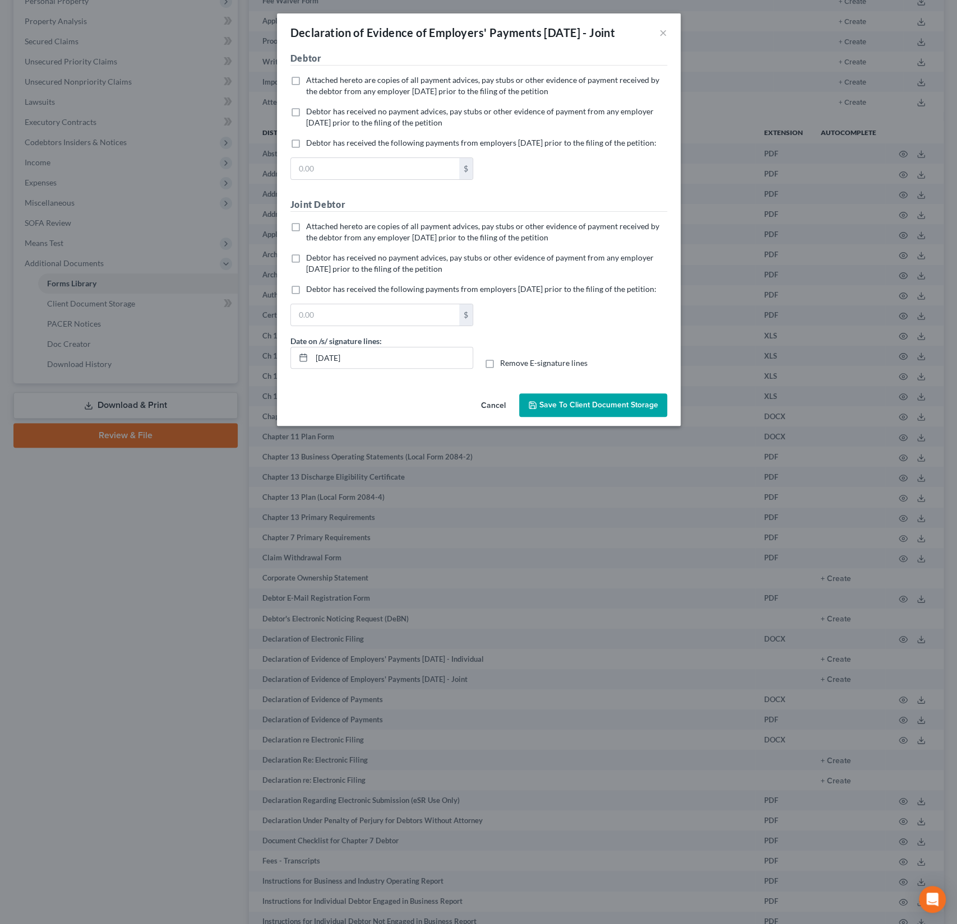
click at [317, 122] on span "Debtor has received no payment advices, pay stubs or other evidence of payment …" at bounding box center [480, 116] width 348 height 21
click at [317, 113] on input "Debtor has received no payment advices, pay stubs or other evidence of payment …" at bounding box center [314, 109] width 7 height 7
checkbox input "true"
click at [306, 243] on label "Attached hereto are copies of all payment advices, pay stubs or other evidence …" at bounding box center [486, 232] width 361 height 22
click at [311, 228] on input "Attached hereto are copies of all payment advices, pay stubs or other evidence …" at bounding box center [314, 224] width 7 height 7
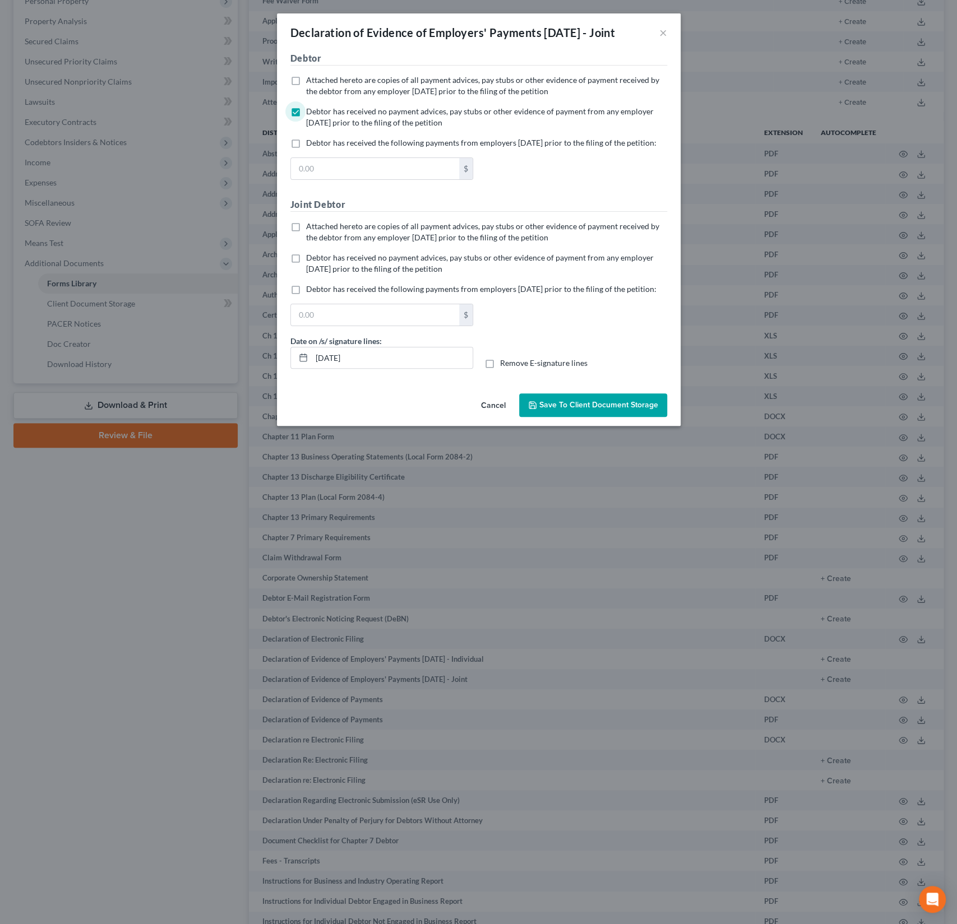
checkbox input "true"
click at [601, 410] on span "Save to Client Document Storage" at bounding box center [598, 405] width 119 height 10
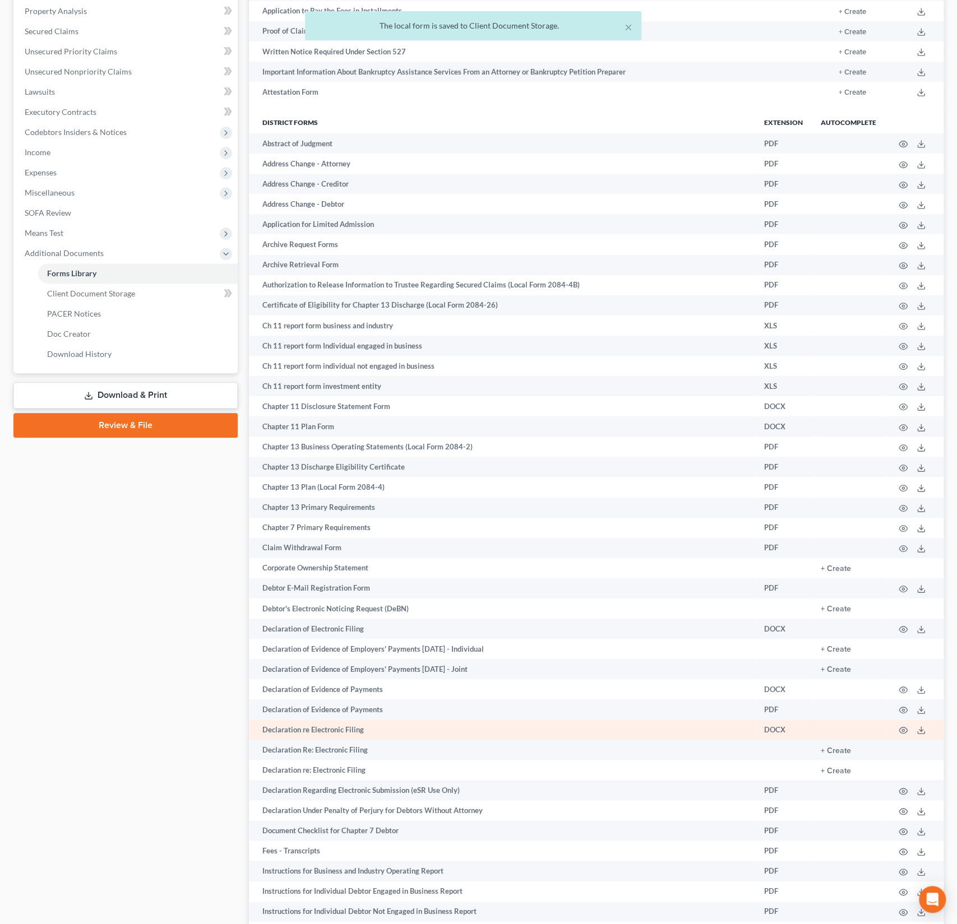
scroll to position [221, 0]
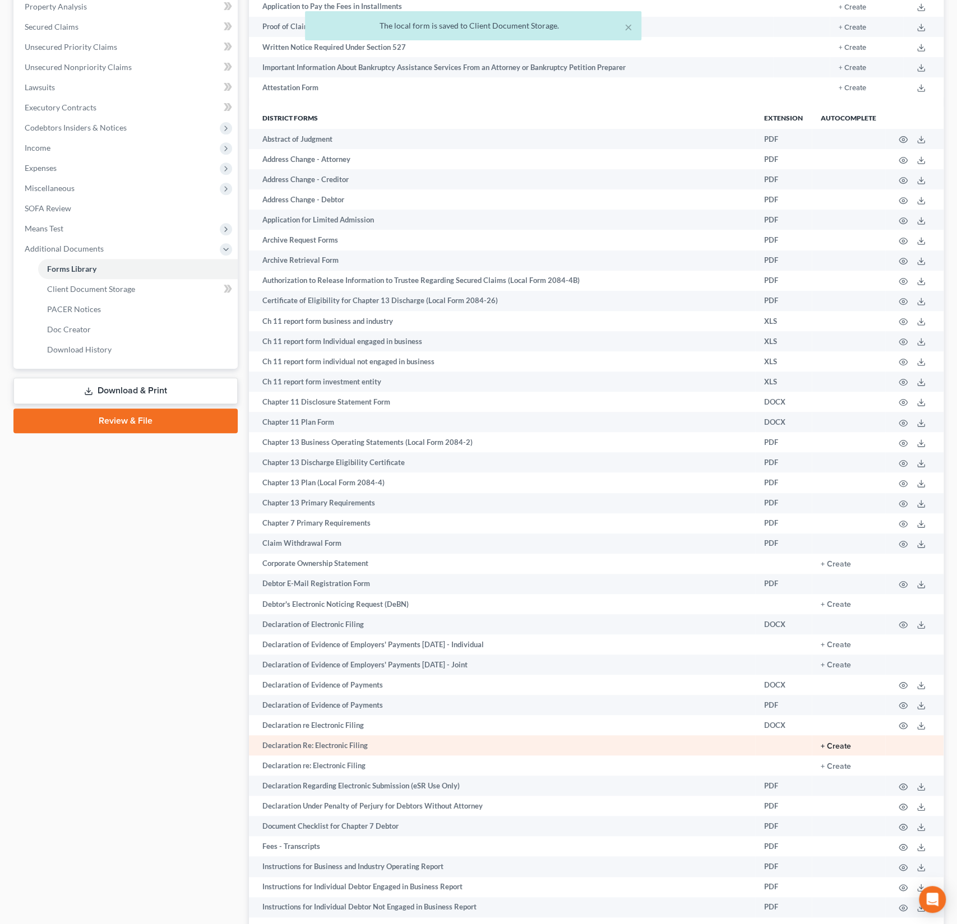
click at [837, 747] on button "+ Create" at bounding box center [836, 747] width 30 height 8
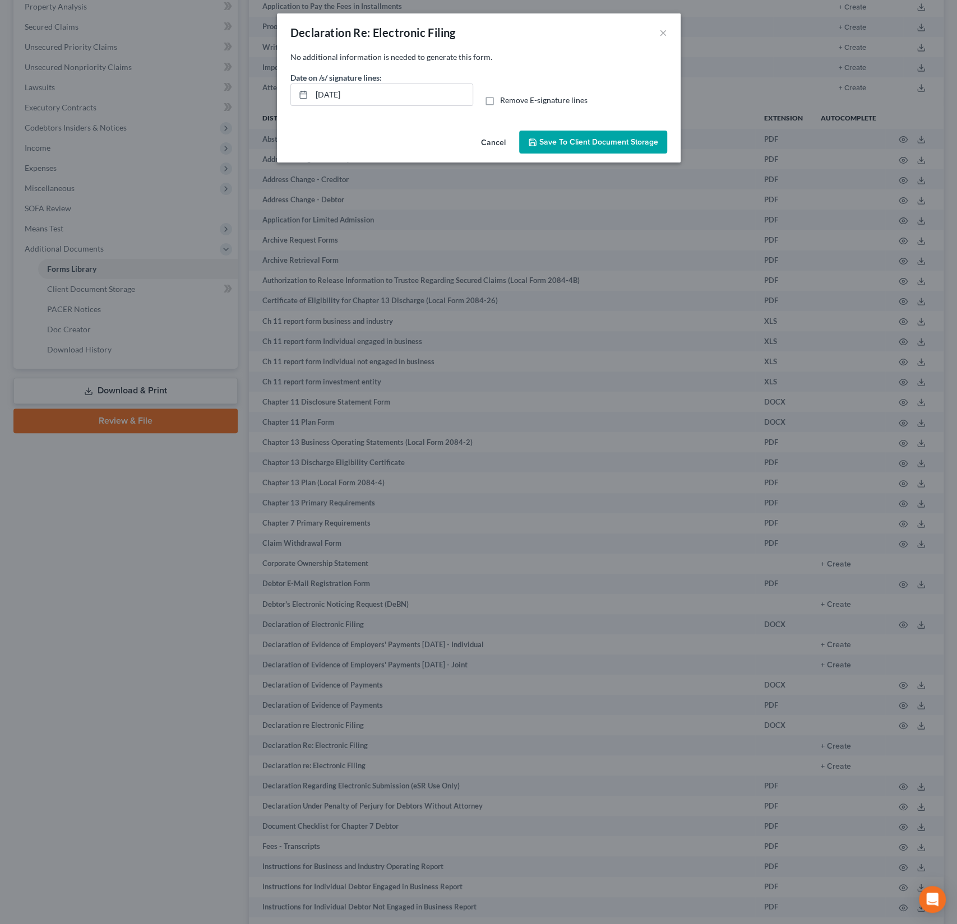
click at [590, 142] on span "Save to Client Document Storage" at bounding box center [598, 142] width 119 height 10
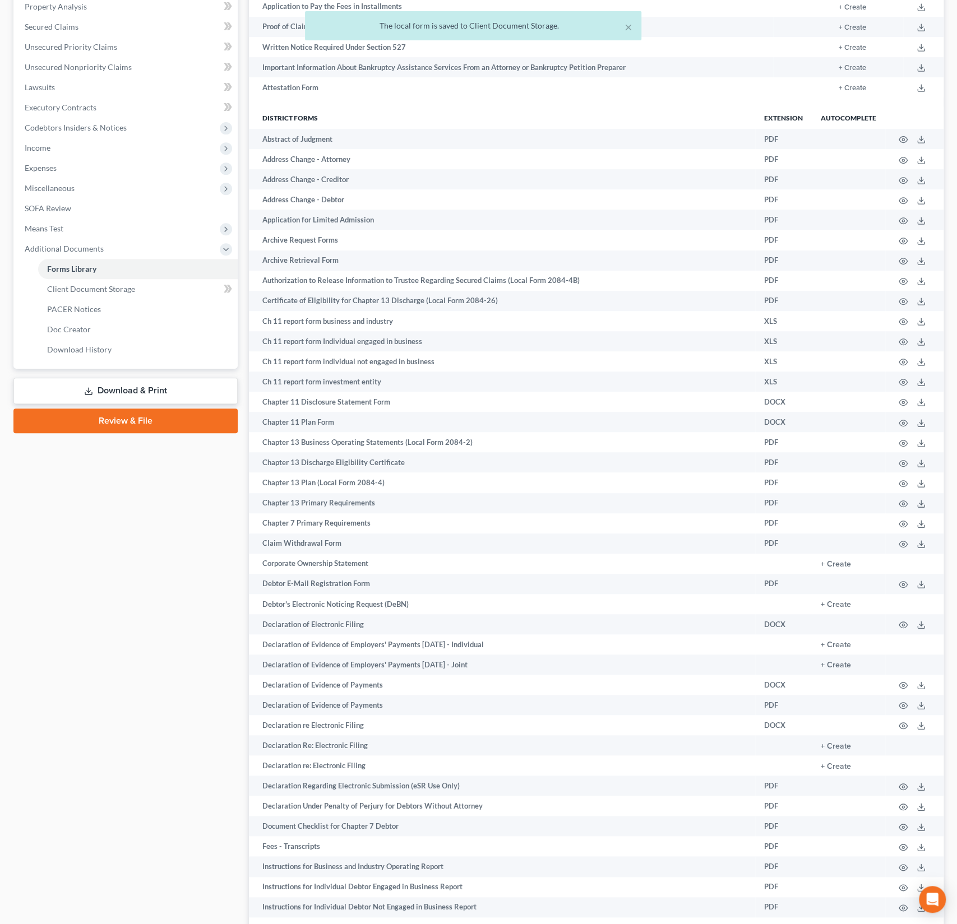
click at [170, 389] on link "Download & Print" at bounding box center [125, 391] width 224 height 26
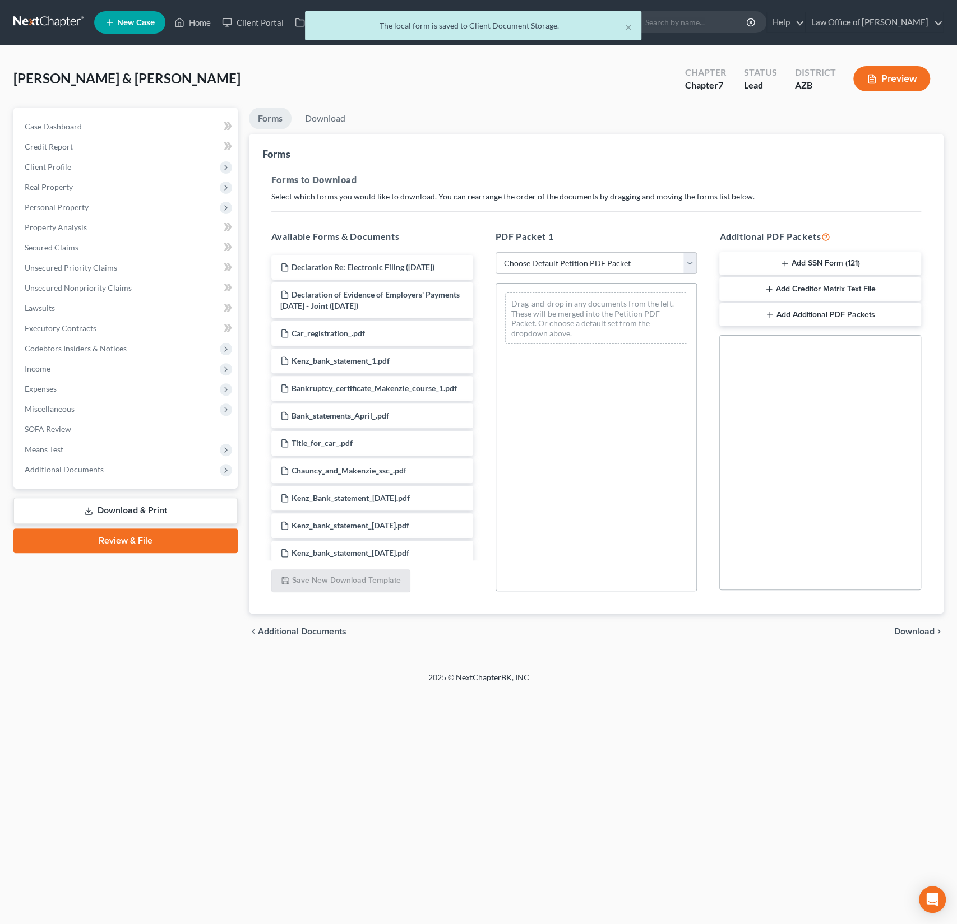
click at [585, 261] on select "Choose Default Petition PDF Packet Complete Bankruptcy Petition (all forms and …" at bounding box center [596, 263] width 202 height 22
select select "0"
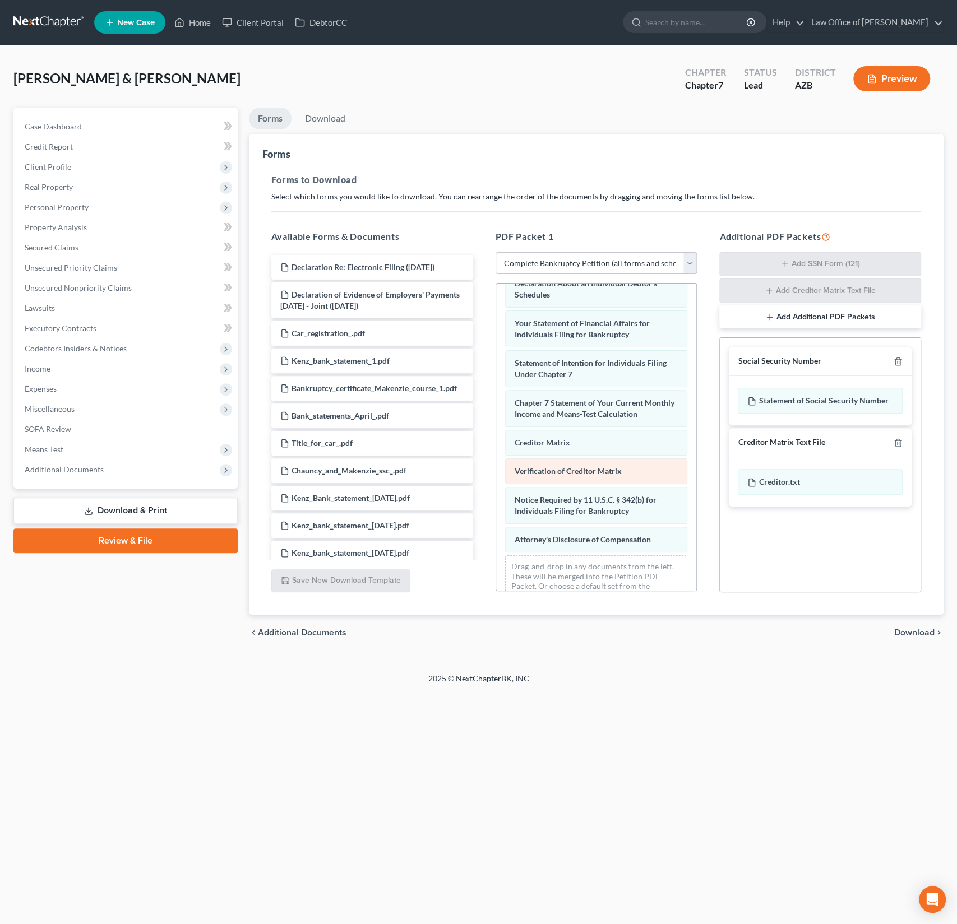
scroll to position [370, 0]
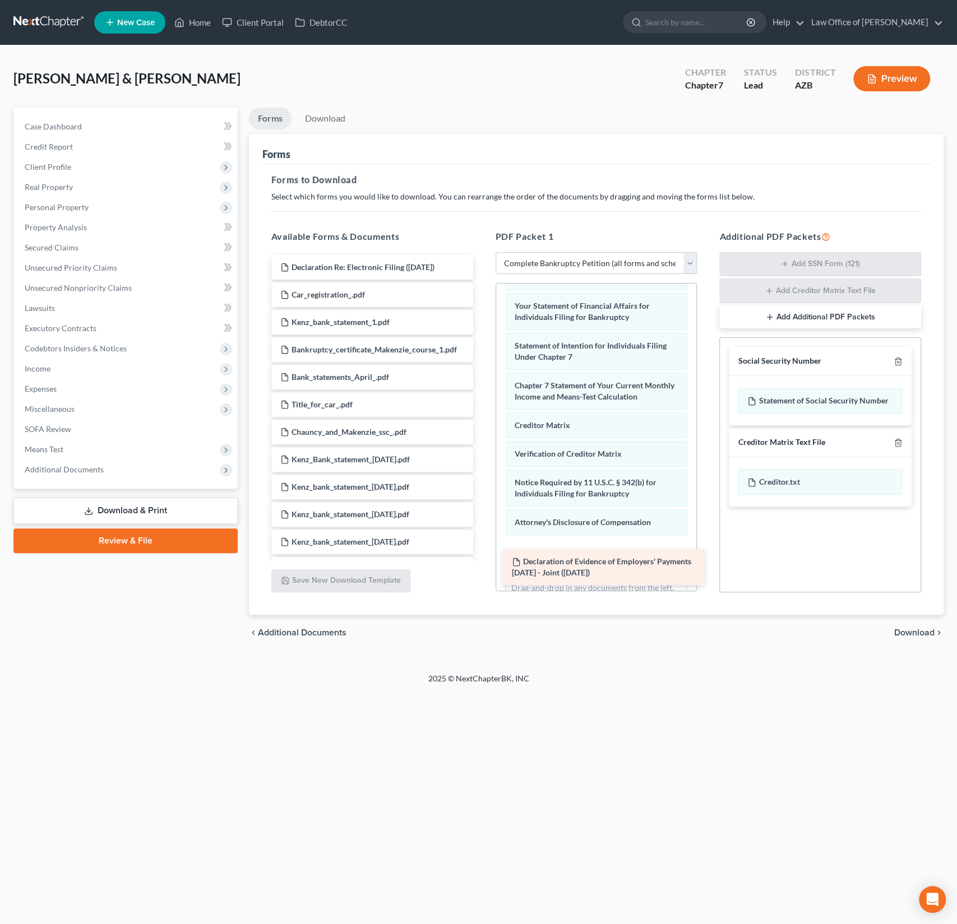
drag, startPoint x: 360, startPoint y: 304, endPoint x: 592, endPoint y: 572, distance: 354.1
click at [482, 572] on div "Declaration of Evidence of Employers' Payments [DATE] - Joint ([DATE]) Declarat…" at bounding box center [372, 528] width 220 height 547
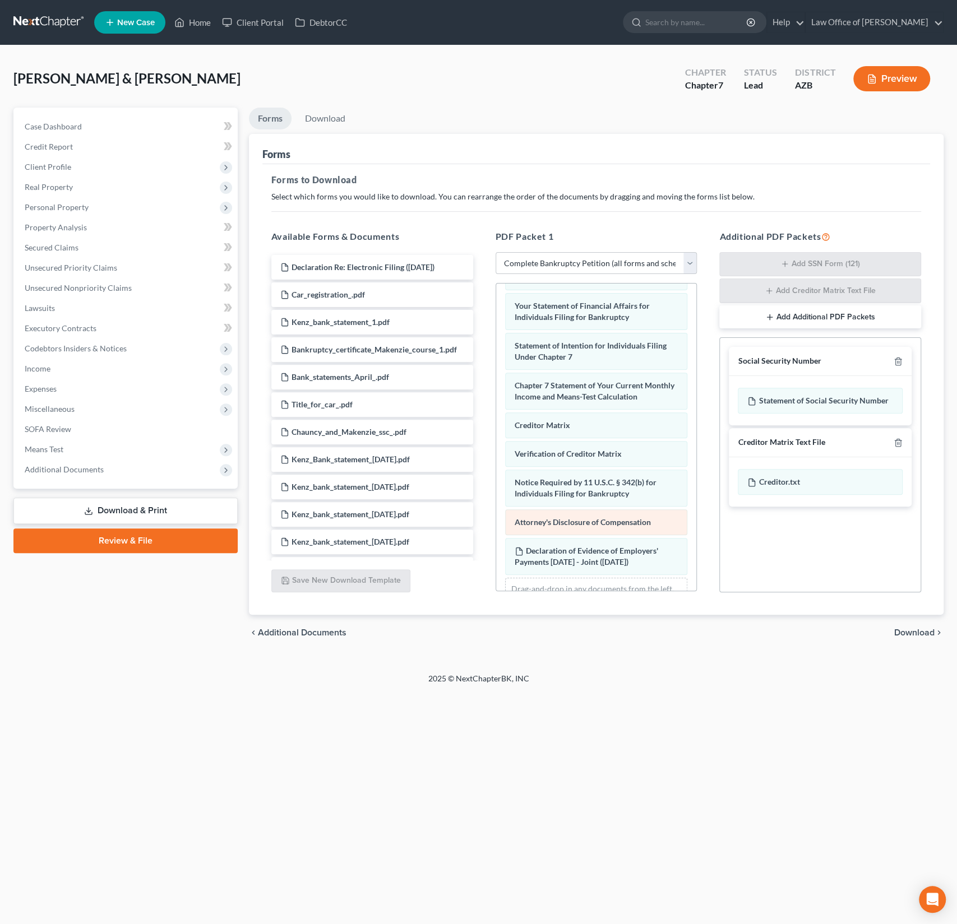
scroll to position [410, 0]
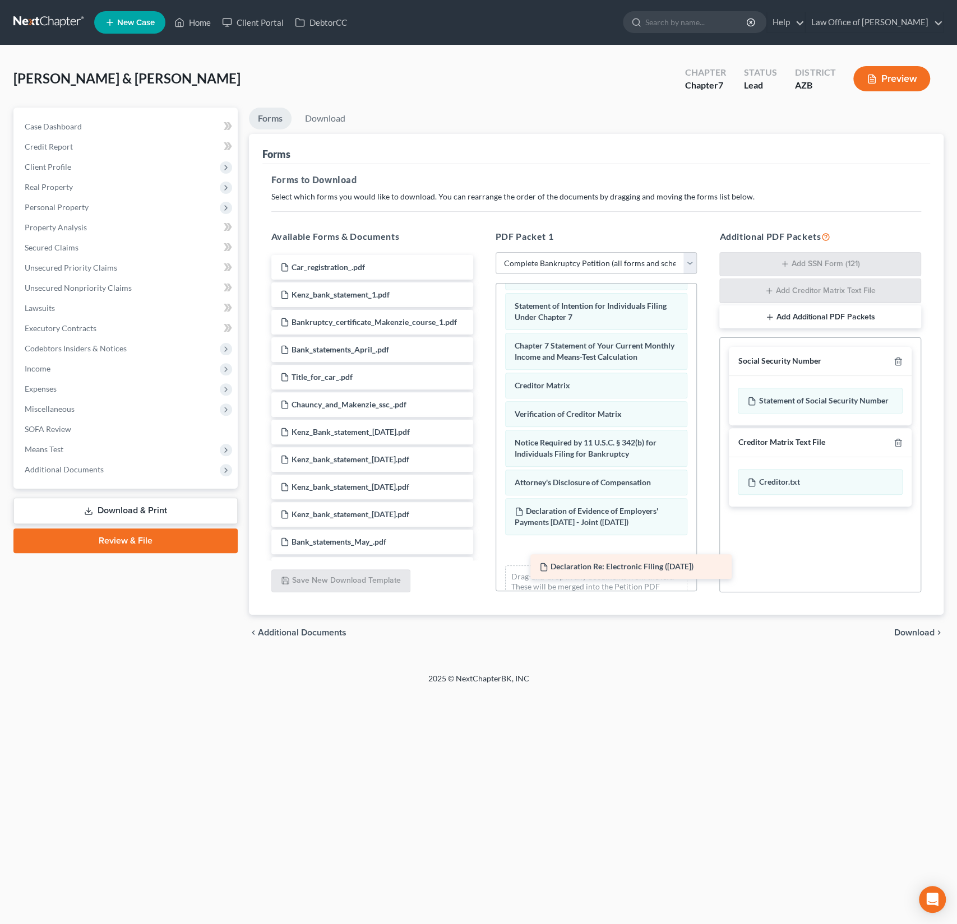
drag, startPoint x: 373, startPoint y: 267, endPoint x: 624, endPoint y: 561, distance: 386.4
click at [482, 565] on div "Declaration Re: Electronic Filing ([DATE]) Declaration Re: Electronic Filing ([…" at bounding box center [372, 514] width 220 height 519
click at [826, 641] on div "chevron_left Additional Documents Download chevron_right" at bounding box center [596, 633] width 694 height 36
click at [910, 630] on span "Download" at bounding box center [914, 632] width 40 height 9
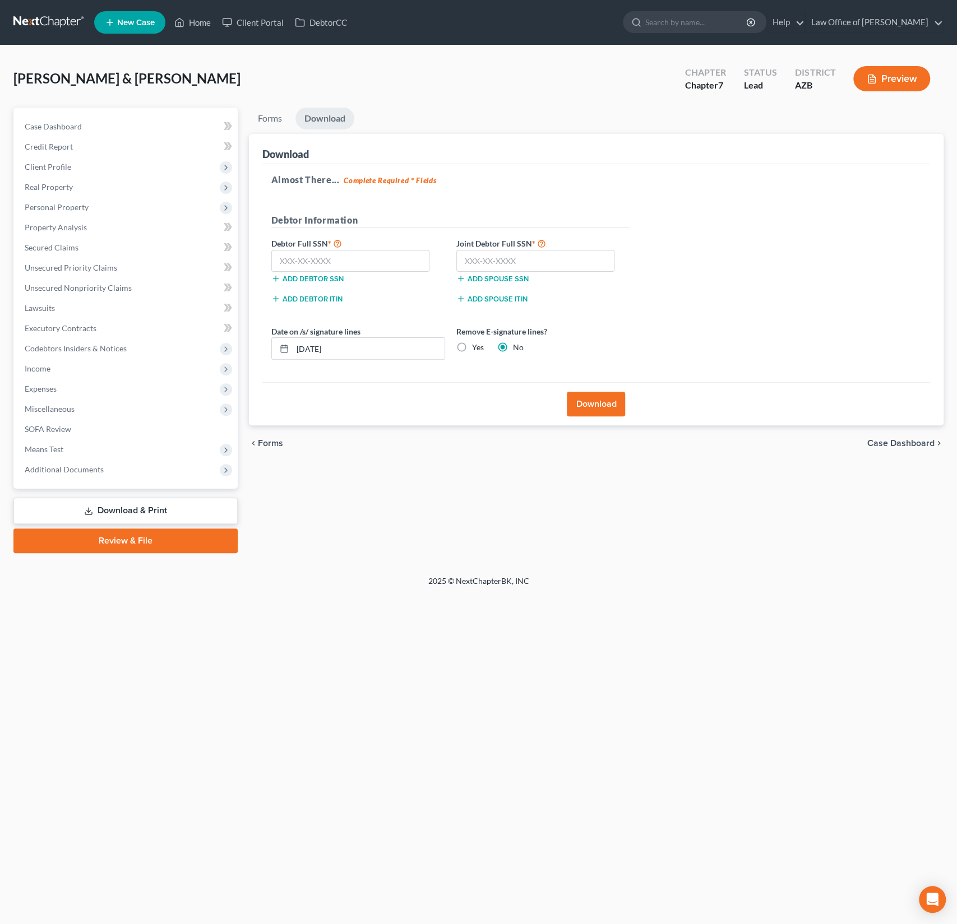
click at [476, 344] on label "Yes" at bounding box center [478, 347] width 12 height 11
click at [476, 344] on input "Yes" at bounding box center [479, 345] width 7 height 7
radio input "true"
radio input "false"
click at [610, 404] on button "Download" at bounding box center [596, 404] width 58 height 25
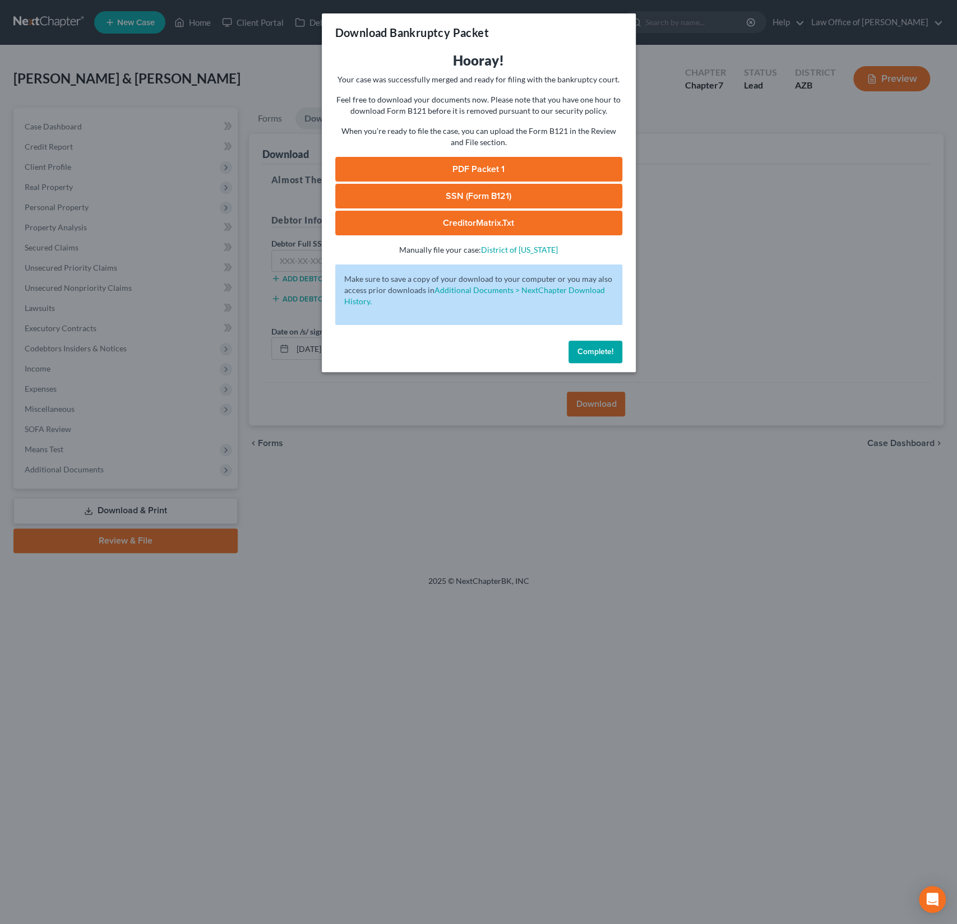
click at [488, 162] on link "PDF Packet 1" at bounding box center [478, 169] width 287 height 25
click at [594, 358] on button "Complete!" at bounding box center [595, 352] width 54 height 22
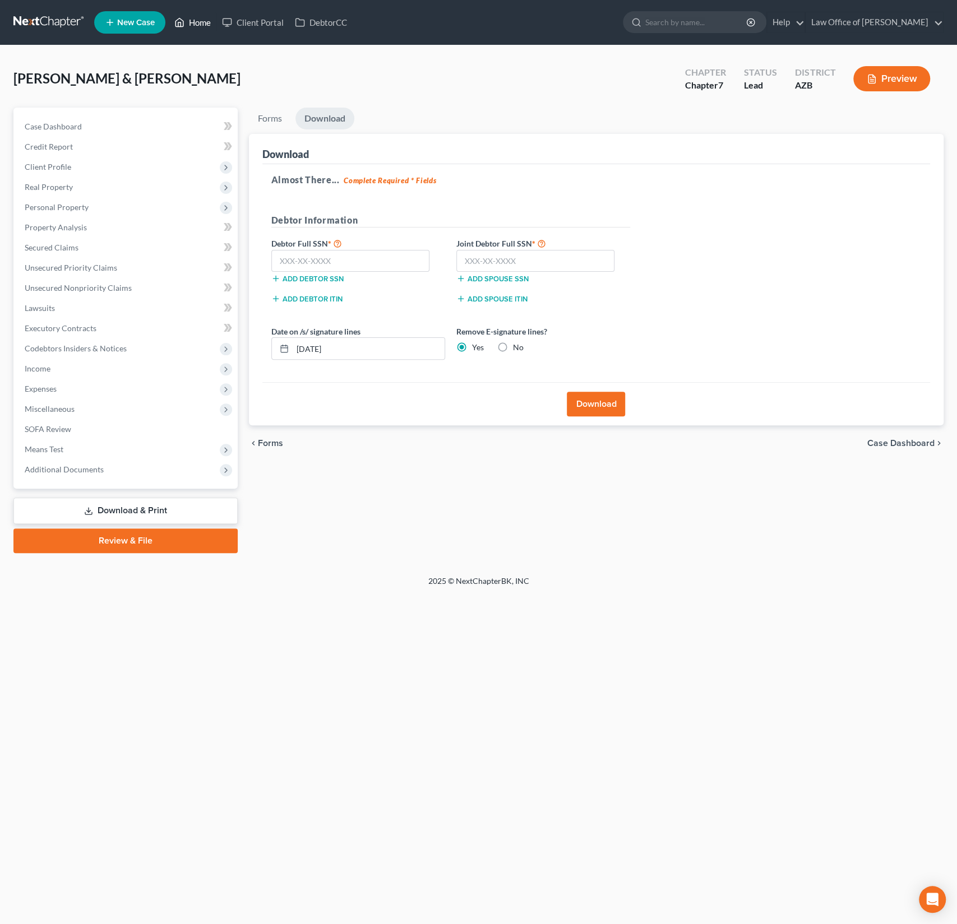
click at [203, 28] on link "Home" at bounding box center [193, 22] width 48 height 20
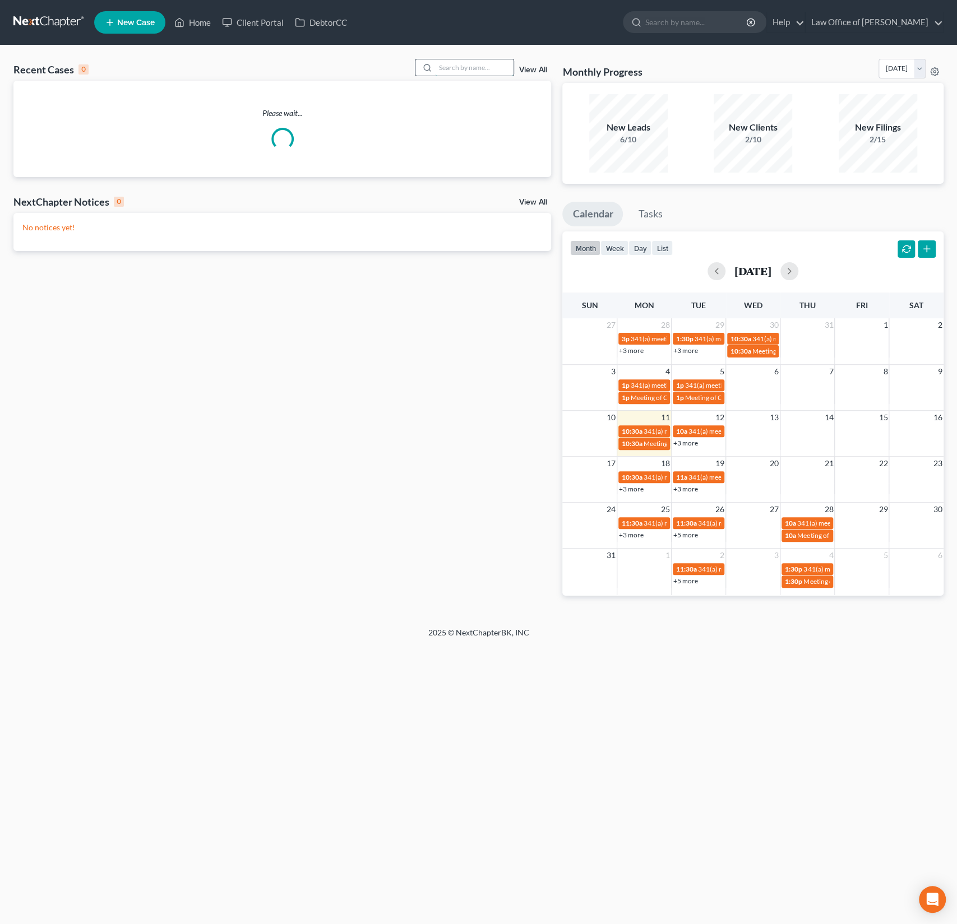
click at [465, 69] on input "search" at bounding box center [474, 67] width 78 height 16
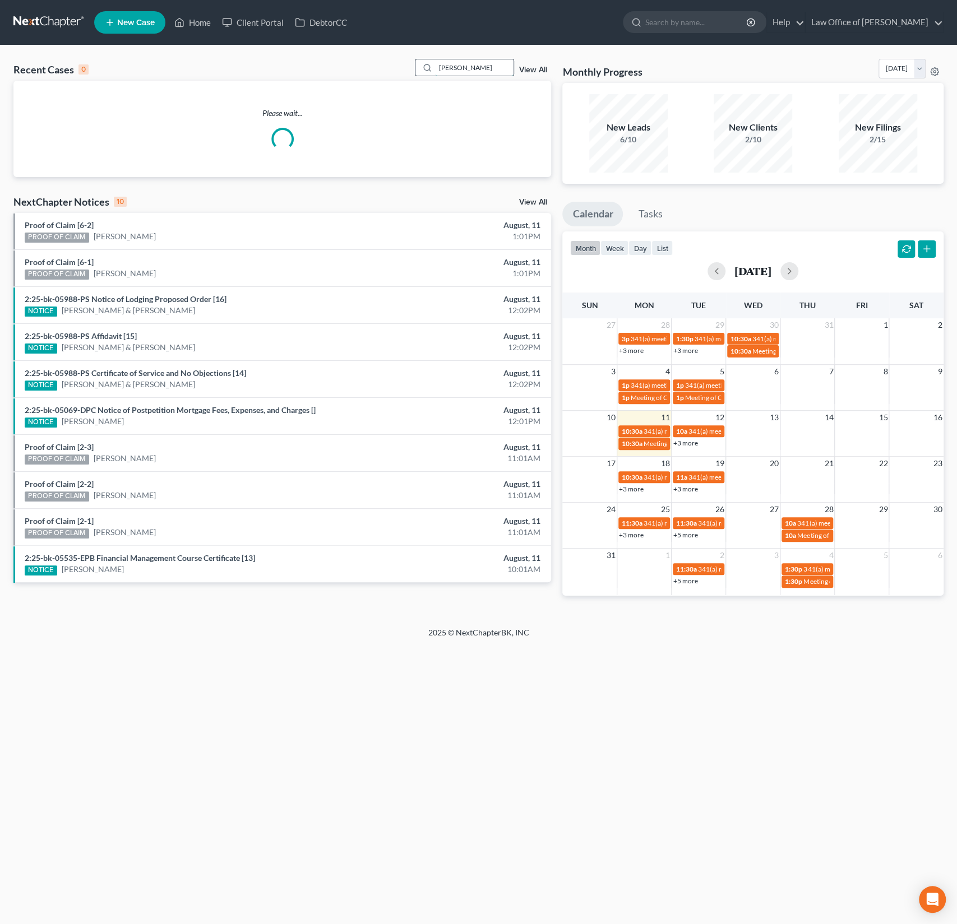
type input "[PERSON_NAME]"
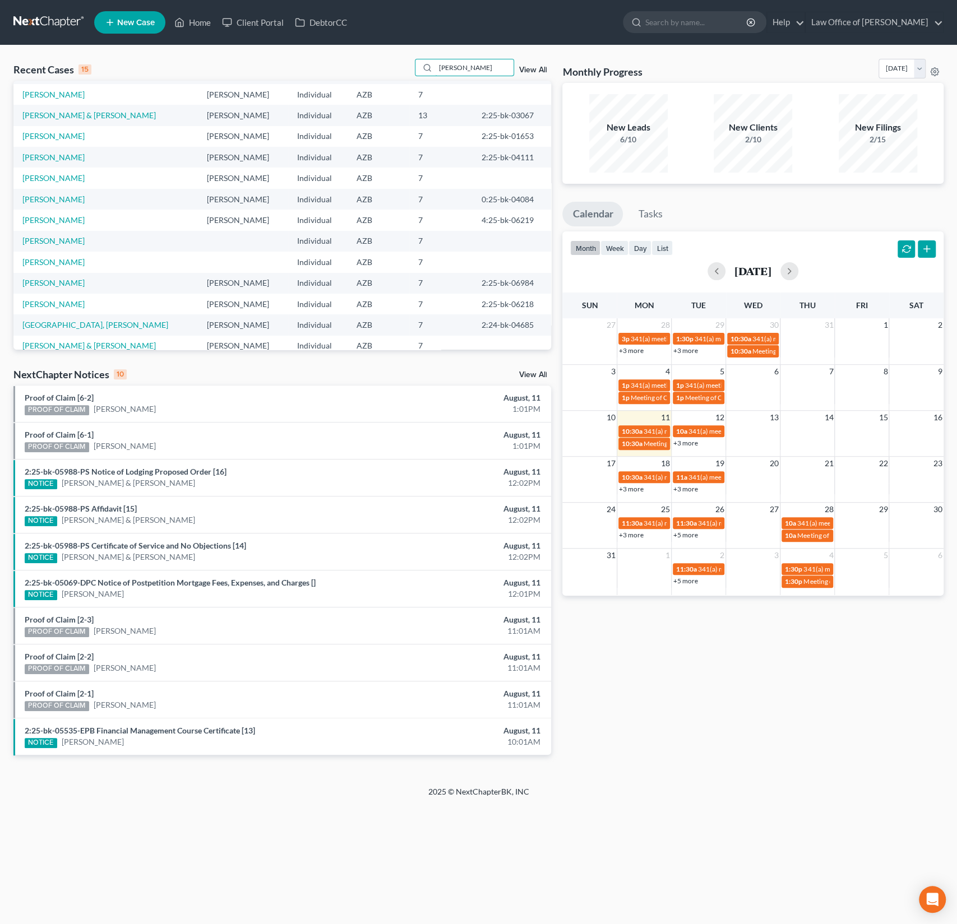
scroll to position [77, 0]
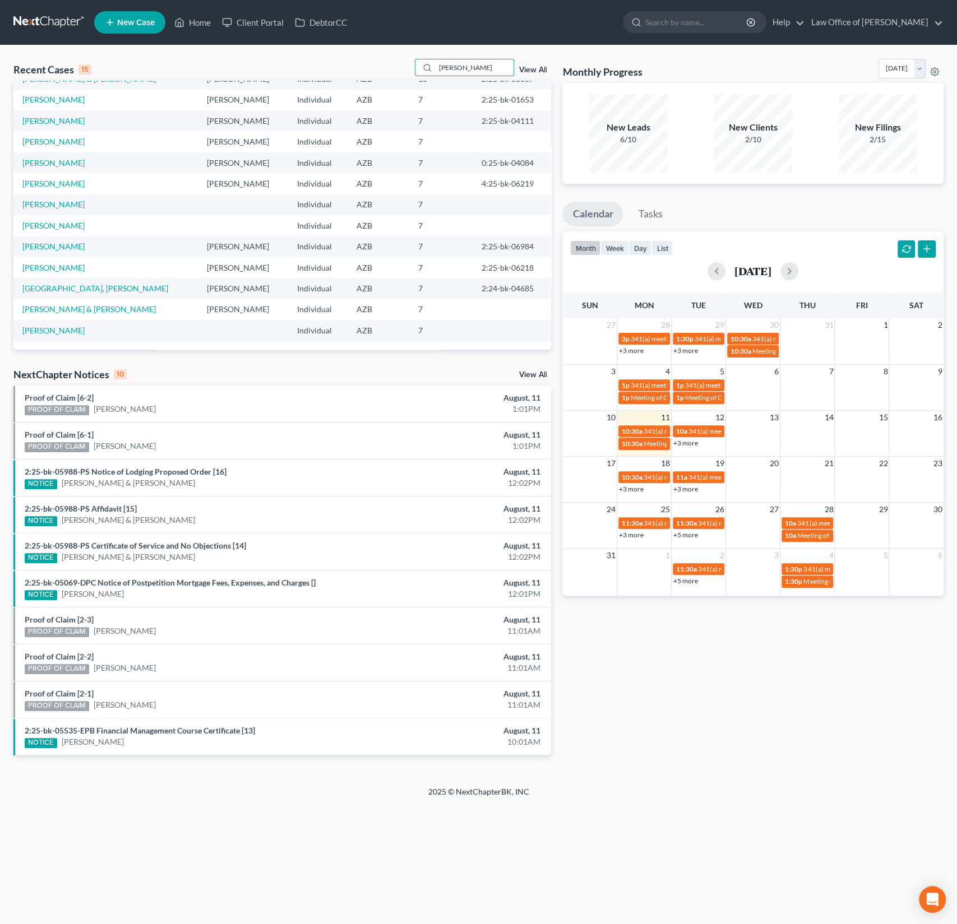
click at [101, 314] on td "[PERSON_NAME] & [PERSON_NAME]" at bounding box center [105, 309] width 184 height 21
click at [119, 309] on link "[PERSON_NAME] & [PERSON_NAME]" at bounding box center [88, 309] width 133 height 10
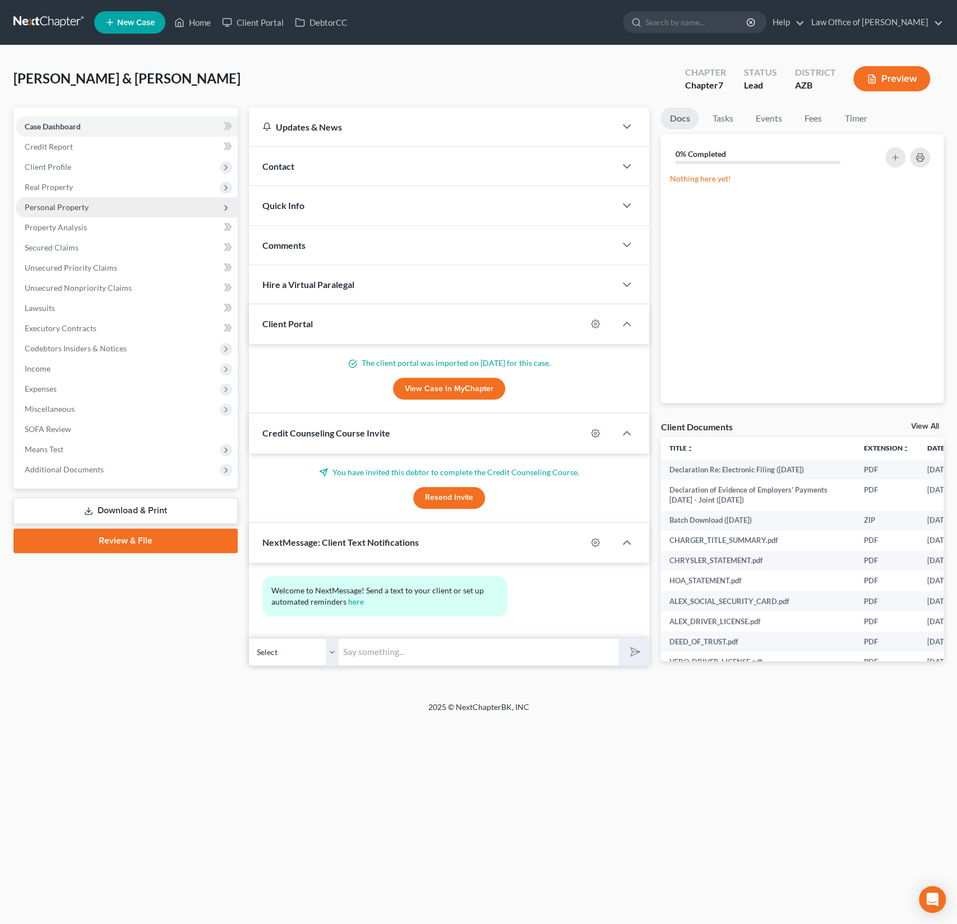
click at [66, 206] on span "Personal Property" at bounding box center [57, 207] width 64 height 10
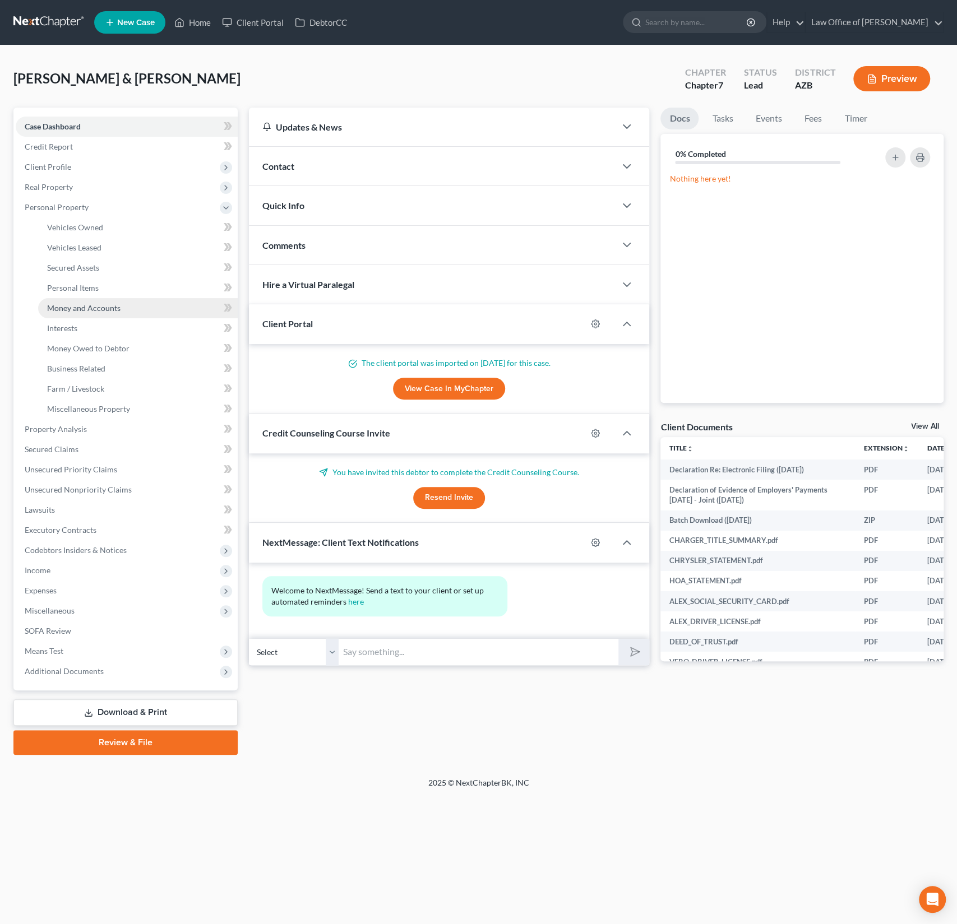
click at [91, 298] on link "Money and Accounts" at bounding box center [138, 308] width 200 height 20
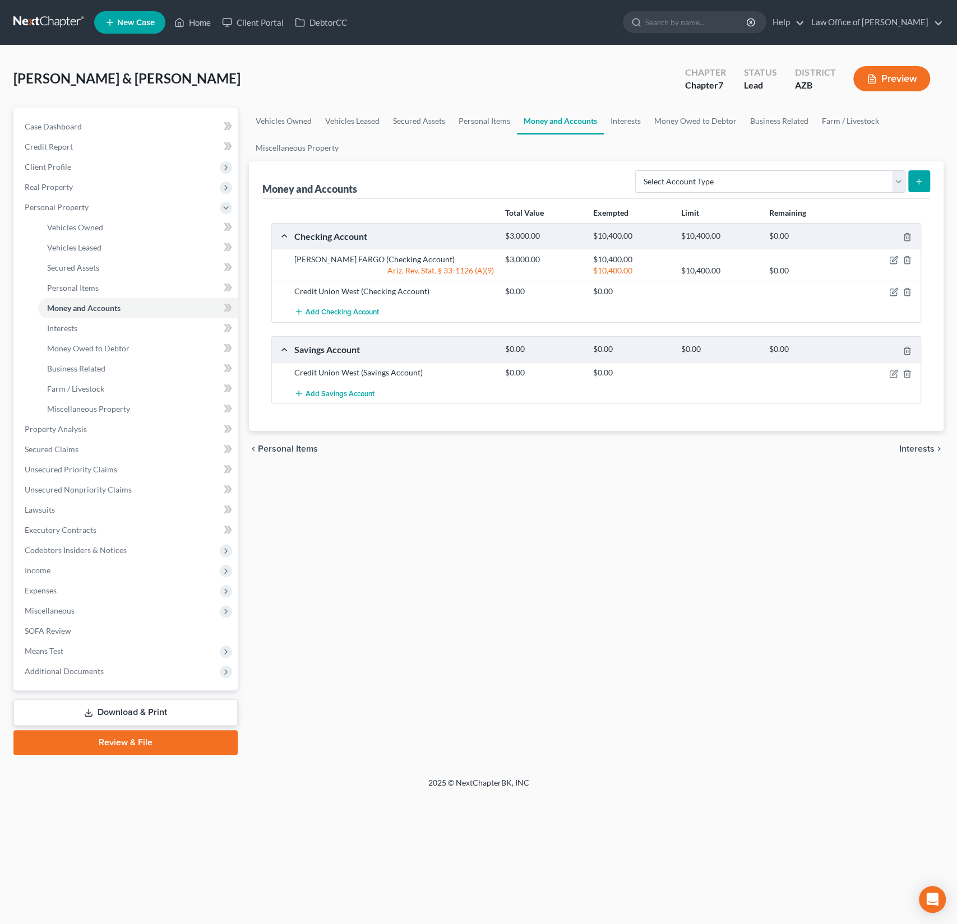
click at [132, 22] on span "New Case" at bounding box center [136, 22] width 38 height 8
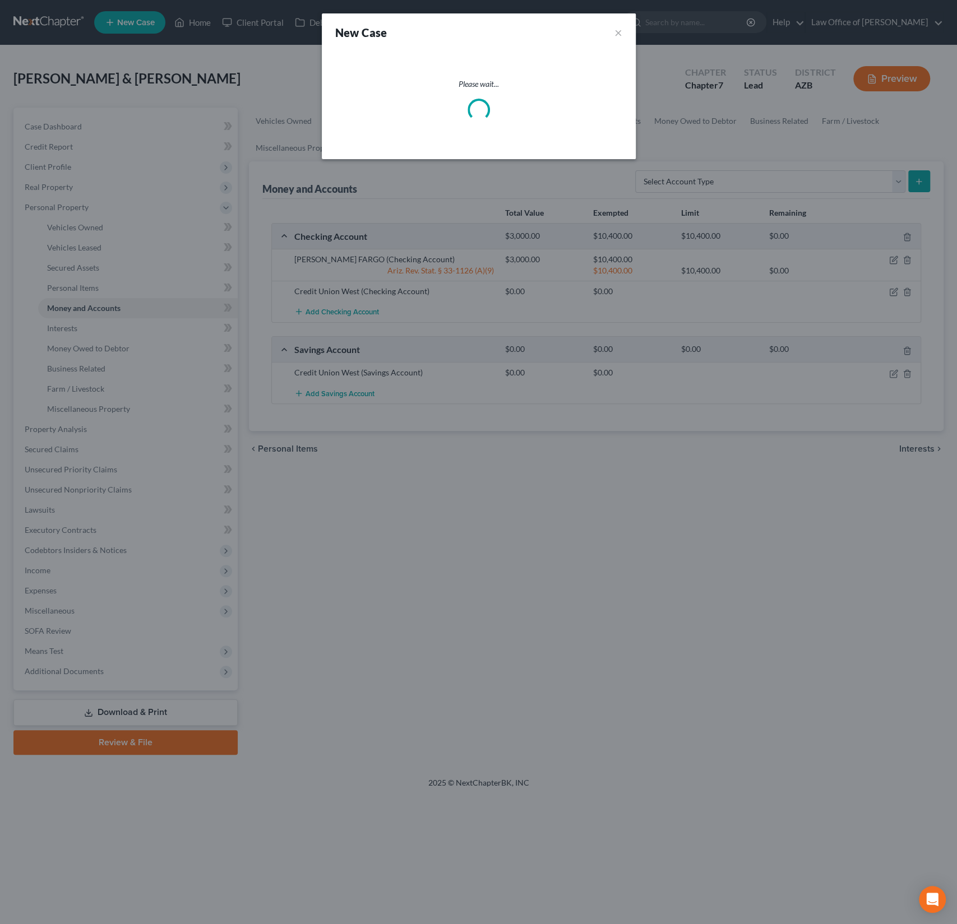
select select "4"
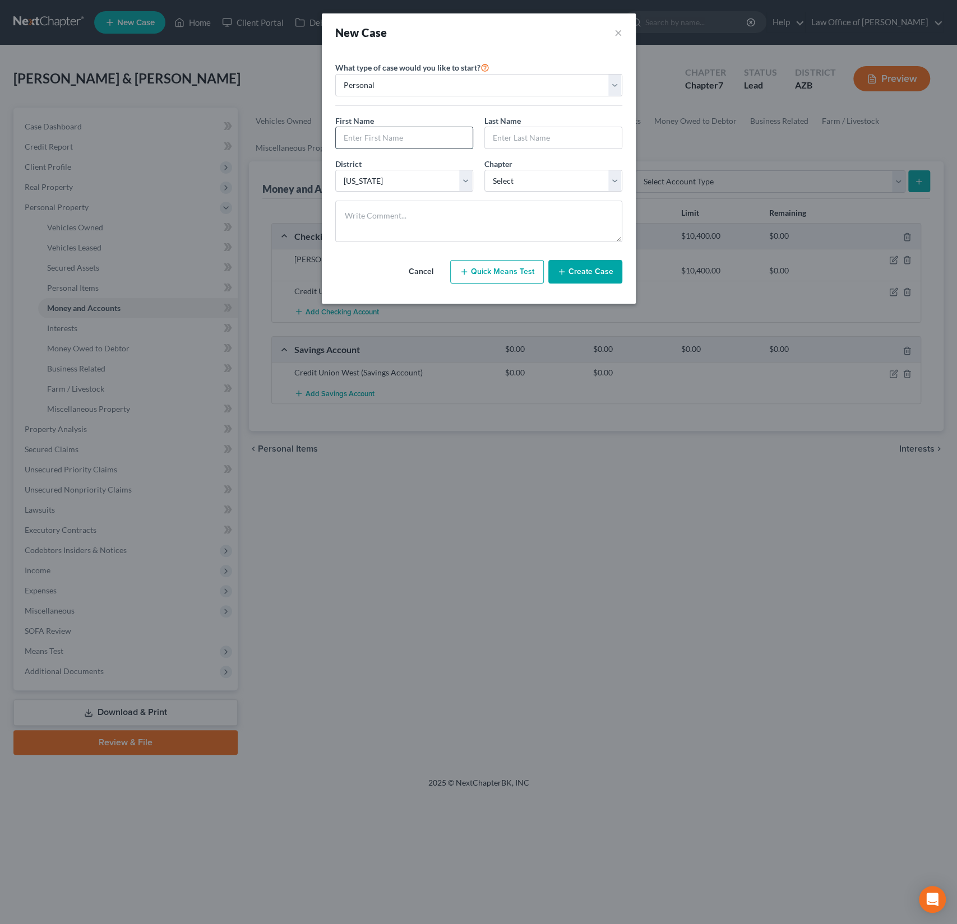
click at [386, 141] on input "text" at bounding box center [404, 137] width 137 height 21
type input "[PERSON_NAME]"
click at [580, 183] on select "Select 7 11 12 13" at bounding box center [553, 181] width 138 height 22
select select "0"
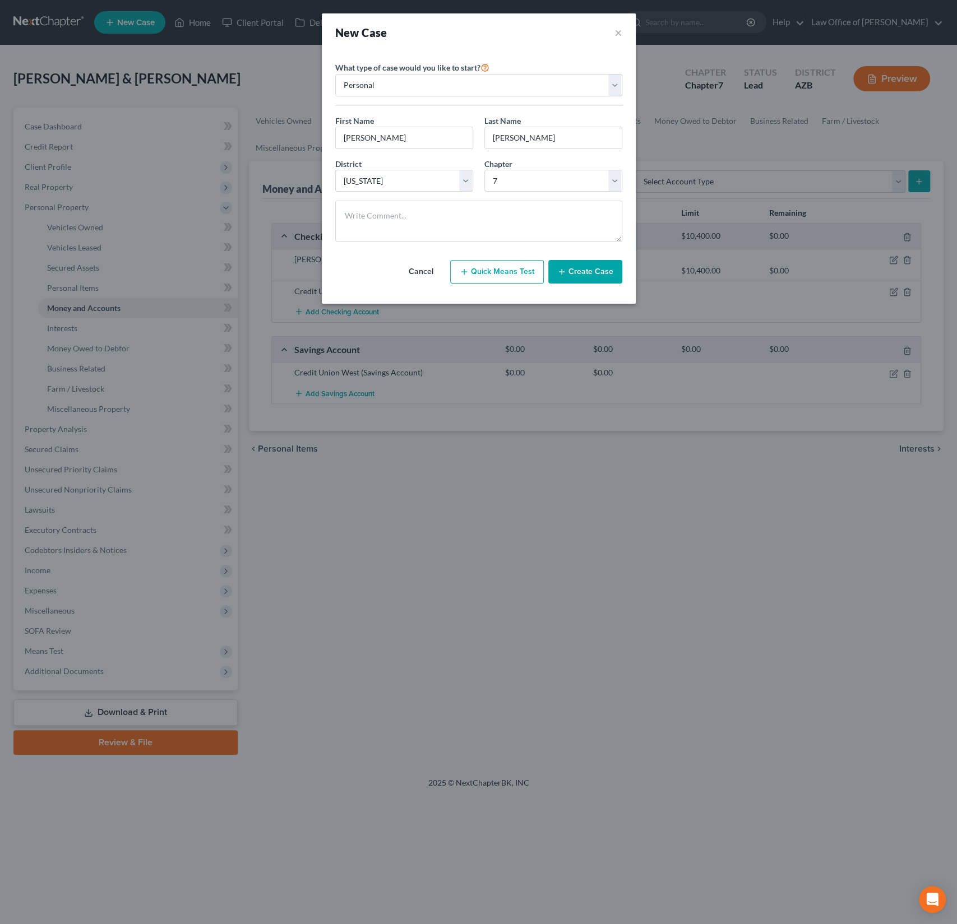
click at [581, 270] on button "Create Case" at bounding box center [585, 272] width 74 height 24
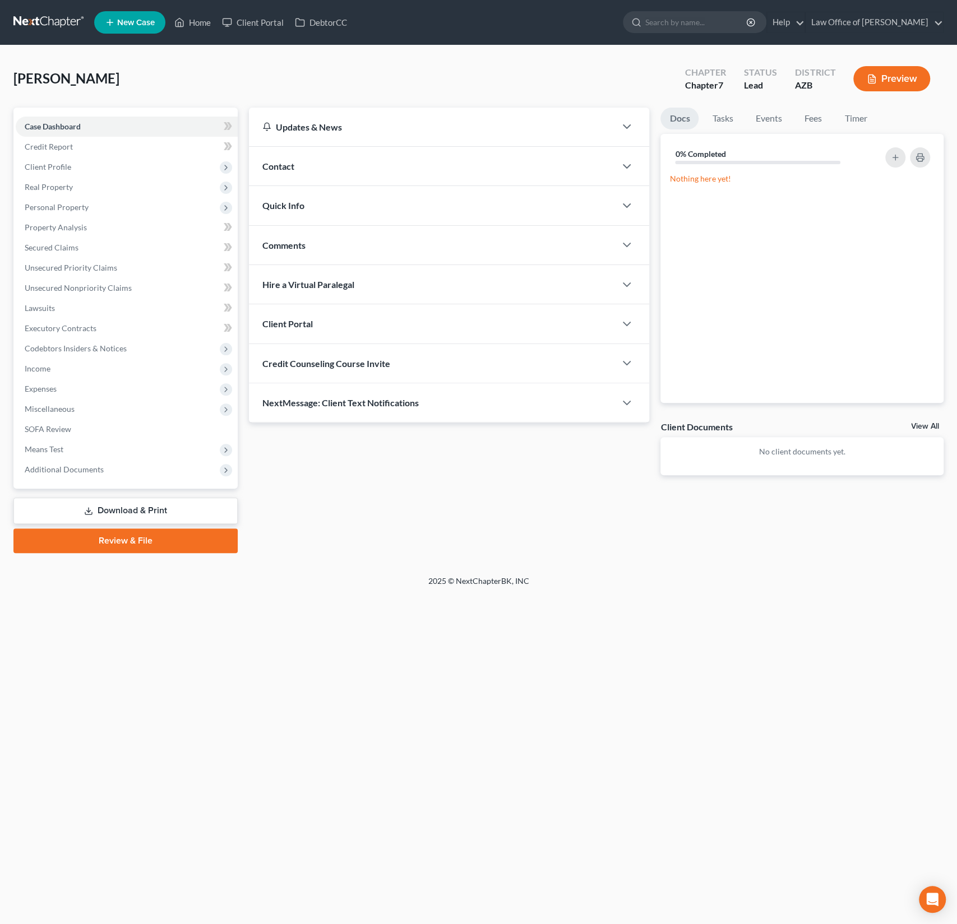
click at [331, 365] on span "Credit Counseling Course Invite" at bounding box center [326, 363] width 128 height 11
click at [322, 414] on input "text" at bounding box center [385, 407] width 244 height 21
paste input "[EMAIL_ADDRESS][DOMAIN_NAME]"
type input "[EMAIL_ADDRESS][DOMAIN_NAME]"
click at [585, 404] on button "Send Email" at bounding box center [576, 408] width 117 height 22
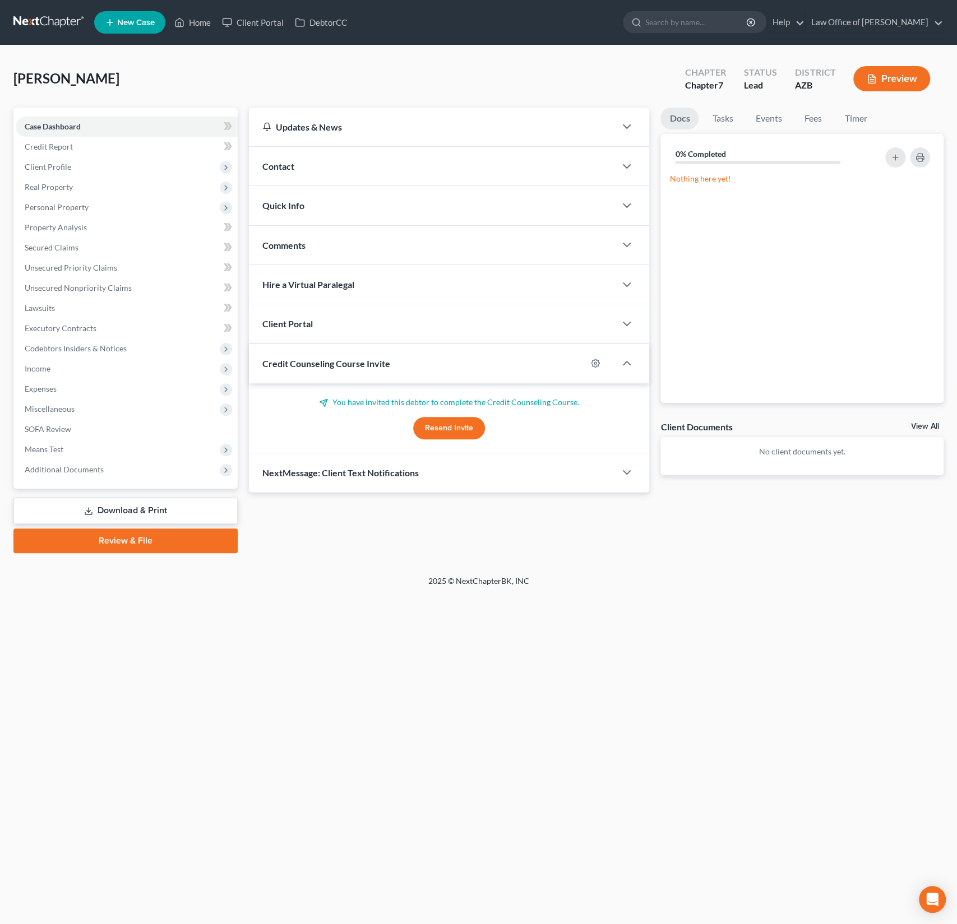
click at [453, 339] on div "Client Portal" at bounding box center [432, 323] width 367 height 39
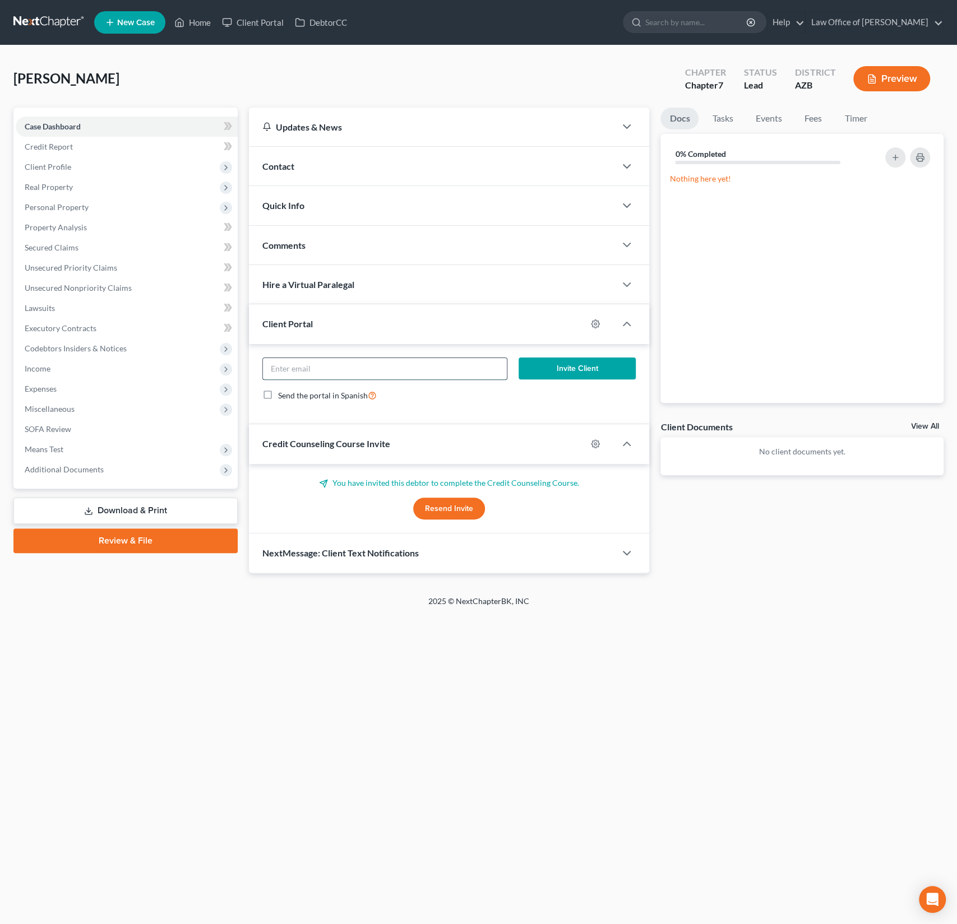
click at [346, 368] on input "email" at bounding box center [385, 368] width 244 height 21
paste input "[EMAIL_ADDRESS][DOMAIN_NAME]"
type input "[EMAIL_ADDRESS][DOMAIN_NAME]"
click at [572, 364] on button "Invite Client" at bounding box center [576, 369] width 117 height 22
